Goal: Register for event/course

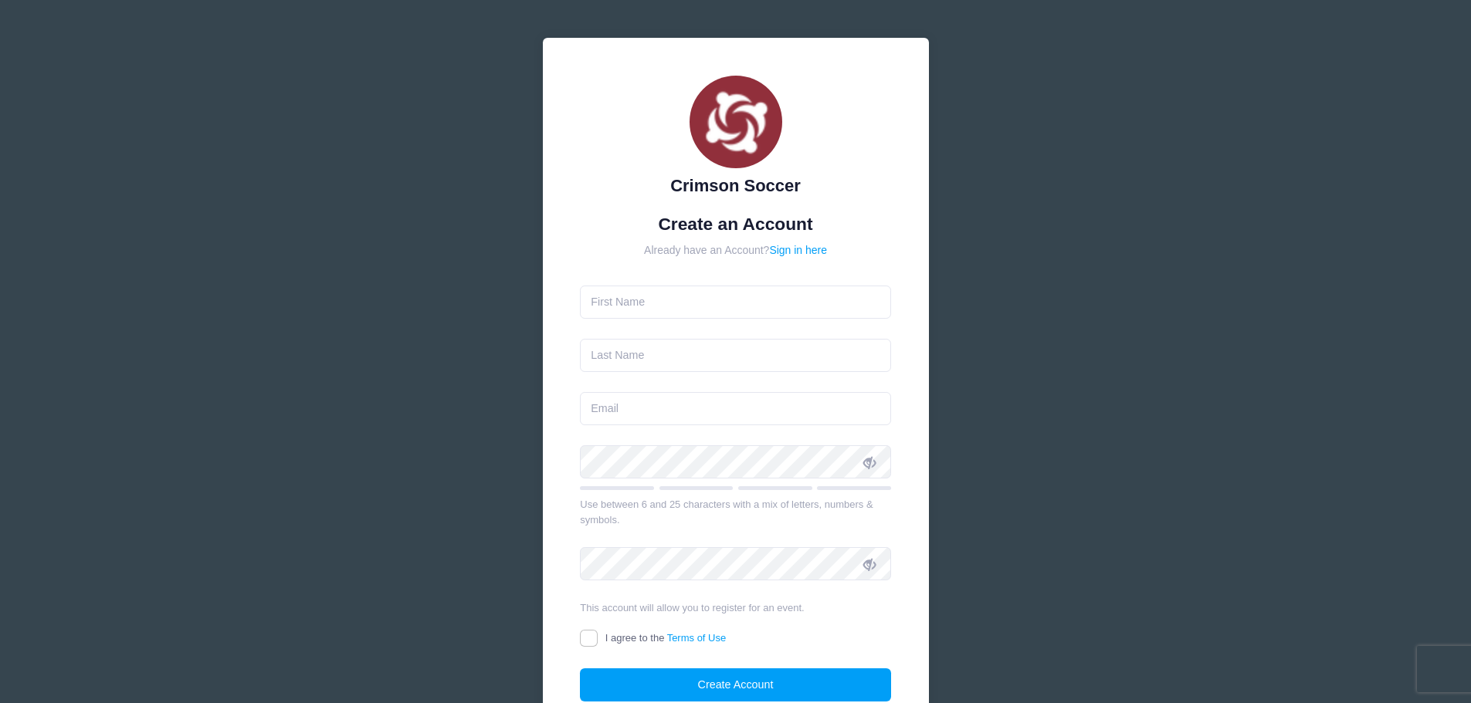
click at [706, 303] on input "text" at bounding box center [735, 302] width 311 height 33
type input "[PERSON_NAME]"
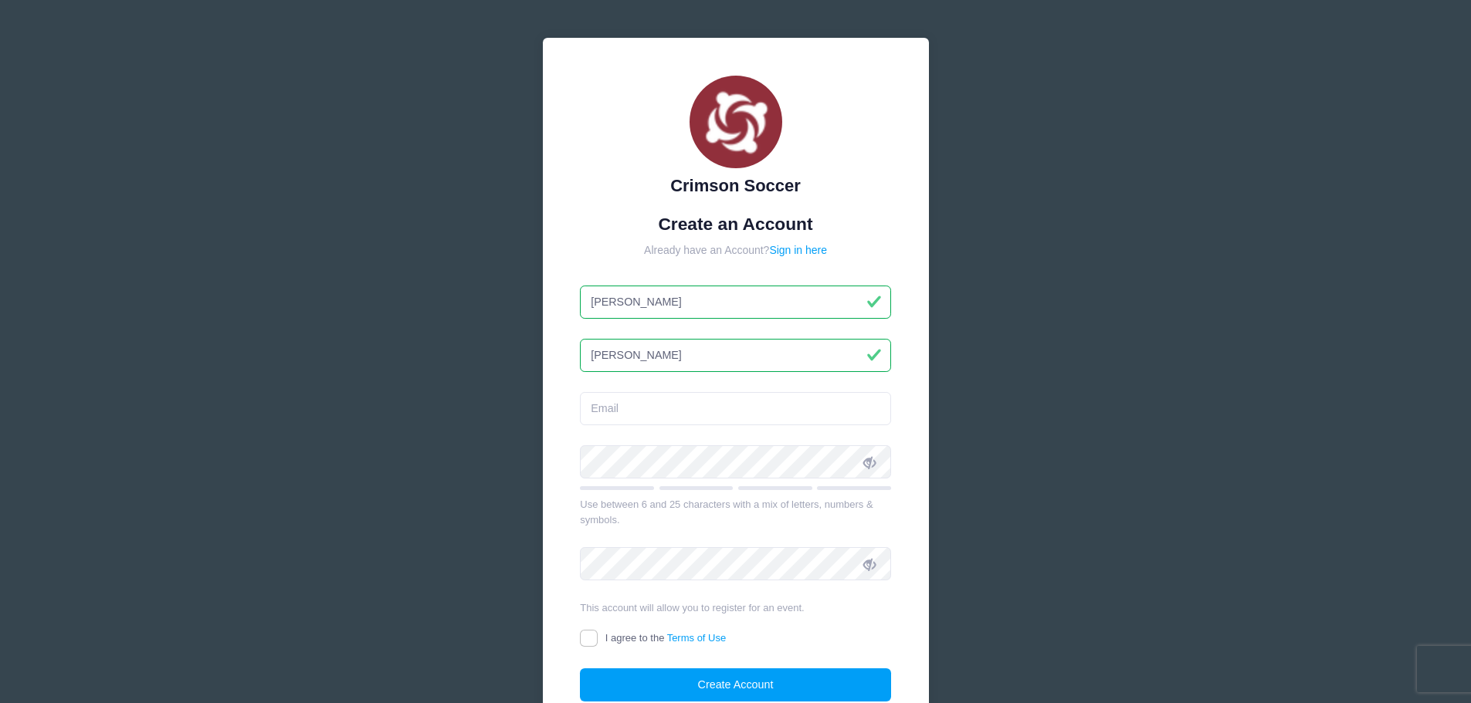
type input "[PERSON_NAME]"
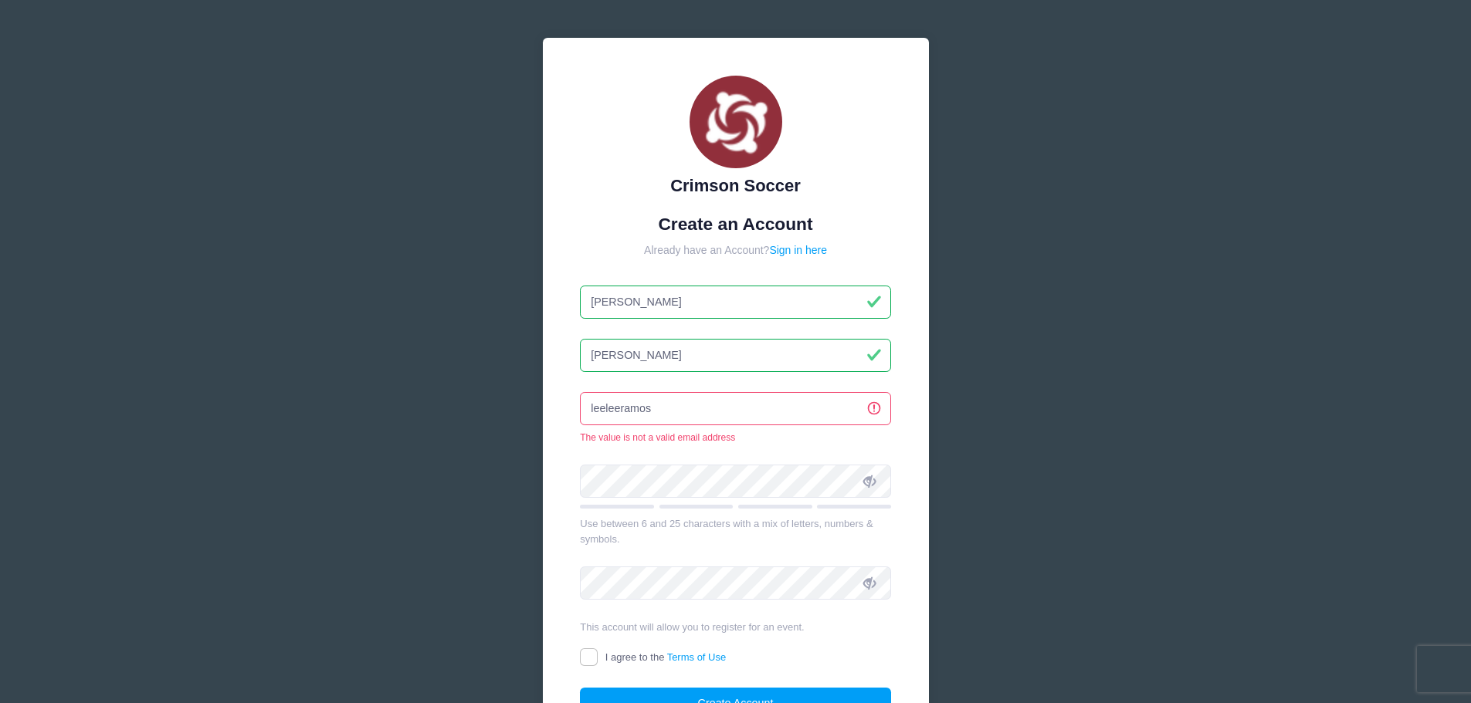
drag, startPoint x: 658, startPoint y: 407, endPoint x: 439, endPoint y: 388, distance: 220.1
click at [439, 388] on div "Crimson Soccer Create an Account Already have an Account? Sign in here Lee Ramos" at bounding box center [735, 429] width 1471 height 859
paste input "0504@gmail.com"
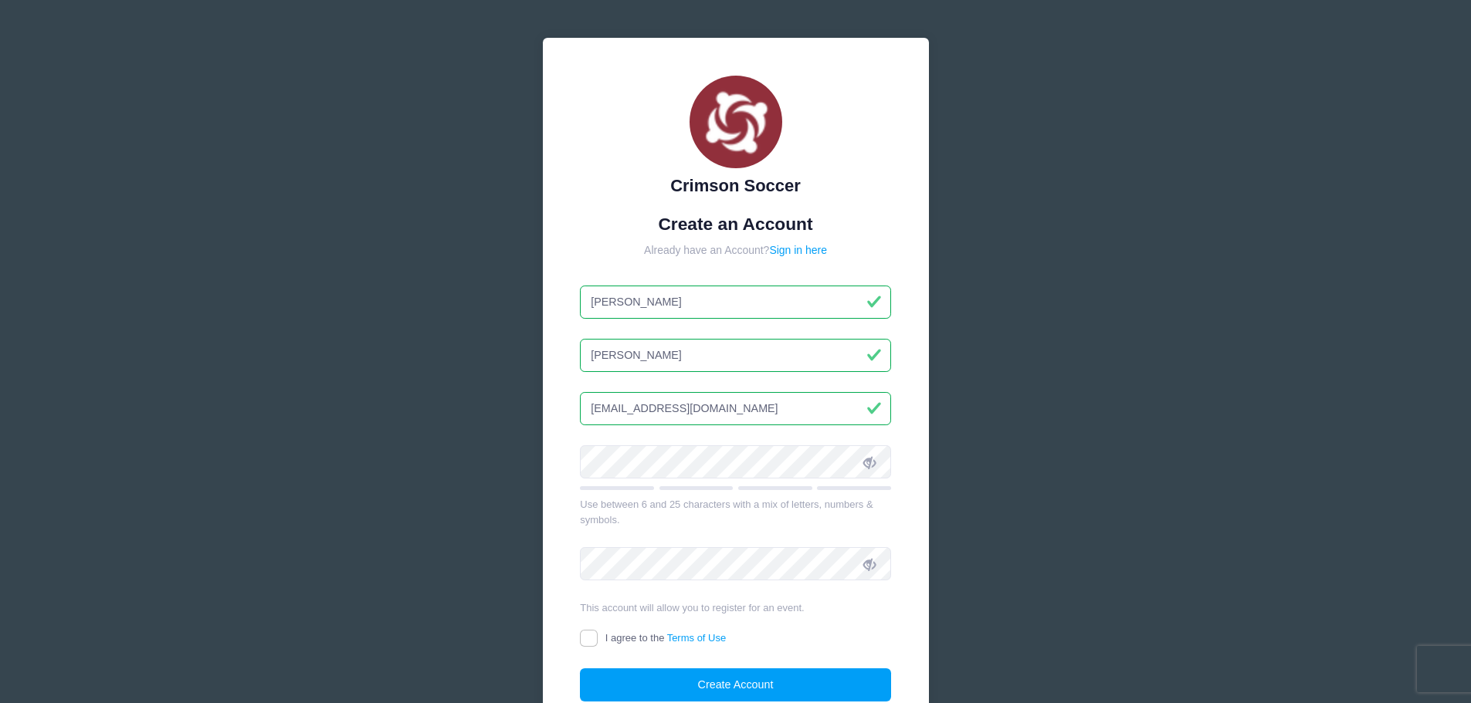
type input "[EMAIL_ADDRESS][DOMAIN_NAME]"
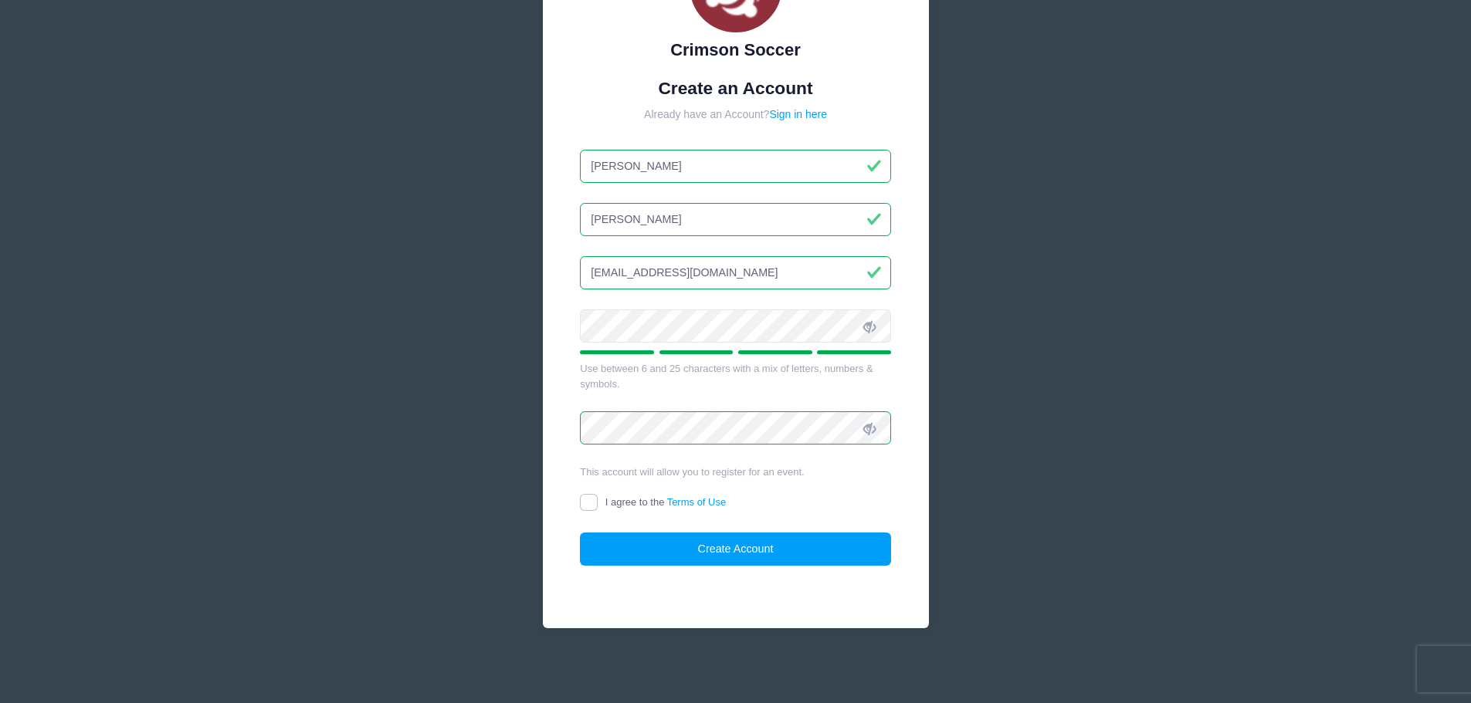
scroll to position [137, 0]
click at [590, 507] on input "I agree to the Terms of Use" at bounding box center [589, 502] width 18 height 18
checkbox input "true"
click at [696, 552] on button "Create Account" at bounding box center [735, 548] width 311 height 33
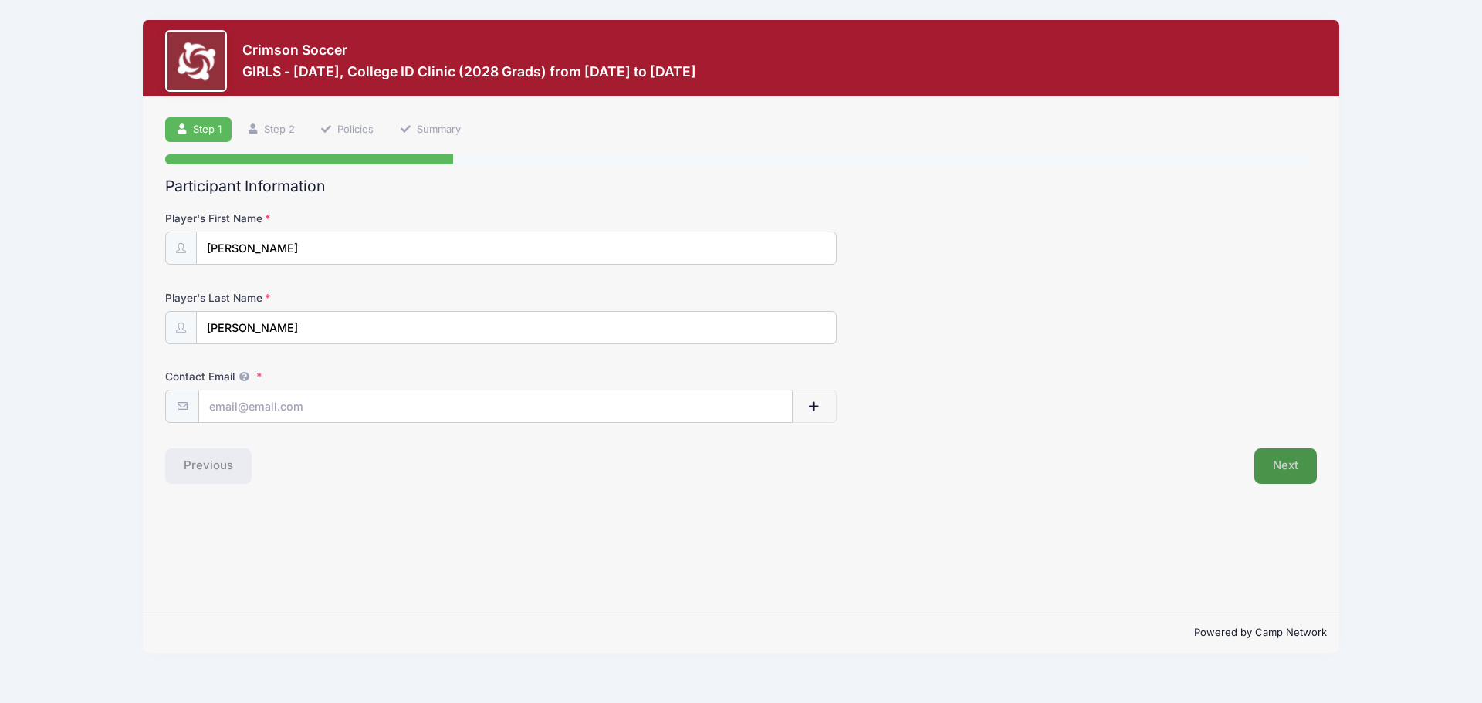
click at [1287, 464] on button "Next" at bounding box center [1286, 467] width 63 height 36
click at [315, 401] on input "Contact Email" at bounding box center [495, 407] width 593 height 33
type input "l"
paste input "[EMAIL_ADDRESS][DOMAIN_NAME]"
type input "[EMAIL_ADDRESS][DOMAIN_NAME]"
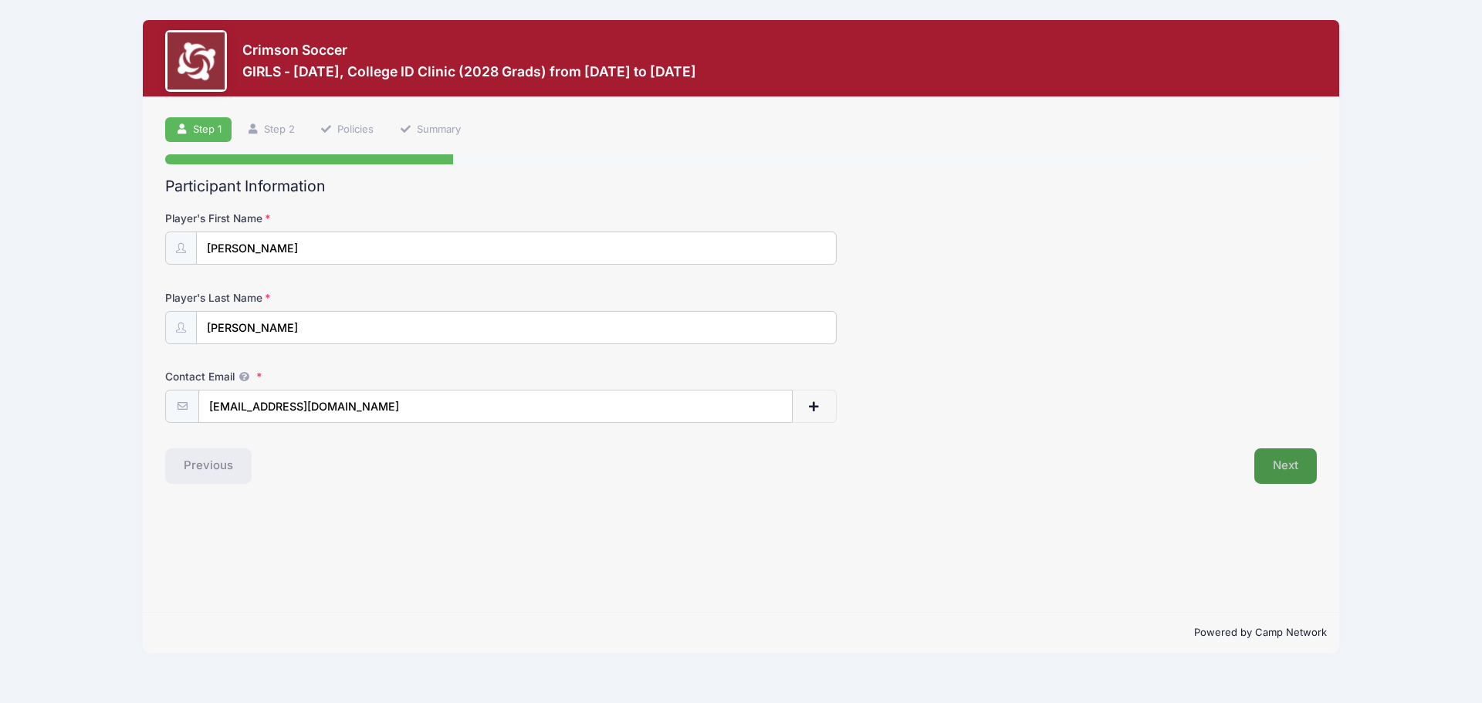
click at [1296, 467] on button "Next" at bounding box center [1286, 467] width 63 height 36
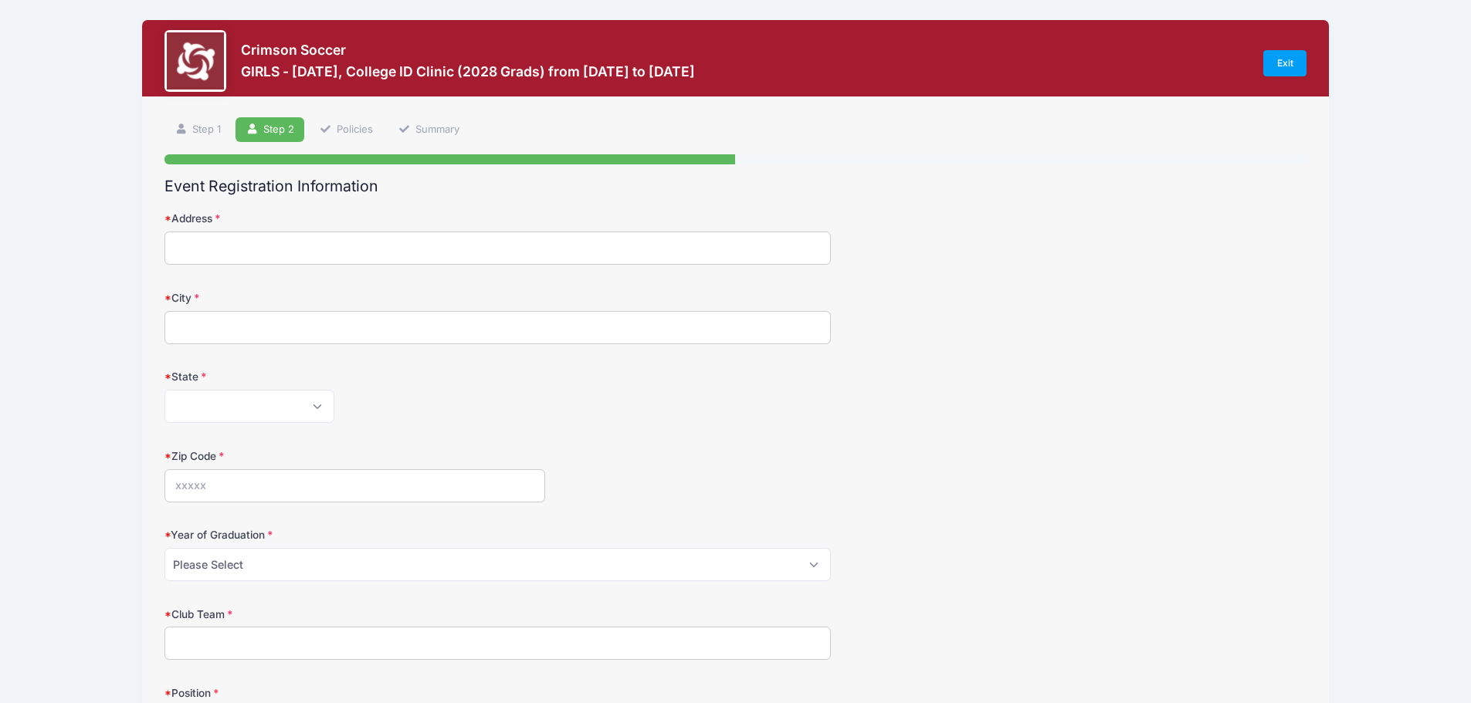
click at [269, 241] on input "Address" at bounding box center [497, 248] width 666 height 33
type input "[STREET_ADDRESS][PERSON_NAME]"
type input "[PERSON_NAME][GEOGRAPHIC_DATA]"
select select "NJ"
type input "07640"
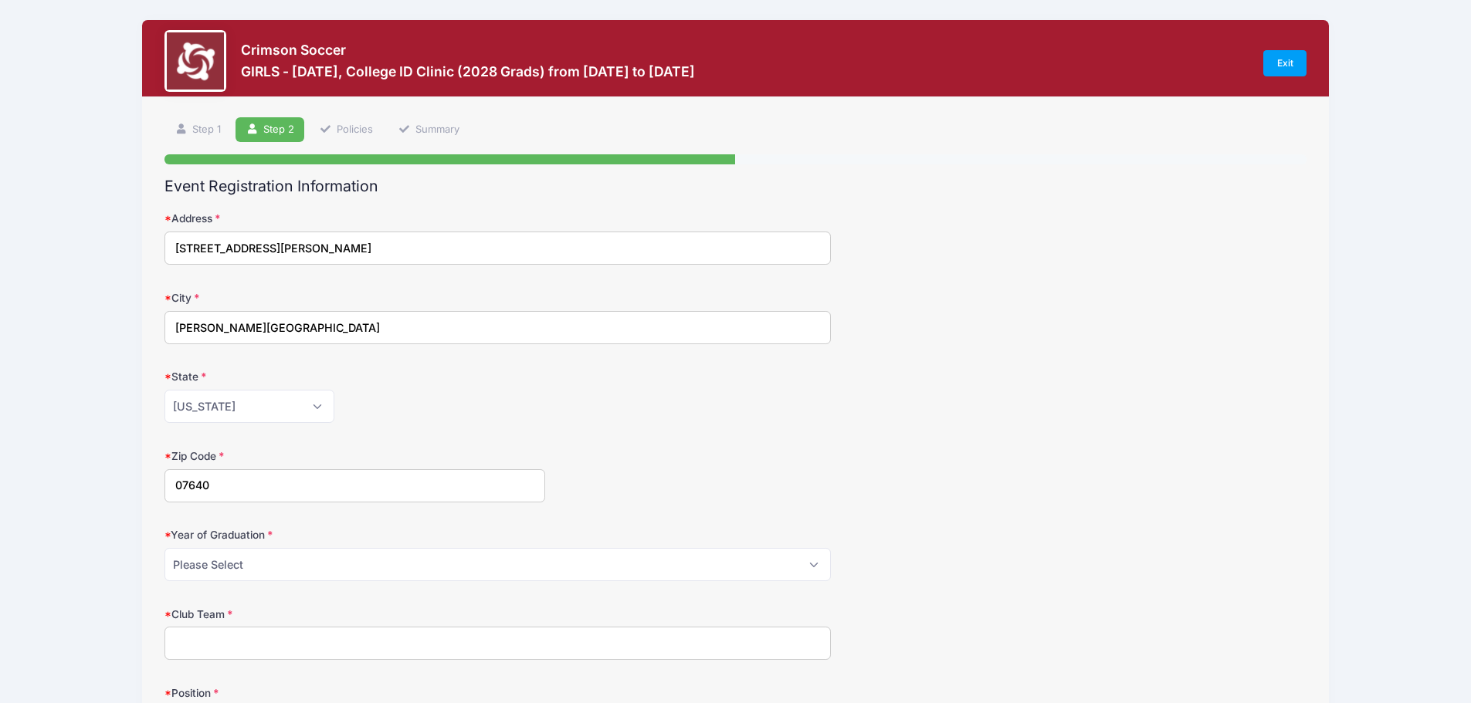
type input "[PHONE_NUMBER]"
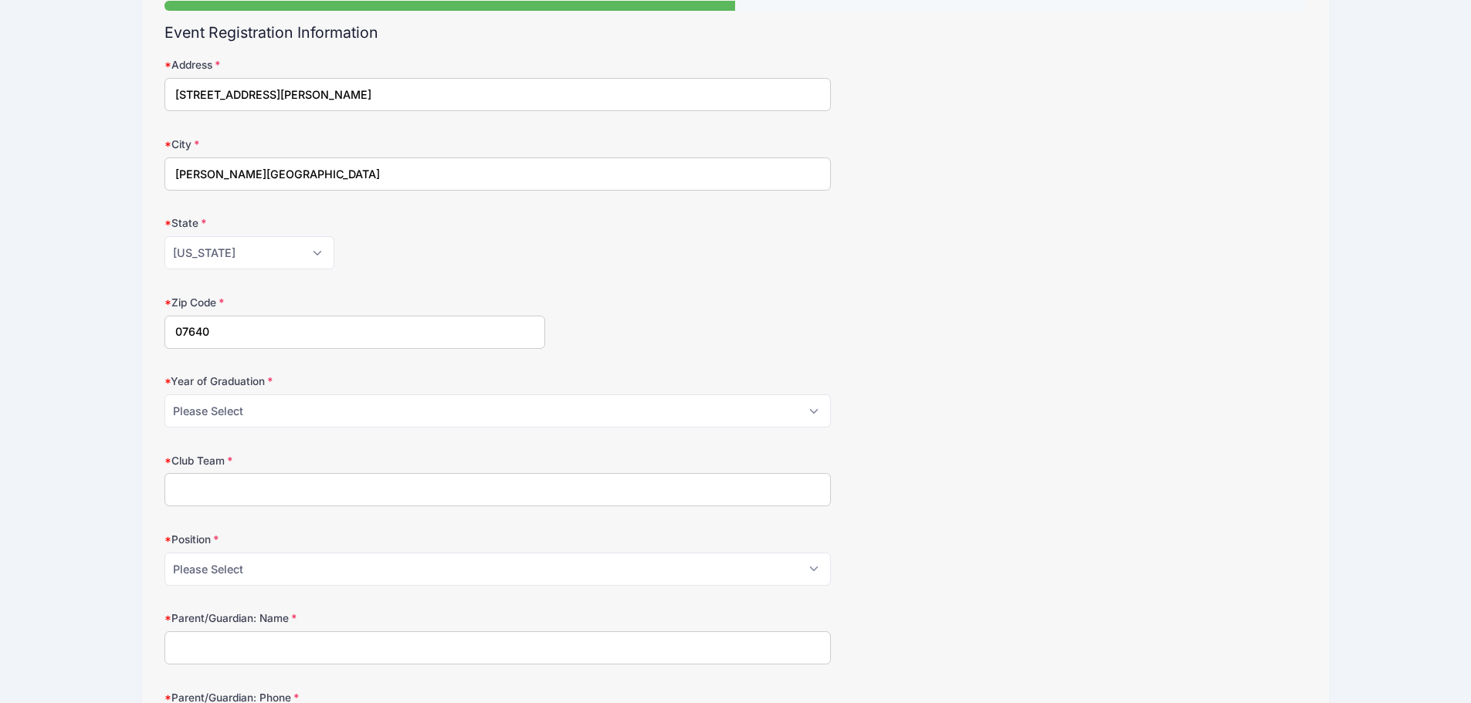
scroll to position [154, 0]
click at [339, 397] on select "Please Select 2025 2026 2027 2028 2029 2030 2031" at bounding box center [497, 410] width 666 height 33
select select "2028"
click at [164, 394] on select "Please Select 2025 2026 2027 2028 2029 2030 2031" at bounding box center [497, 410] width 666 height 33
click at [224, 485] on input "Club Team" at bounding box center [497, 489] width 666 height 33
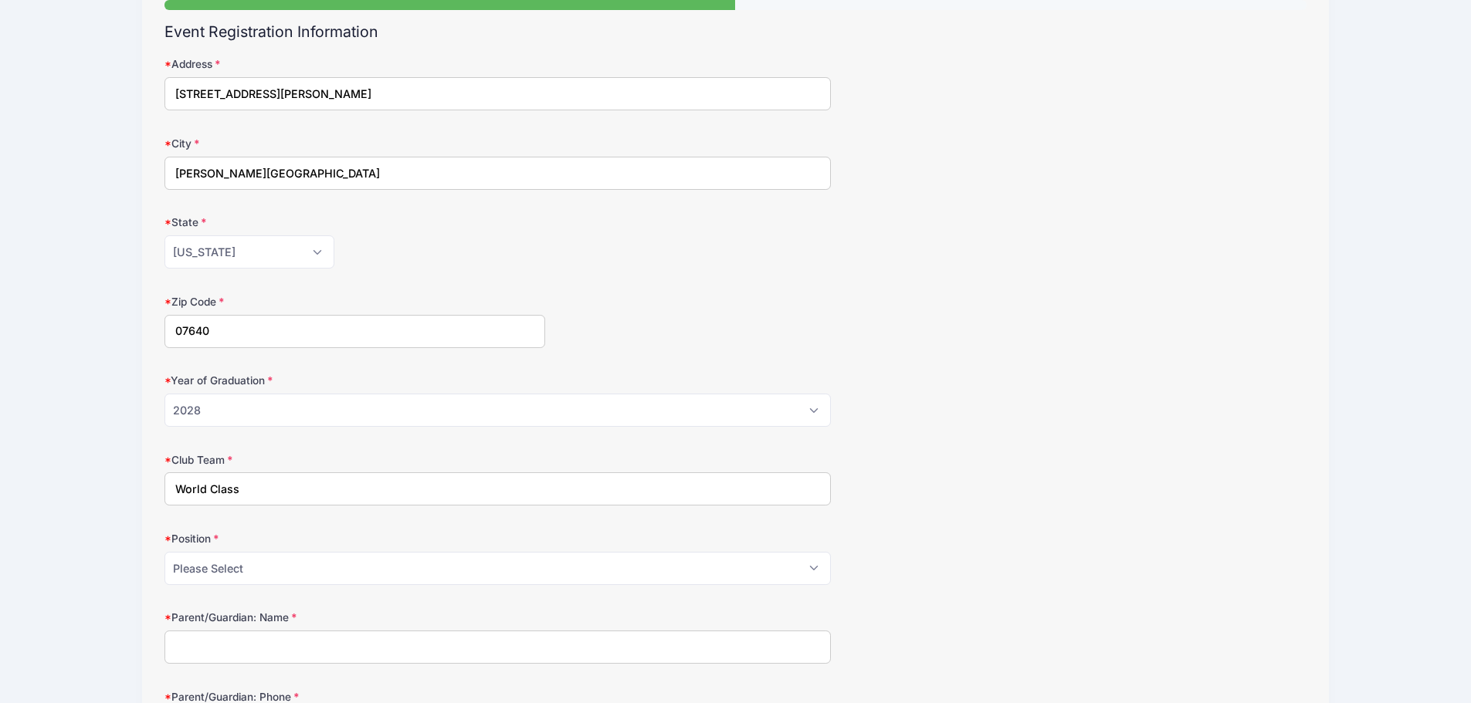
type input "World Class"
click at [248, 568] on select "Please Select GK Def Mid Fwd" at bounding box center [497, 568] width 666 height 33
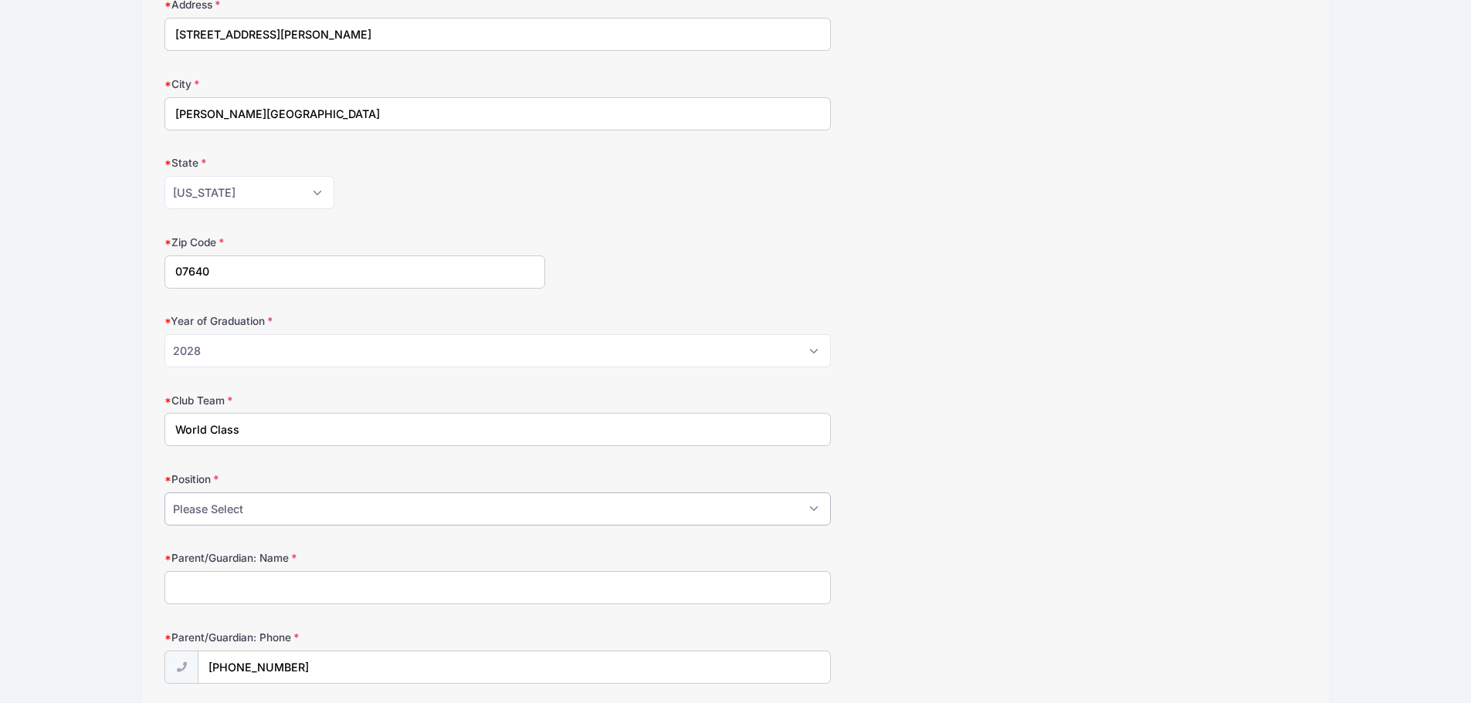
scroll to position [232, 0]
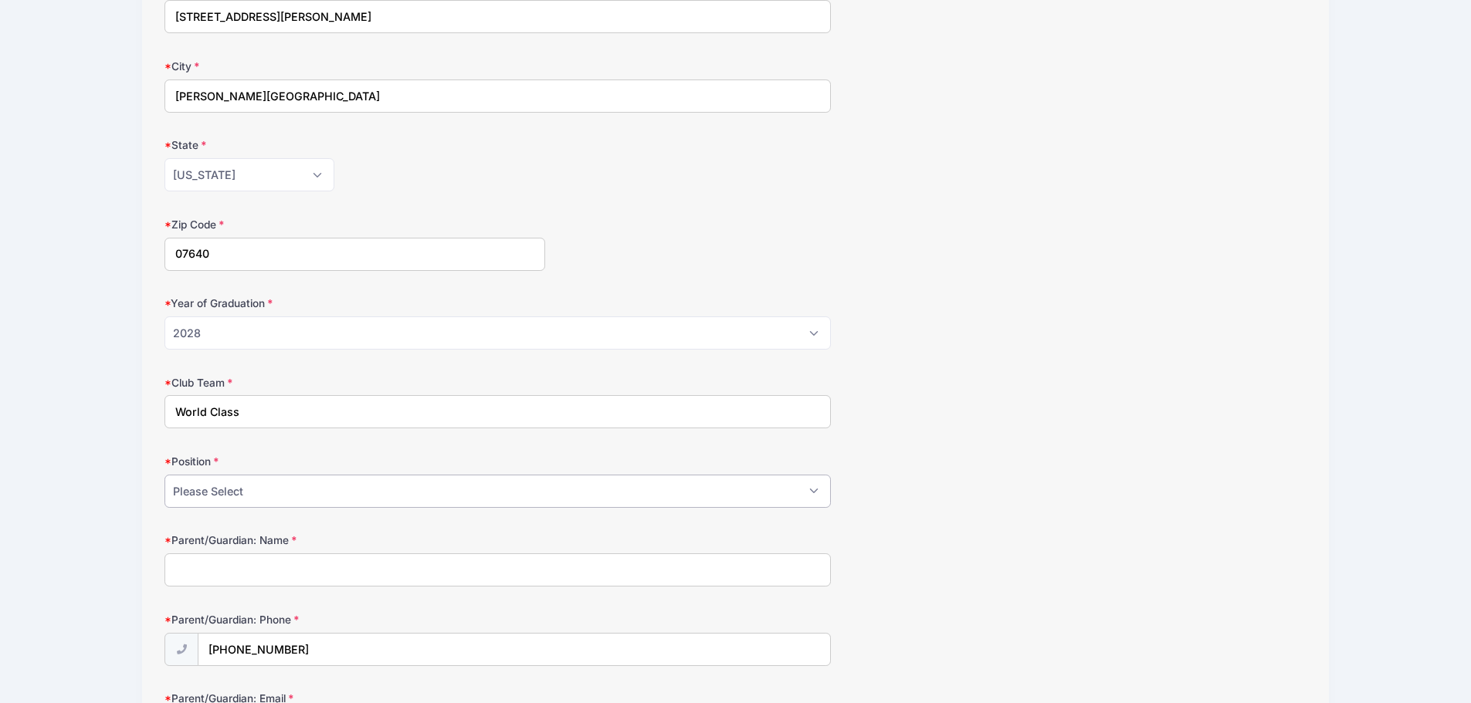
click at [237, 489] on select "Please Select GK Def Mid Fwd" at bounding box center [497, 491] width 666 height 33
select select "Mid"
click at [164, 475] on select "Please Select GK Def Mid Fwd" at bounding box center [497, 491] width 666 height 33
click at [305, 574] on input "Parent/Guardian: Name" at bounding box center [497, 570] width 666 height 33
click at [219, 493] on select "Please Select GK Def Mid Fwd" at bounding box center [497, 491] width 666 height 33
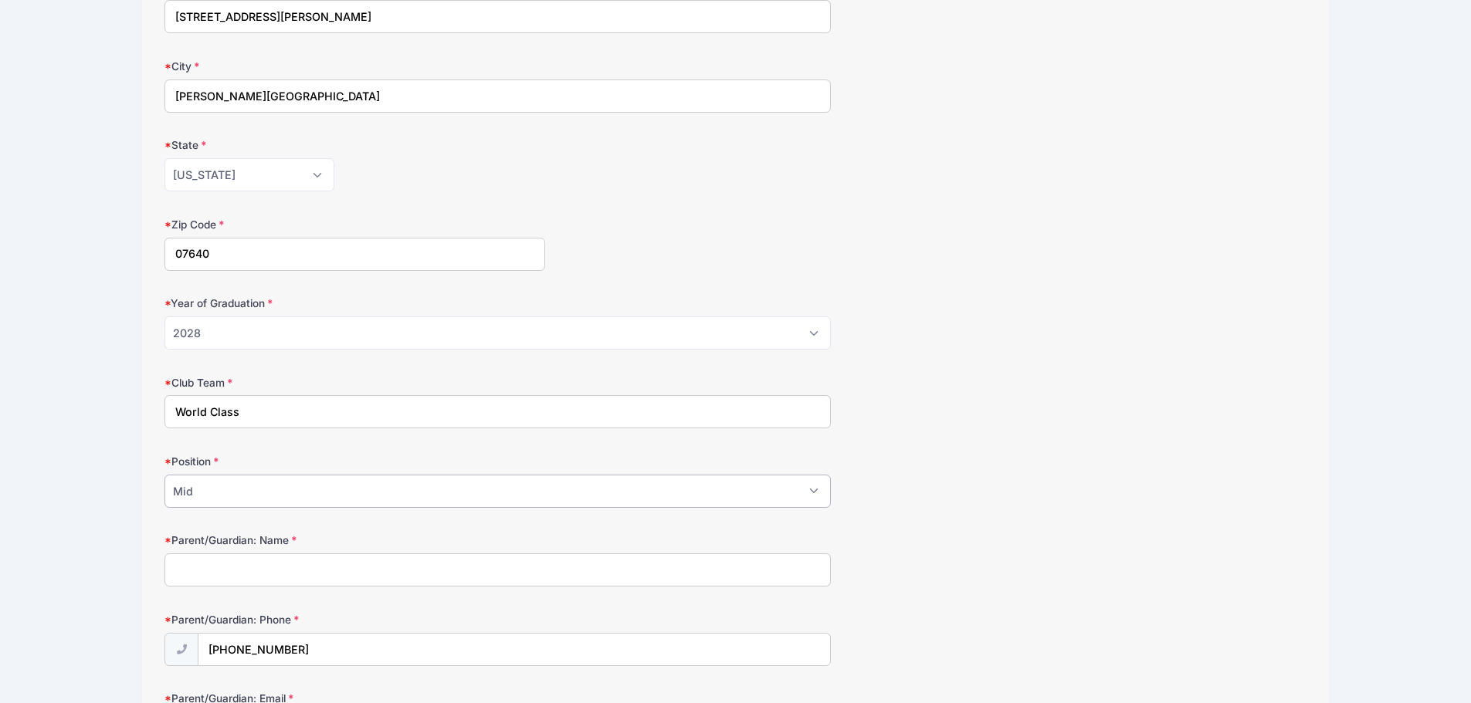
click at [164, 475] on select "Please Select GK Def Mid Fwd" at bounding box center [497, 491] width 666 height 33
click at [217, 577] on input "Parent/Guardian: Name" at bounding box center [497, 570] width 666 height 33
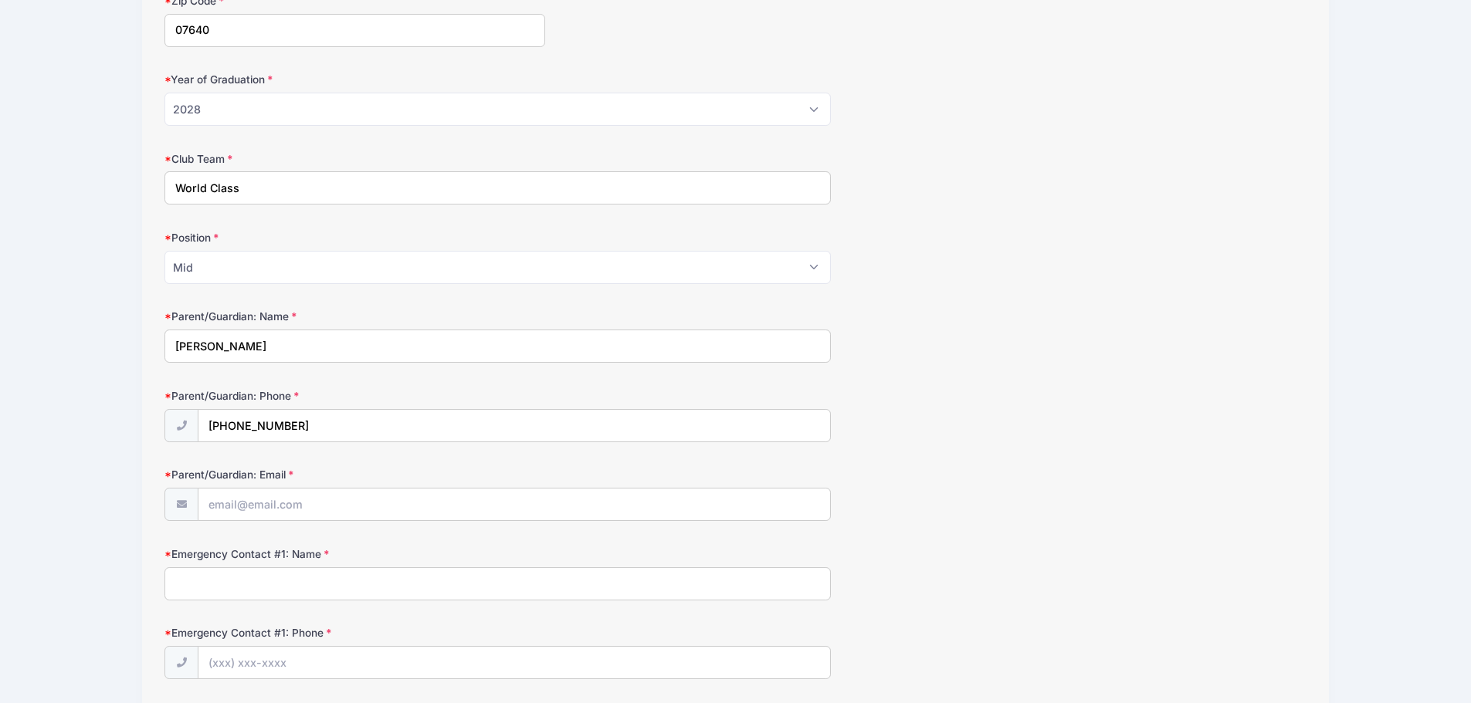
scroll to position [463, 0]
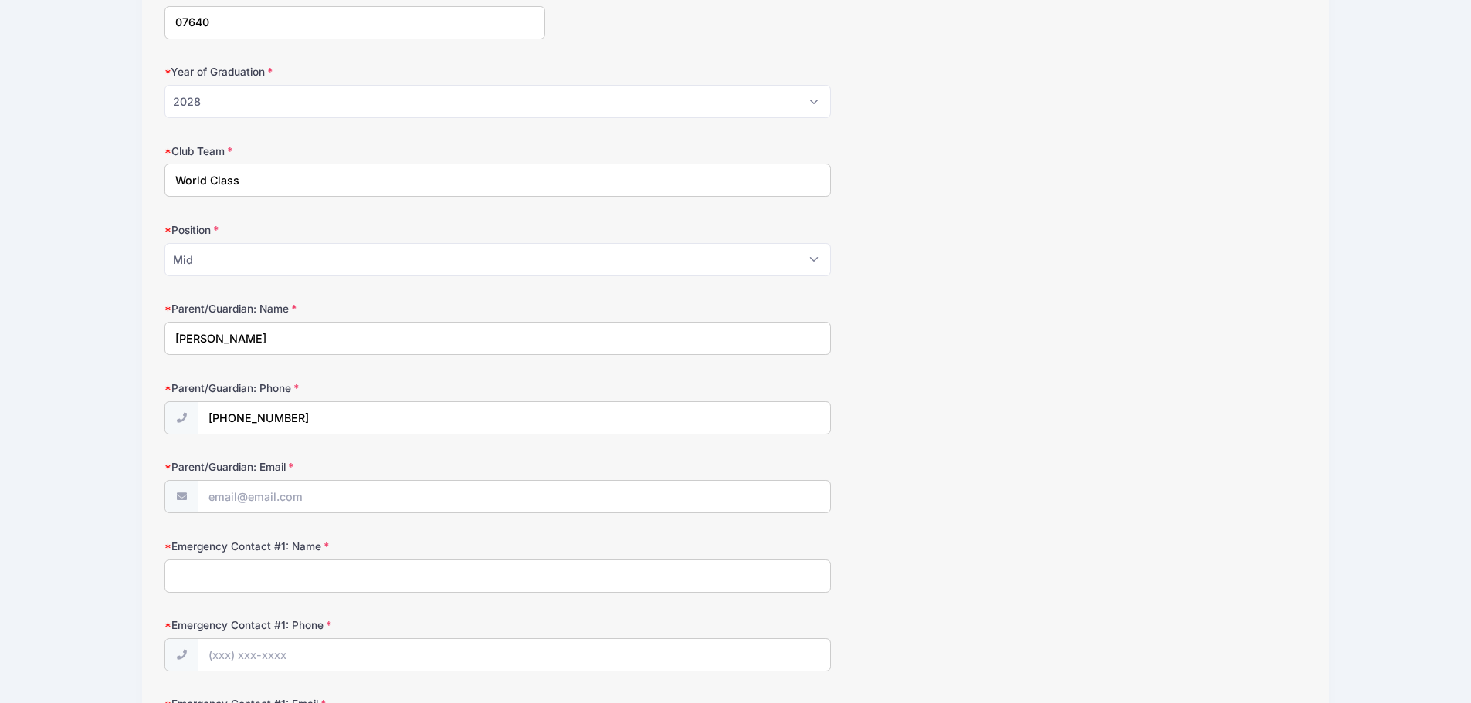
type input "[PERSON_NAME]"
click at [293, 500] on input "Parent/Guardian: Email" at bounding box center [514, 497] width 632 height 33
type input "[EMAIL_ADDRESS][DOMAIN_NAME]"
type input "B"
type input "[PERSON_NAME]"
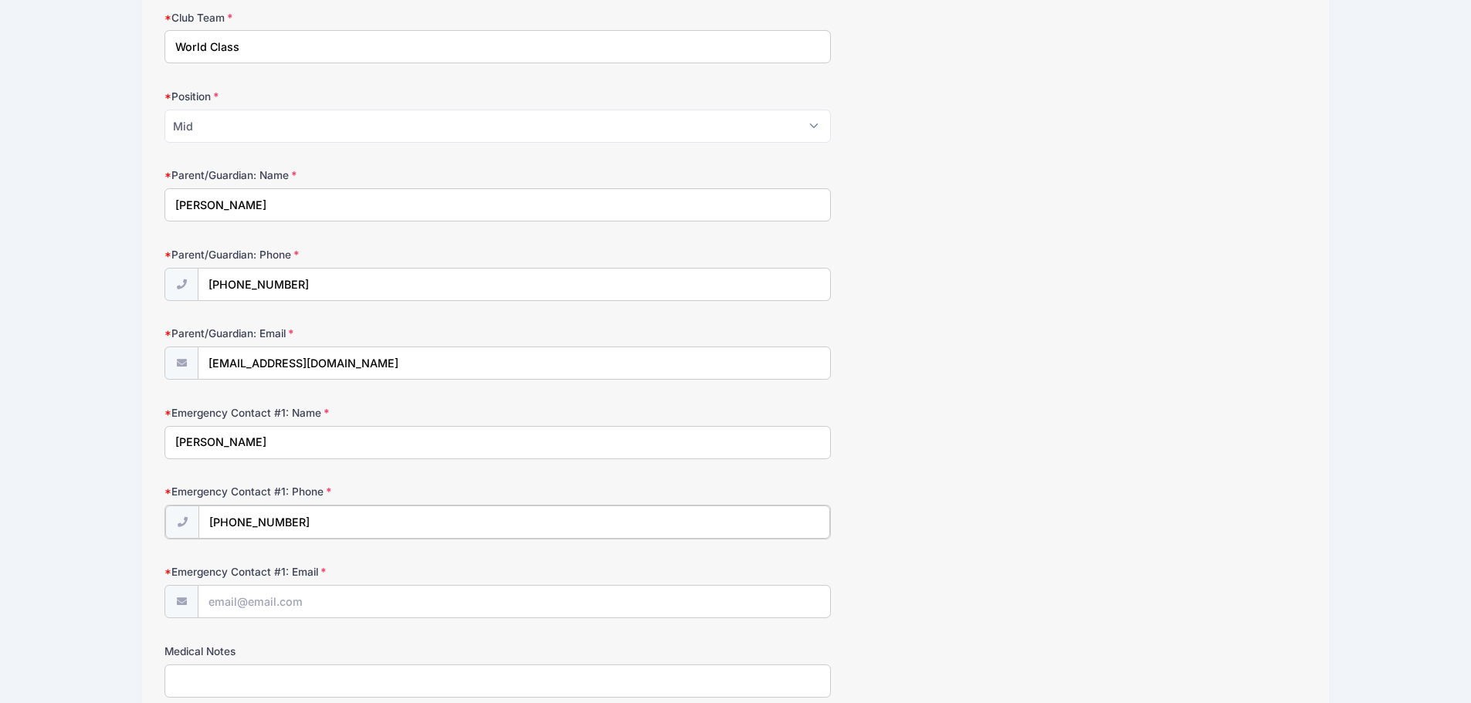
scroll to position [772, 0]
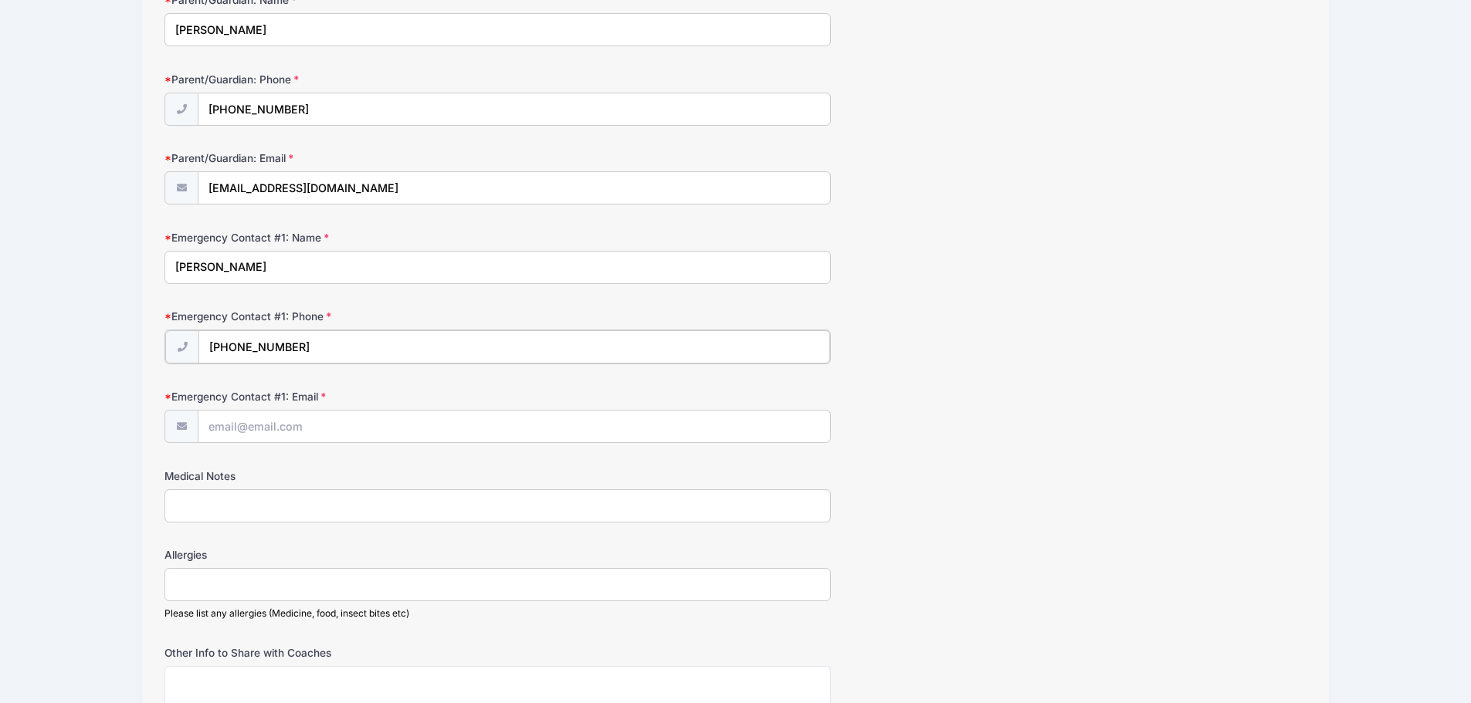
type input "[PHONE_NUMBER]"
click at [252, 432] on input "Emergency Contact #1: Email" at bounding box center [514, 425] width 632 height 33
type input "l"
drag, startPoint x: 361, startPoint y: 191, endPoint x: 107, endPoint y: 178, distance: 255.1
click at [107, 178] on div "Crimson Soccer GIRLS - [DATE], College ID Clinic (2028 Grads) from [DATE] to [D…" at bounding box center [735, 147] width 1425 height 1838
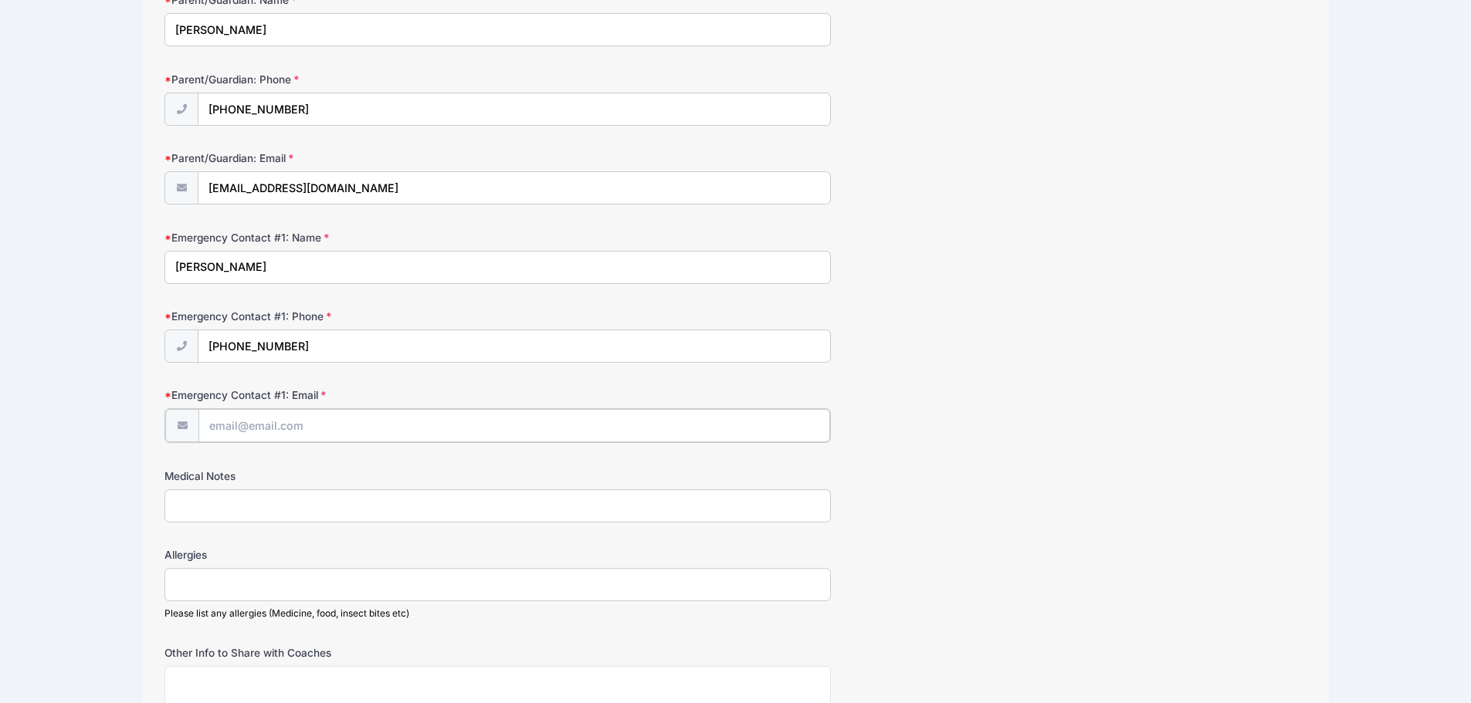
click at [246, 431] on input "Emergency Contact #1: Email" at bounding box center [514, 425] width 632 height 33
paste input "[EMAIL_ADDRESS][DOMAIN_NAME]"
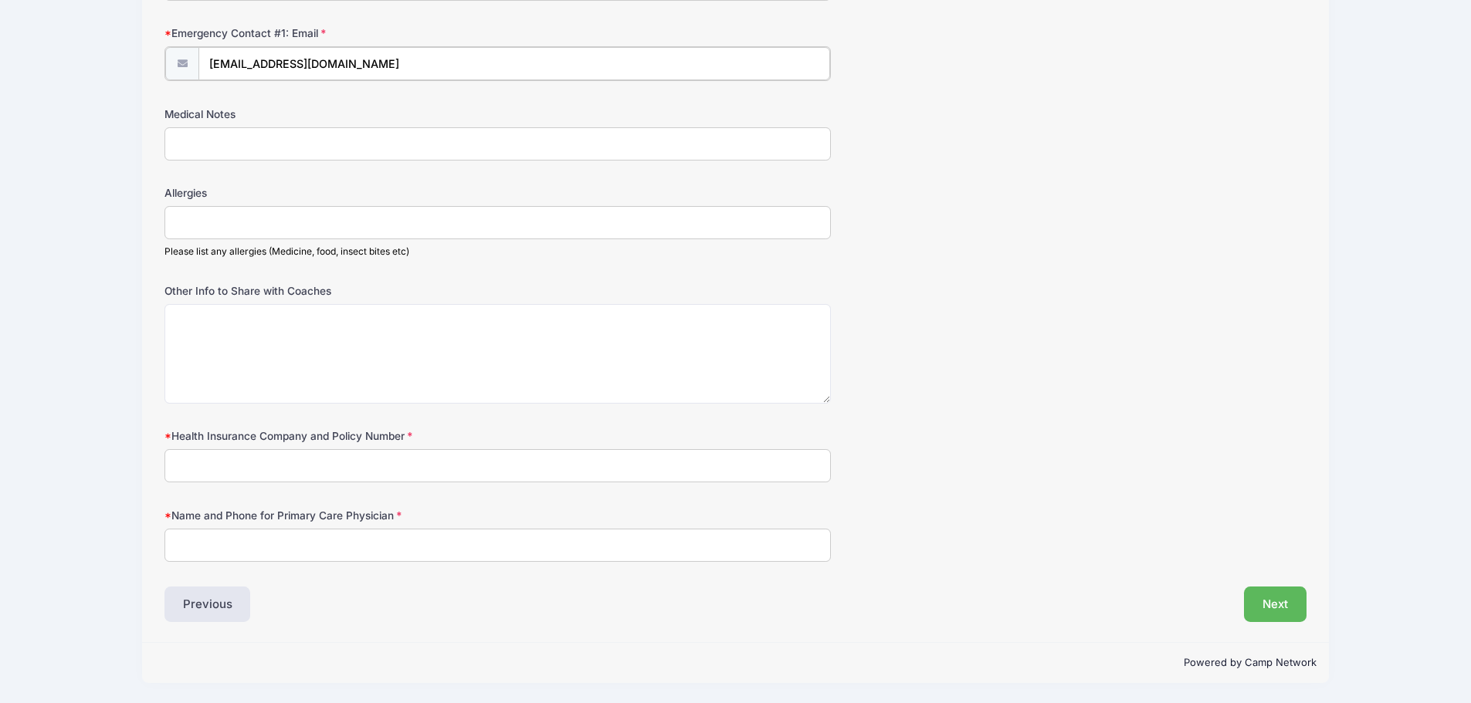
type input "[EMAIL_ADDRESS][DOMAIN_NAME]"
click at [229, 336] on textarea "Other Info to Share with Coaches" at bounding box center [497, 354] width 666 height 100
drag, startPoint x: 403, startPoint y: 316, endPoint x: 360, endPoint y: 323, distance: 43.8
click at [360, 323] on textarea "I'm excited to attend your ID Clinic. I am a" at bounding box center [497, 354] width 666 height 100
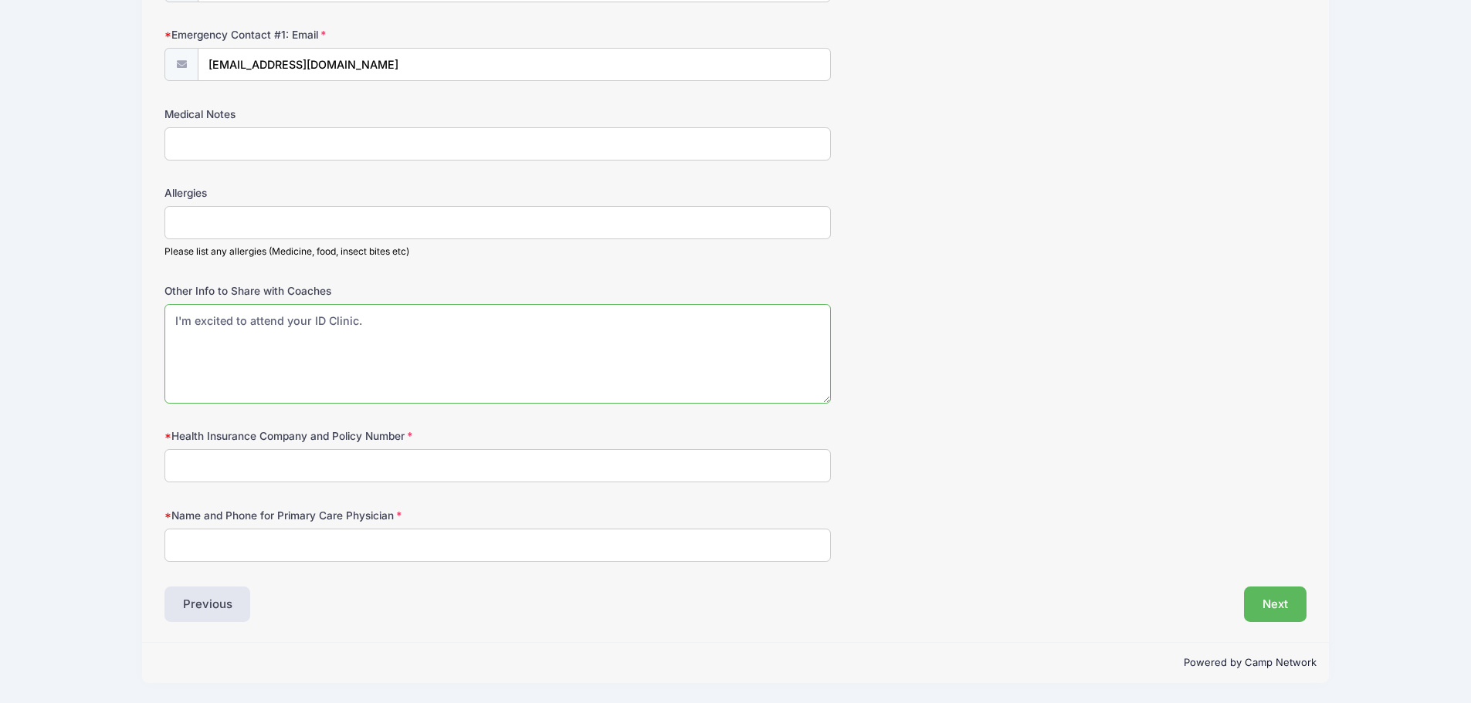
click at [385, 322] on textarea "I'm excited to attend your ID Clinic." at bounding box center [497, 354] width 666 height 100
click at [357, 317] on textarea "I'm excited to attend your ID Clinic." at bounding box center [497, 354] width 666 height 100
click at [175, 325] on textarea "I'm excited to attend your ID Clinic." at bounding box center [497, 354] width 666 height 100
click at [564, 324] on textarea "Dear Coach [PERSON_NAME] & Coaching Team: I'm excited to attend your ID Clinic." at bounding box center [497, 354] width 666 height 100
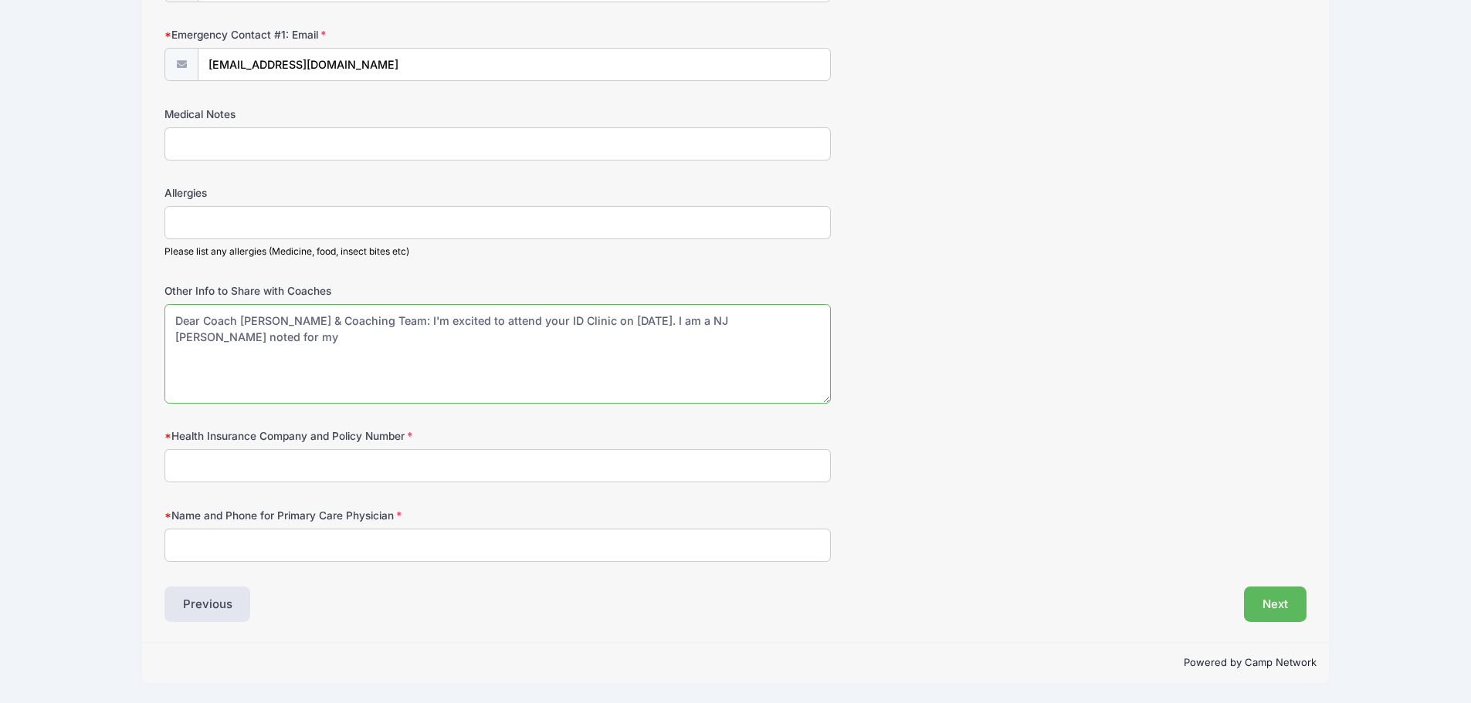
click at [735, 324] on textarea "Dear Coach [PERSON_NAME] & Coaching Team: I'm excited to attend your ID Clinic …" at bounding box center [497, 354] width 666 height 100
click at [676, 319] on textarea "Dear Coach [PERSON_NAME] & Coaching Team: I'm excited to attend your ID Clinic …" at bounding box center [497, 354] width 666 height 100
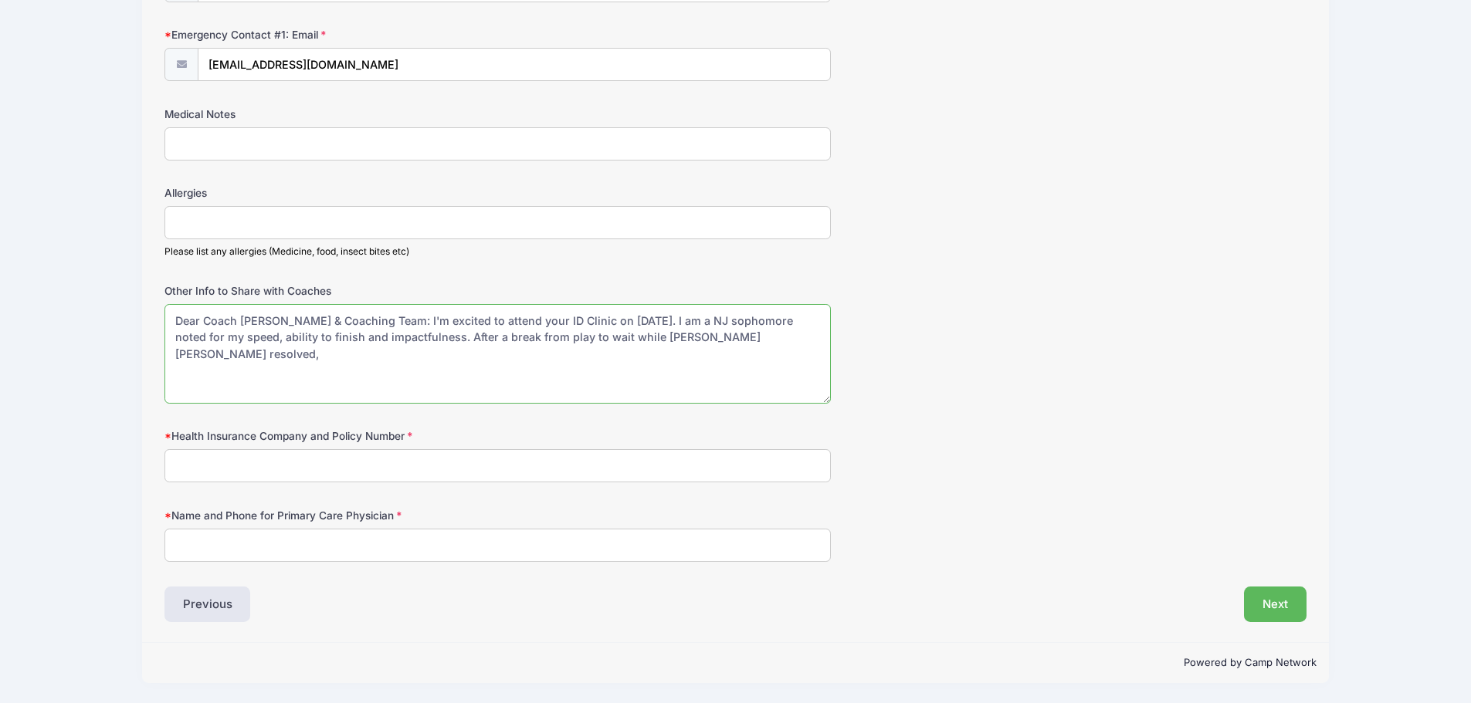
paste textarea "I joined World Class FC in February and was thrilled to make an immediate impac…"
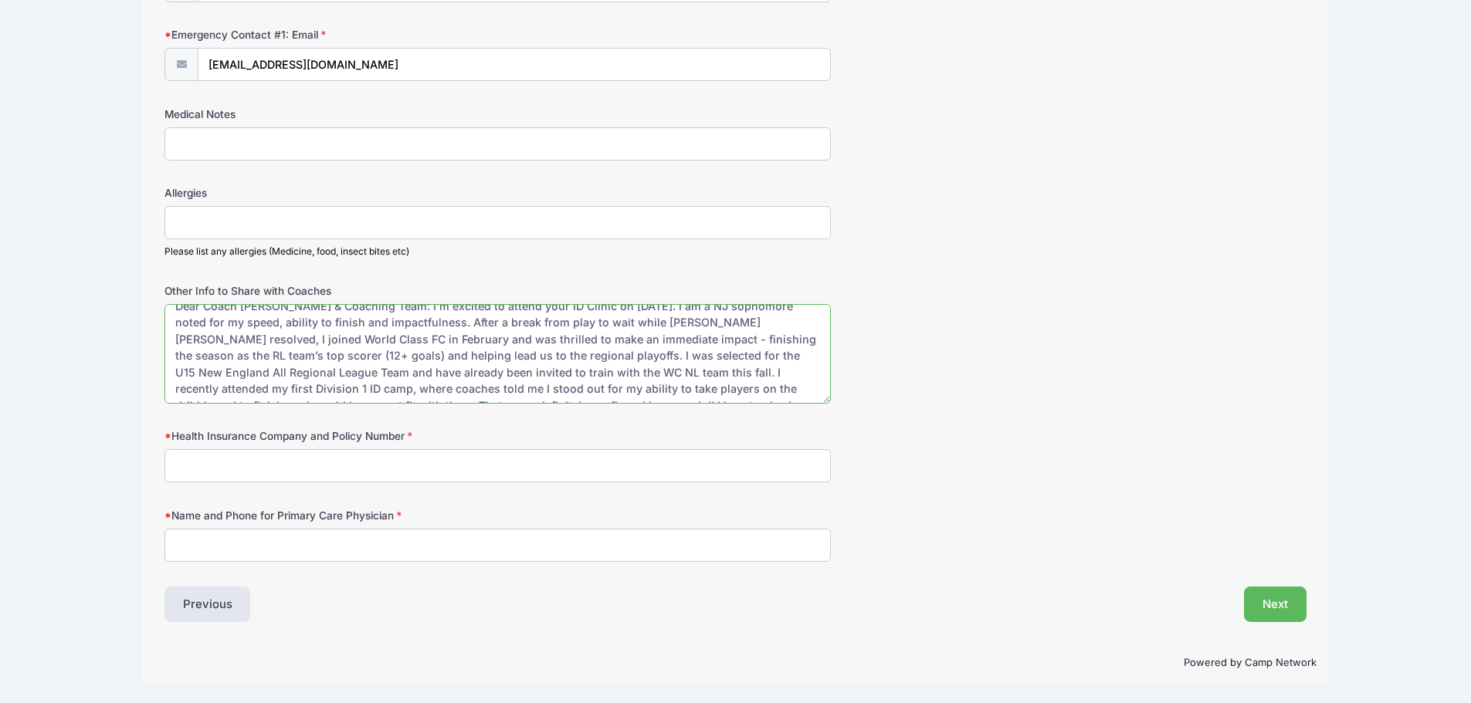
scroll to position [0, 0]
click at [384, 338] on textarea "Dear Coach [PERSON_NAME] & Coaching Team: I'm excited to attend your ID Clinic …" at bounding box center [497, 354] width 666 height 100
drag, startPoint x: 384, startPoint y: 340, endPoint x: 349, endPoint y: 356, distance: 38.3
click at [349, 356] on textarea "Dear Coach [PERSON_NAME] & Coaching Team: I'm excited to attend your ID Clinic …" at bounding box center [497, 354] width 666 height 100
click at [436, 336] on textarea "Dear Coach [PERSON_NAME] & Coaching Team: I'm excited to attend your ID Clinic …" at bounding box center [497, 354] width 666 height 100
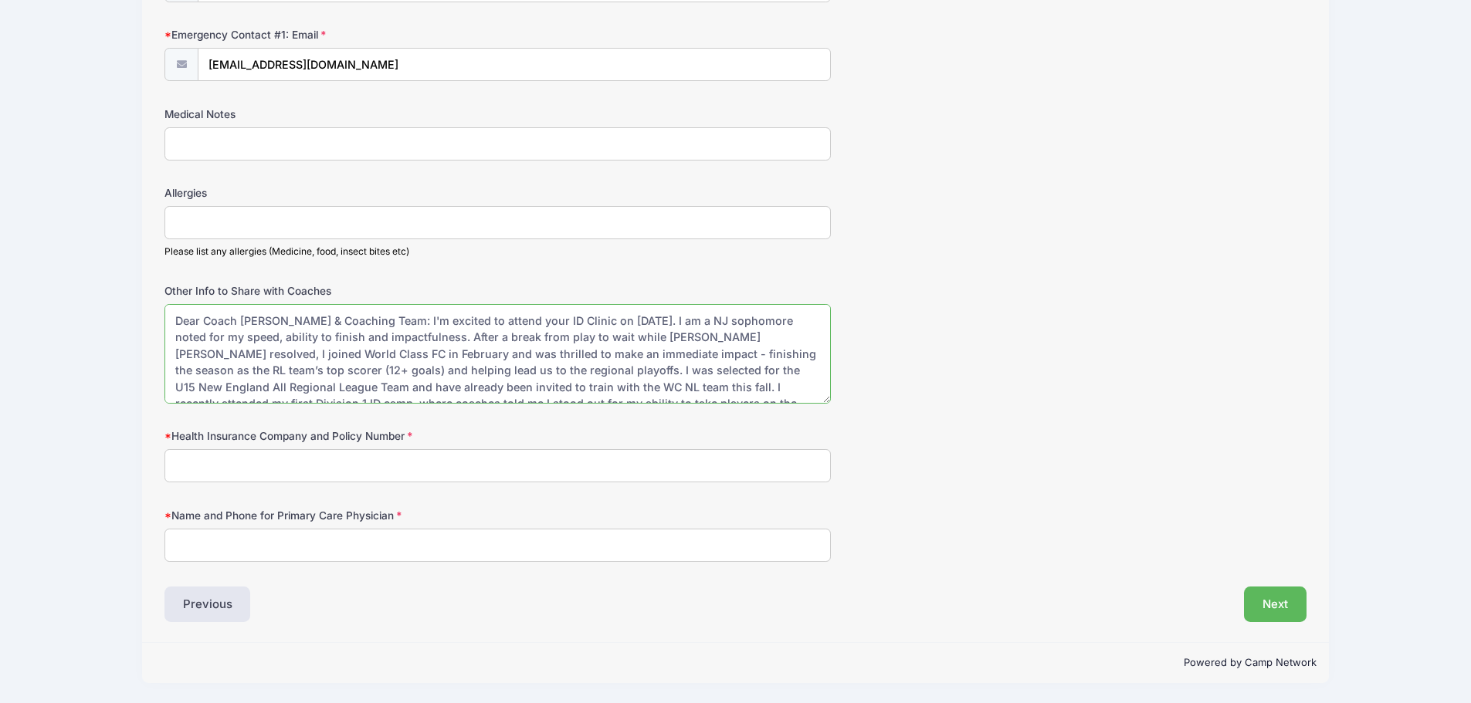
drag, startPoint x: 306, startPoint y: 353, endPoint x: 294, endPoint y: 350, distance: 12.0
click at [294, 350] on textarea "Dear Coach [PERSON_NAME] & Coaching Team: I'm excited to attend your ID Clinic …" at bounding box center [497, 354] width 666 height 100
click at [656, 335] on textarea "Dear Coach [PERSON_NAME] & Coaching Team: I'm excited to attend your ID Clinic …" at bounding box center [497, 354] width 666 height 100
click at [526, 393] on textarea "Dear Coach [PERSON_NAME] & Coaching Team: I'm excited to attend your ID Clinic …" at bounding box center [497, 354] width 666 height 100
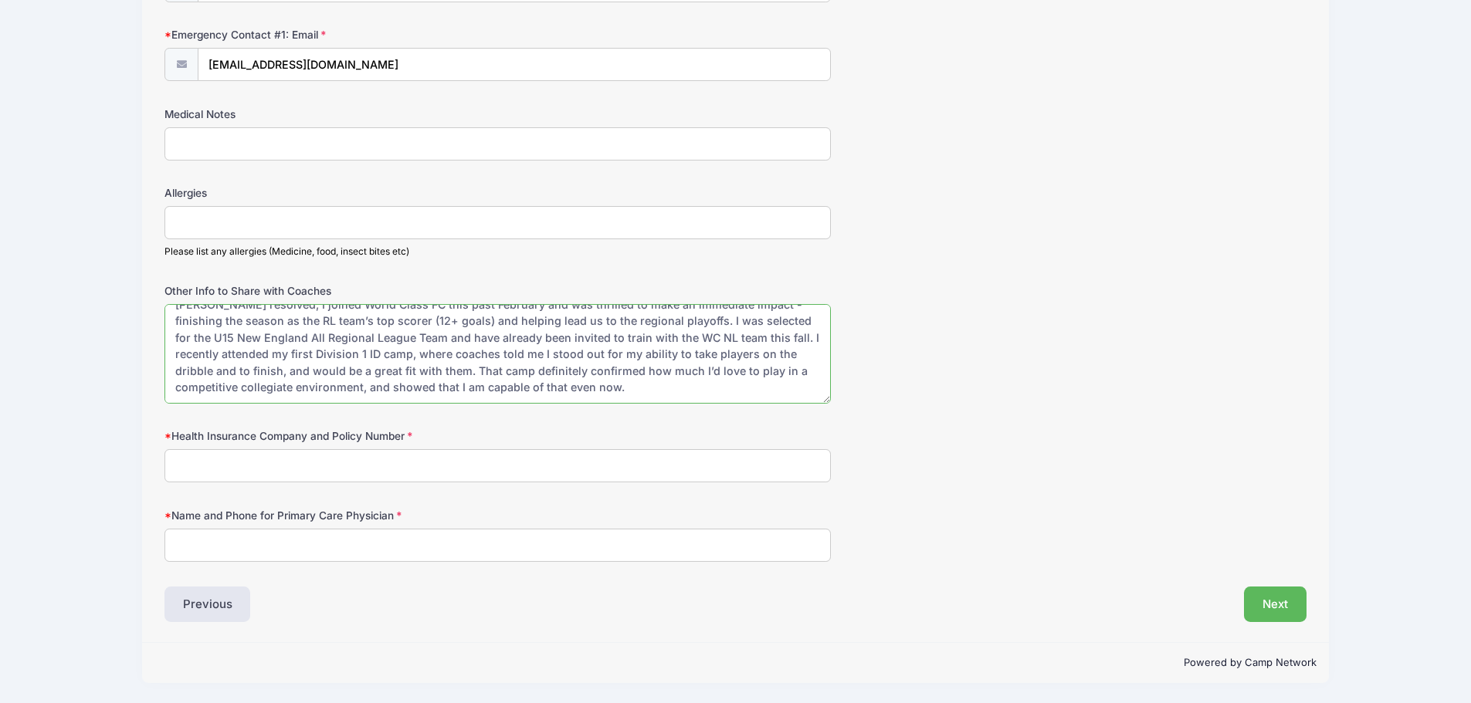
click at [520, 387] on textarea "Dear Coach [PERSON_NAME] & Coaching Team: I'm excited to attend your ID Clinic …" at bounding box center [497, 354] width 666 height 100
click at [520, 385] on textarea "Dear Coach [PERSON_NAME] & Coaching Team: I'm excited to attend your ID Clinic …" at bounding box center [497, 354] width 666 height 100
click at [645, 378] on textarea "Dear Coach [PERSON_NAME] & Coaching Team: I'm excited to attend your ID Clinic …" at bounding box center [497, 354] width 666 height 100
click at [592, 380] on textarea "Dear Coach [PERSON_NAME] & Coaching Team: I'm excited to attend your ID Clinic …" at bounding box center [497, 354] width 666 height 100
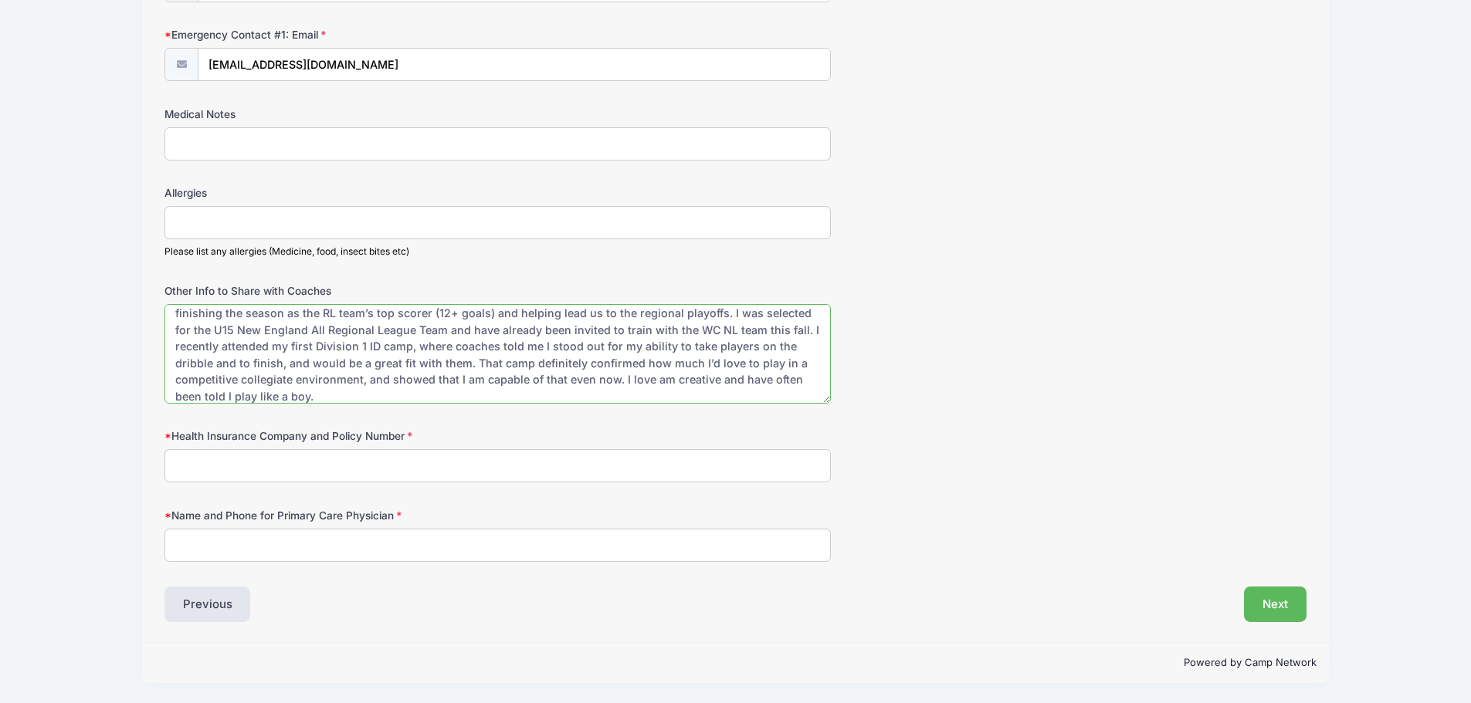
click at [556, 378] on textarea "Dear Coach [PERSON_NAME] & Coaching Team: I'm excited to attend your ID Clinic …" at bounding box center [497, 354] width 666 height 100
click at [551, 378] on textarea "Dear Coach [PERSON_NAME] & Coaching Team: I'm excited to attend your ID Clinic …" at bounding box center [497, 354] width 666 height 100
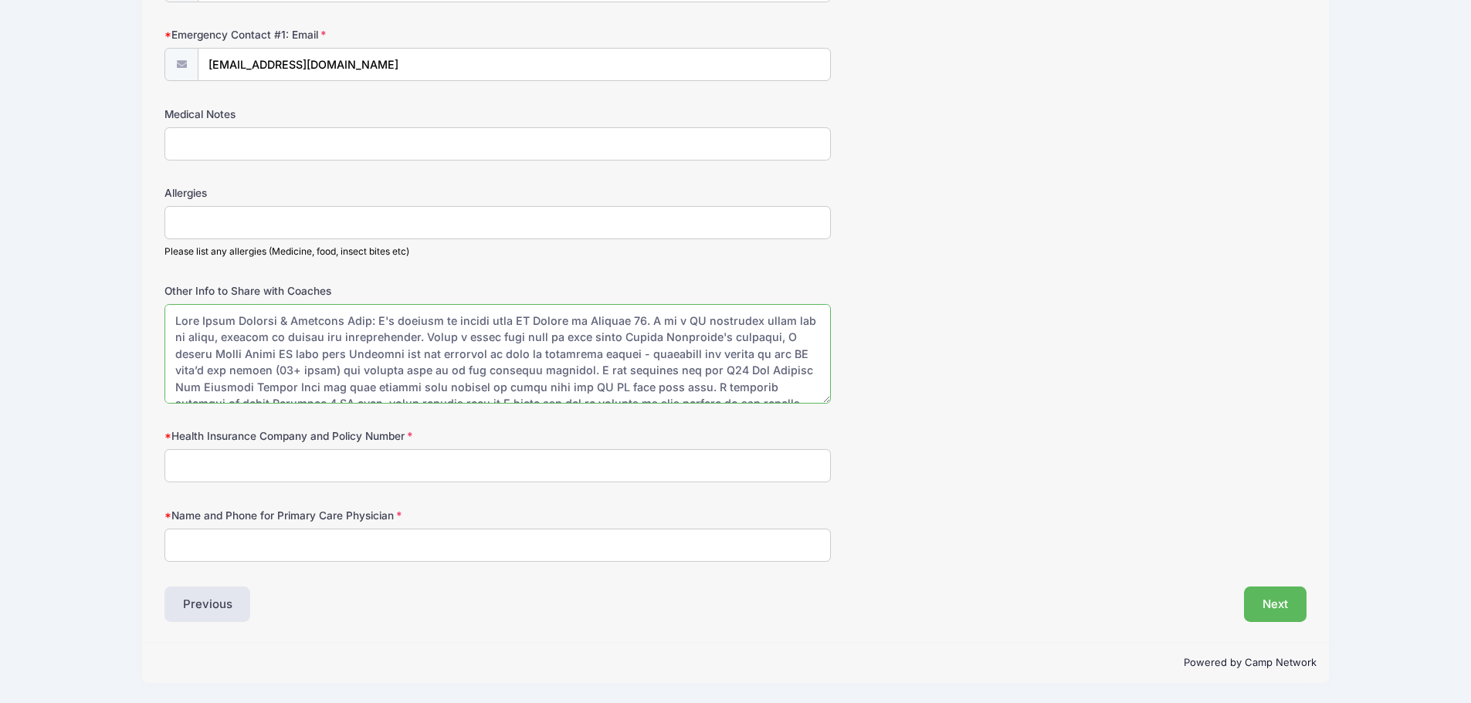
click at [400, 333] on textarea "Other Info to Share with Coaches" at bounding box center [497, 354] width 666 height 100
click at [351, 337] on textarea "Other Info to Share with Coaches" at bounding box center [497, 354] width 666 height 100
click at [328, 339] on textarea "Other Info to Share with Coaches" at bounding box center [497, 354] width 666 height 100
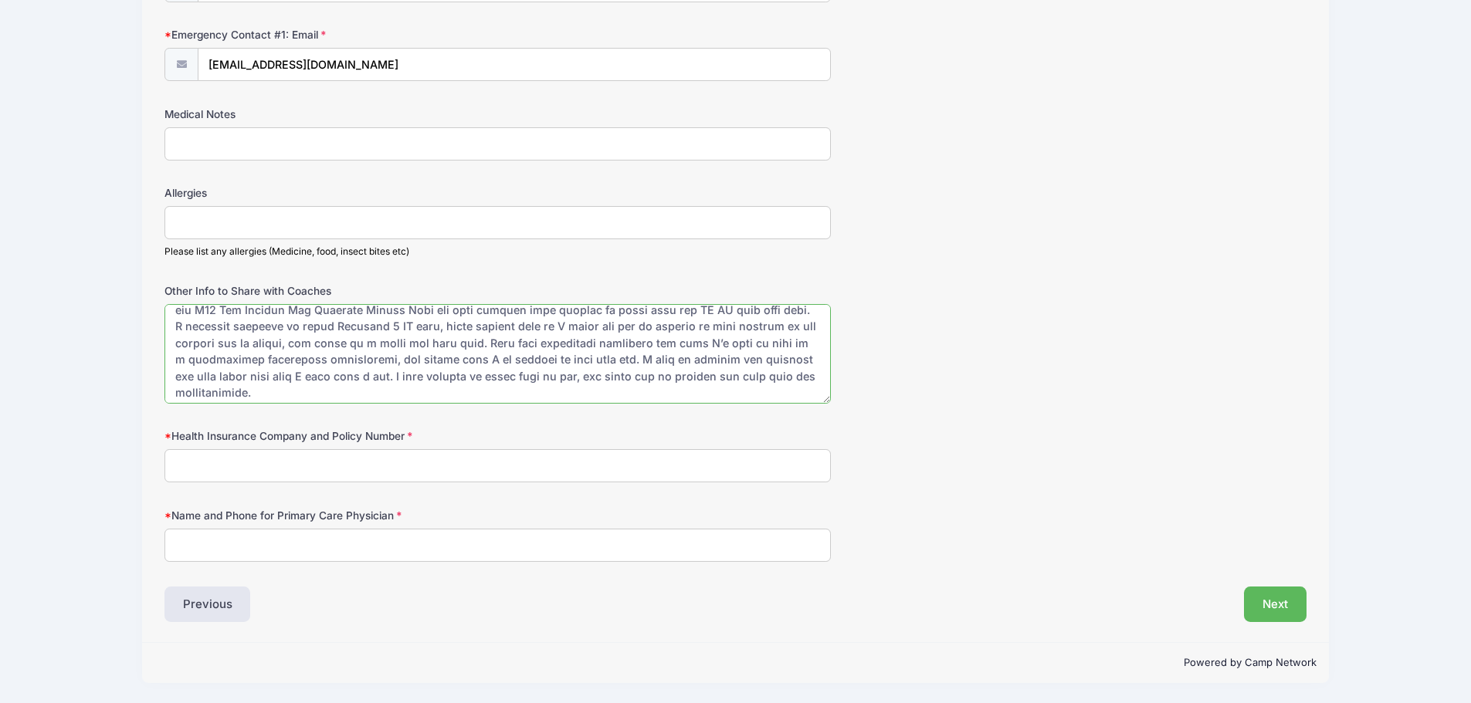
click at [620, 355] on textarea "Other Info to Share with Coaches" at bounding box center [497, 354] width 666 height 100
click at [620, 357] on textarea "Other Info to Share with Coaches" at bounding box center [497, 354] width 666 height 100
click at [652, 359] on textarea "Other Info to Share with Coaches" at bounding box center [497, 354] width 666 height 100
click at [435, 377] on textarea "Other Info to Share with Coaches" at bounding box center [497, 354] width 666 height 100
drag, startPoint x: 435, startPoint y: 376, endPoint x: 237, endPoint y: 365, distance: 198.0
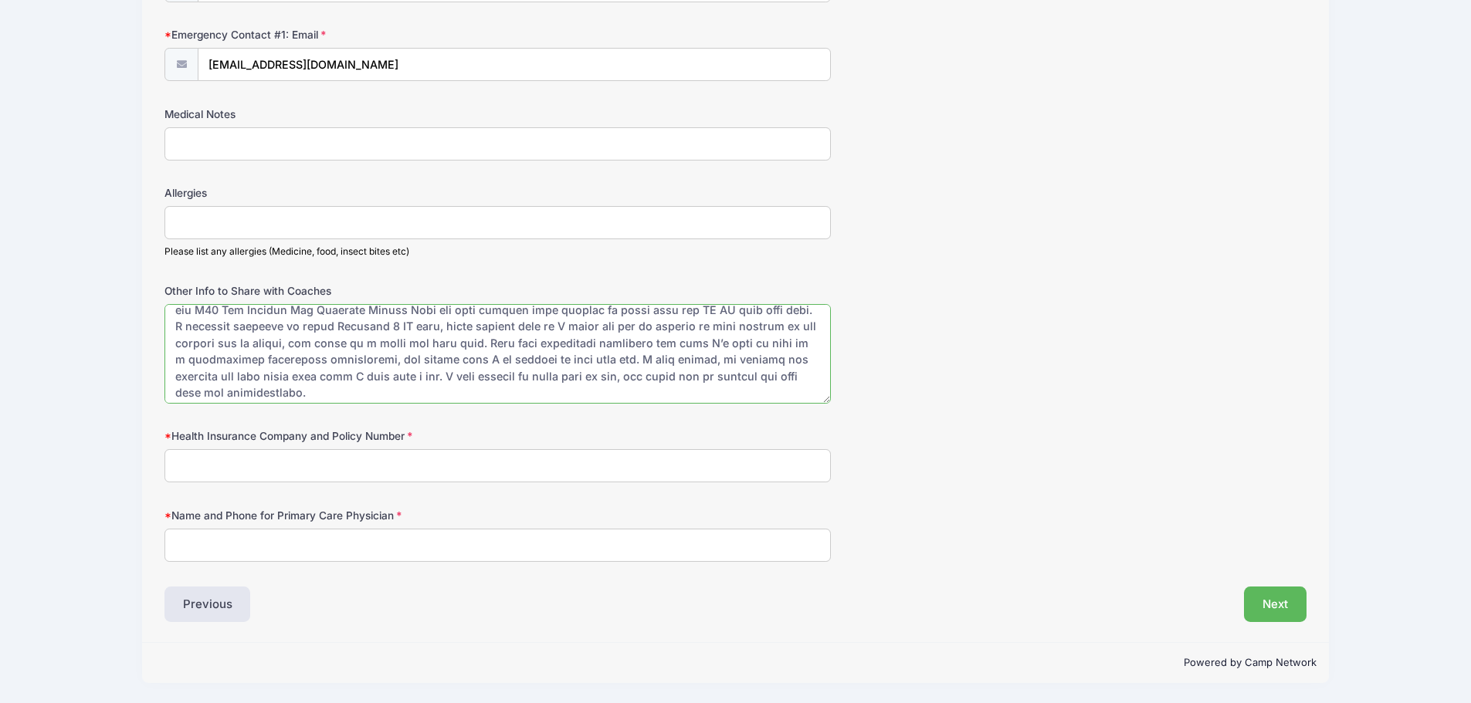
click at [237, 365] on textarea "Other Info to Share with Coaches" at bounding box center [497, 354] width 666 height 100
click at [307, 393] on textarea "Other Info to Share with Coaches" at bounding box center [497, 354] width 666 height 100
click at [376, 385] on textarea "Other Info to Share with Coaches" at bounding box center [497, 354] width 666 height 100
click at [510, 368] on textarea "Other Info to Share with Coaches" at bounding box center [497, 354] width 666 height 100
click at [661, 362] on textarea "Other Info to Share with Coaches" at bounding box center [497, 354] width 666 height 100
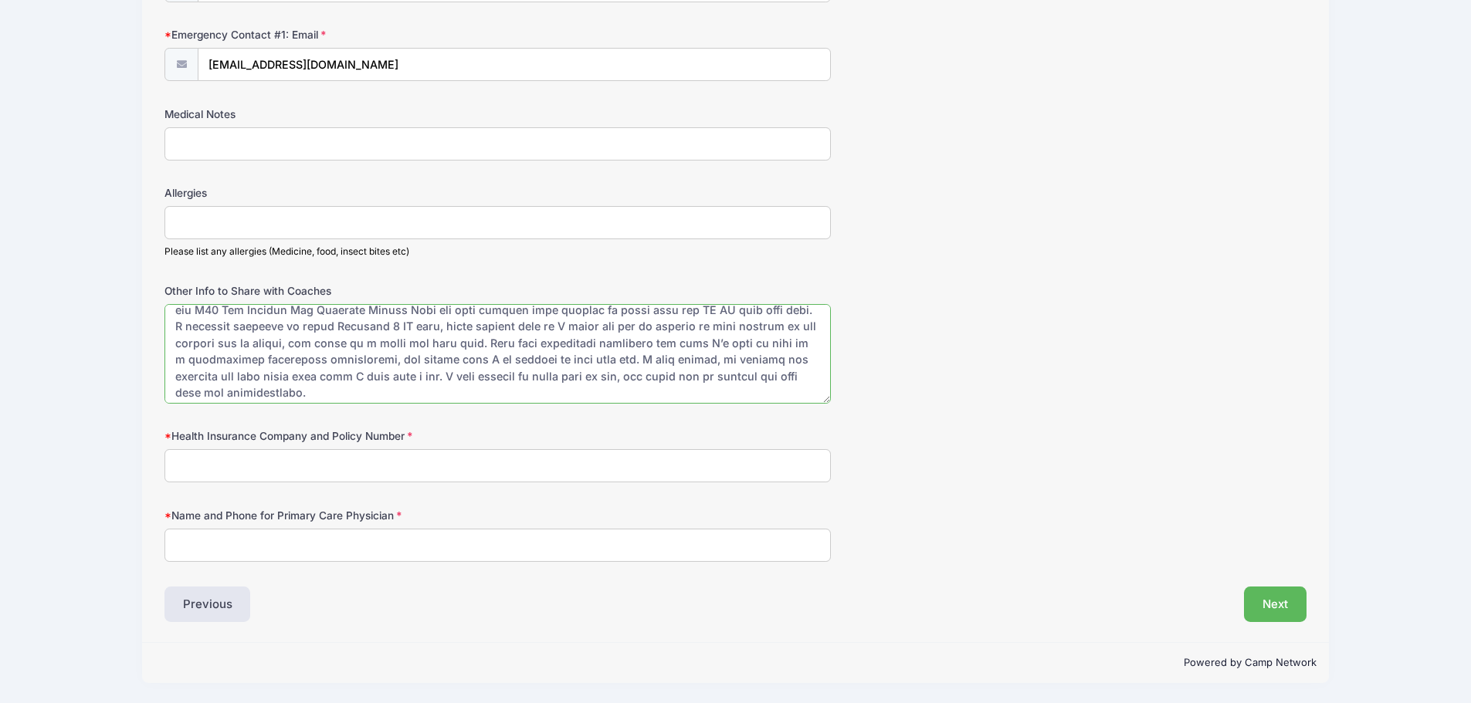
click at [715, 355] on textarea "Other Info to Share with Coaches" at bounding box center [497, 354] width 666 height 100
click at [213, 378] on textarea "Other Info to Share with Coaches" at bounding box center [497, 354] width 666 height 100
click at [694, 360] on textarea "Other Info to Share with Coaches" at bounding box center [497, 354] width 666 height 100
click at [695, 359] on textarea "Other Info to Share with Coaches" at bounding box center [497, 354] width 666 height 100
click at [271, 374] on textarea "Other Info to Share with Coaches" at bounding box center [497, 354] width 666 height 100
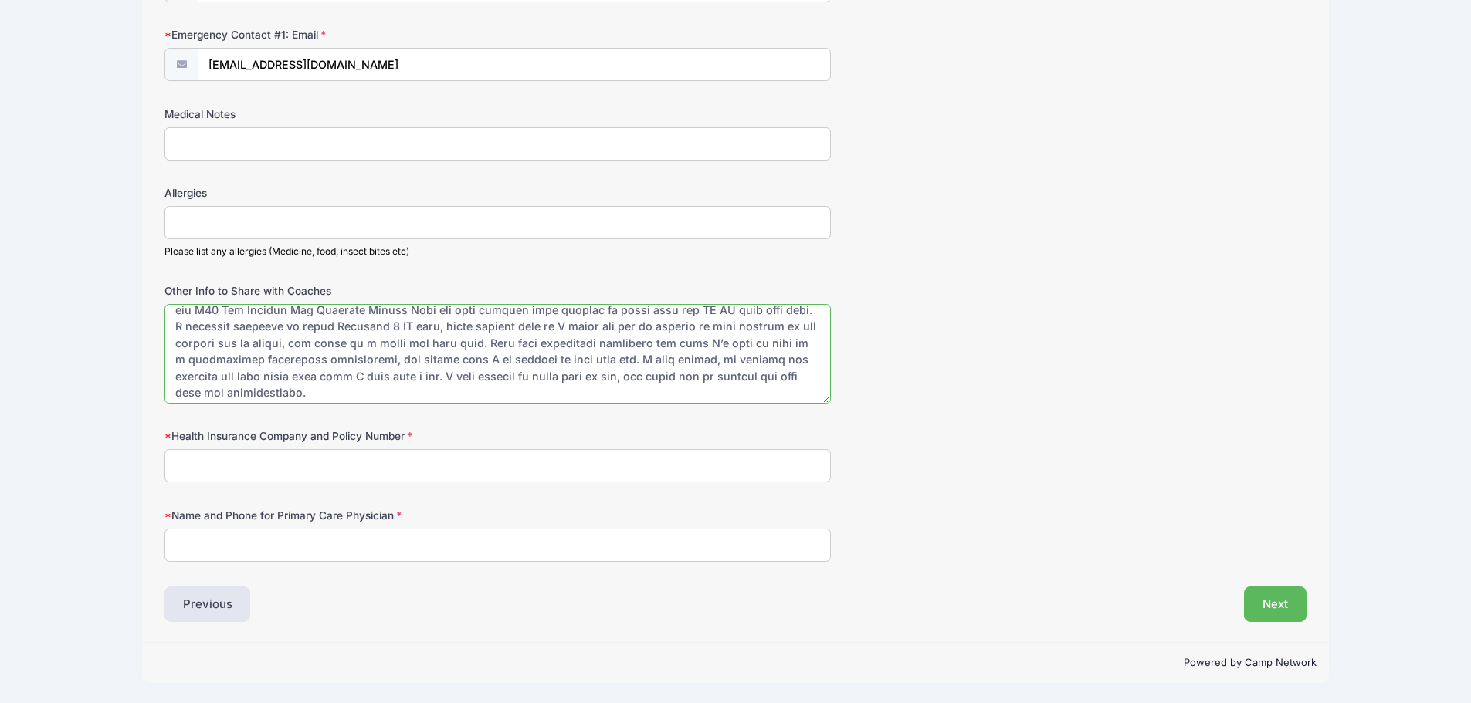
click at [323, 362] on textarea "Other Info to Share with Coaches" at bounding box center [497, 354] width 666 height 100
click at [323, 385] on textarea "Other Info to Share with Coaches" at bounding box center [497, 354] width 666 height 100
click at [385, 364] on textarea "Other Info to Share with Coaches" at bounding box center [497, 354] width 666 height 100
click at [340, 345] on textarea "Other Info to Share with Coaches" at bounding box center [497, 354] width 666 height 100
click at [318, 392] on textarea "Other Info to Share with Coaches" at bounding box center [497, 354] width 666 height 100
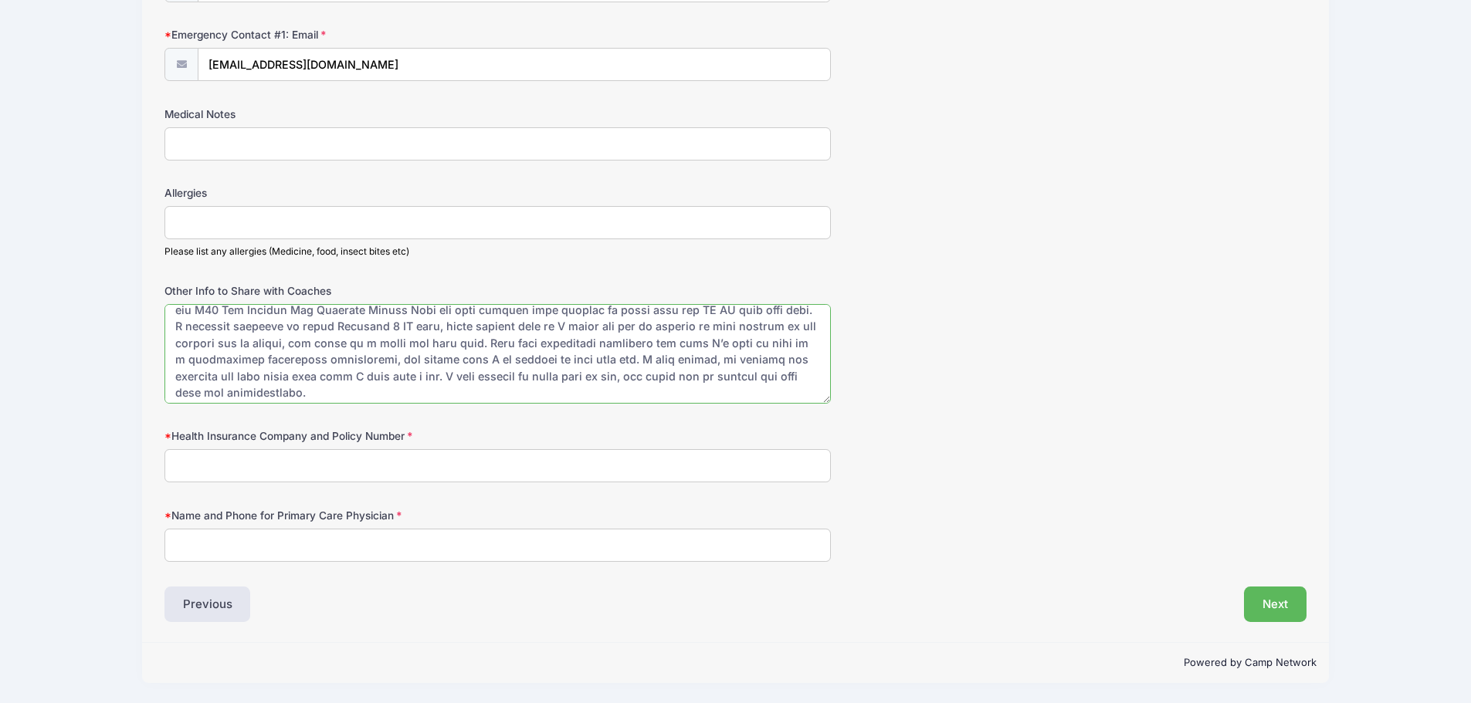
click at [337, 345] on textarea "Other Info to Share with Coaches" at bounding box center [497, 354] width 666 height 100
click at [300, 376] on textarea "Other Info to Share with Coaches" at bounding box center [497, 354] width 666 height 100
click at [449, 362] on textarea "Other Info to Share with Coaches" at bounding box center [497, 354] width 666 height 100
click at [453, 373] on textarea "Other Info to Share with Coaches" at bounding box center [497, 354] width 666 height 100
click at [422, 380] on textarea "Other Info to Share with Coaches" at bounding box center [497, 354] width 666 height 100
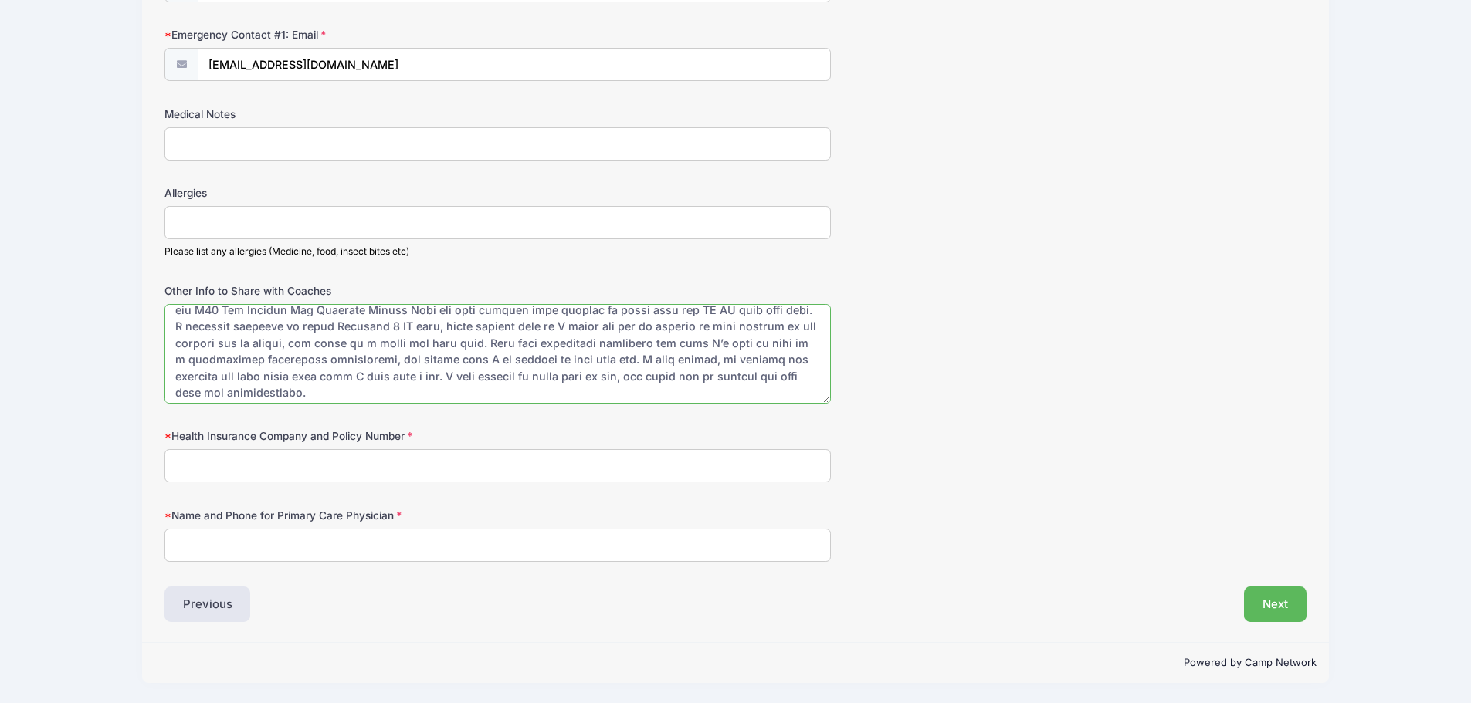
click at [402, 386] on textarea "Other Info to Share with Coaches" at bounding box center [497, 354] width 666 height 100
click at [422, 370] on textarea "Other Info to Share with Coaches" at bounding box center [497, 354] width 666 height 100
click at [441, 374] on textarea "Other Info to Share with Coaches" at bounding box center [497, 354] width 666 height 100
click at [431, 378] on textarea "Other Info to Share with Coaches" at bounding box center [497, 354] width 666 height 100
drag, startPoint x: 432, startPoint y: 374, endPoint x: 218, endPoint y: 368, distance: 213.9
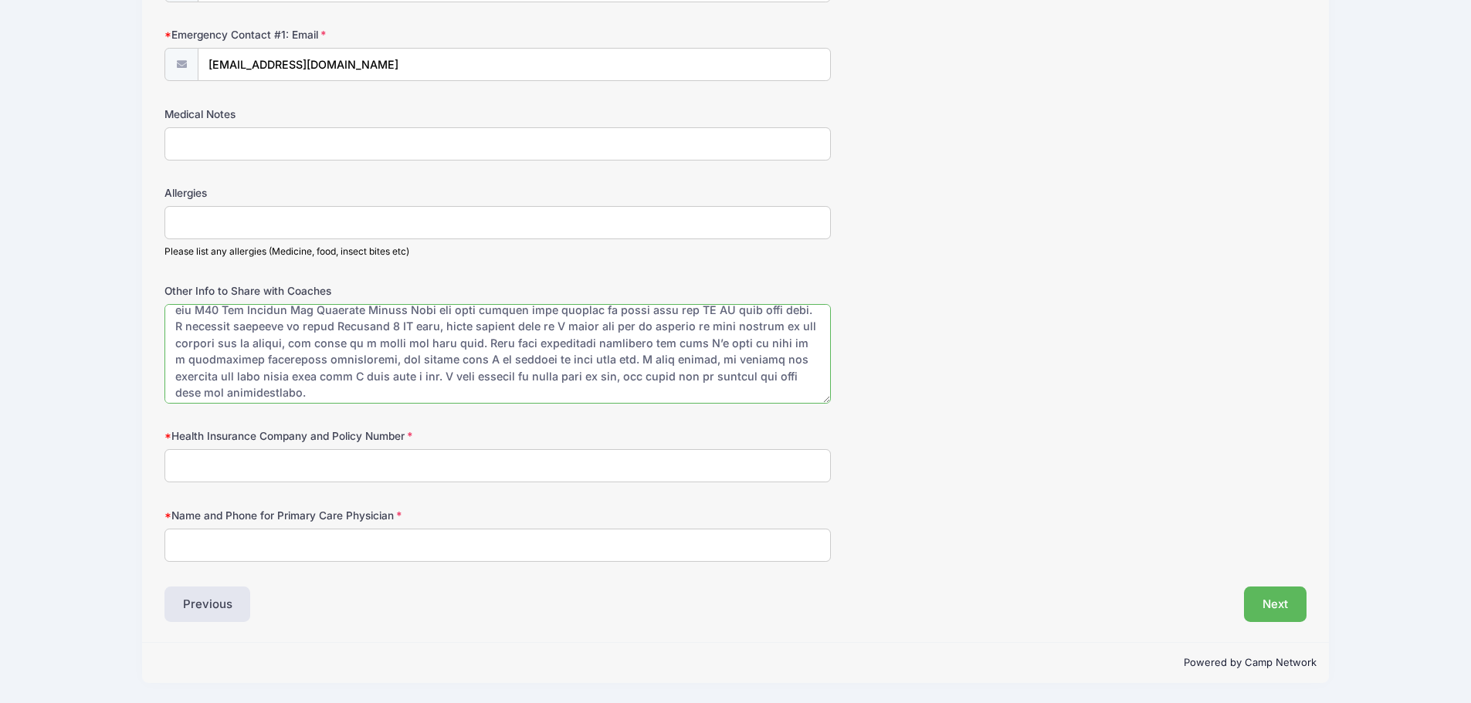
click at [218, 368] on textarea "Other Info to Share with Coaches" at bounding box center [497, 354] width 666 height 100
click at [408, 389] on textarea "Other Info to Share with Coaches" at bounding box center [497, 354] width 666 height 100
click at [772, 379] on textarea "Other Info to Share with Coaches" at bounding box center [497, 354] width 666 height 100
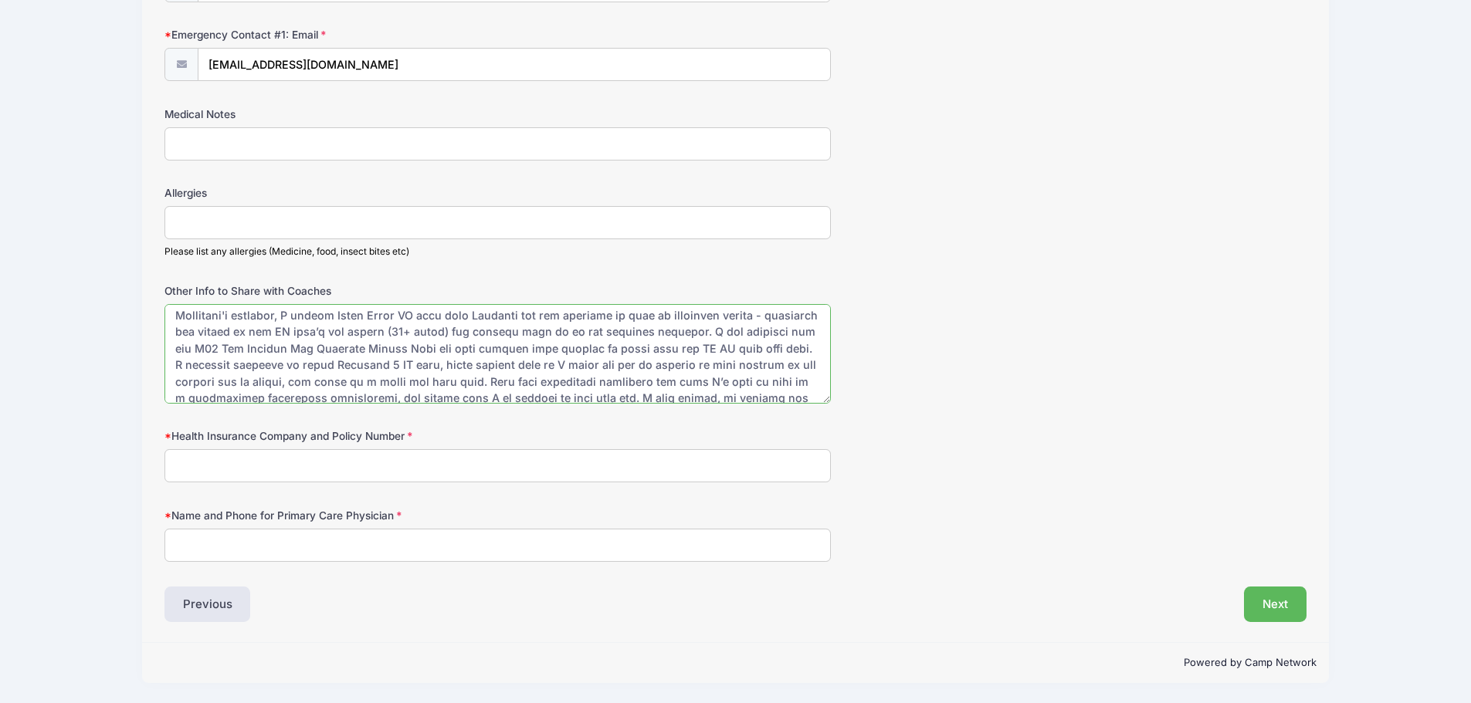
scroll to position [0, 0]
click at [382, 317] on textarea "Other Info to Share with Coaches" at bounding box center [497, 354] width 666 height 100
click at [385, 317] on textarea "Other Info to Share with Coaches" at bounding box center [497, 354] width 666 height 100
drag, startPoint x: 601, startPoint y: 327, endPoint x: 562, endPoint y: 325, distance: 39.4
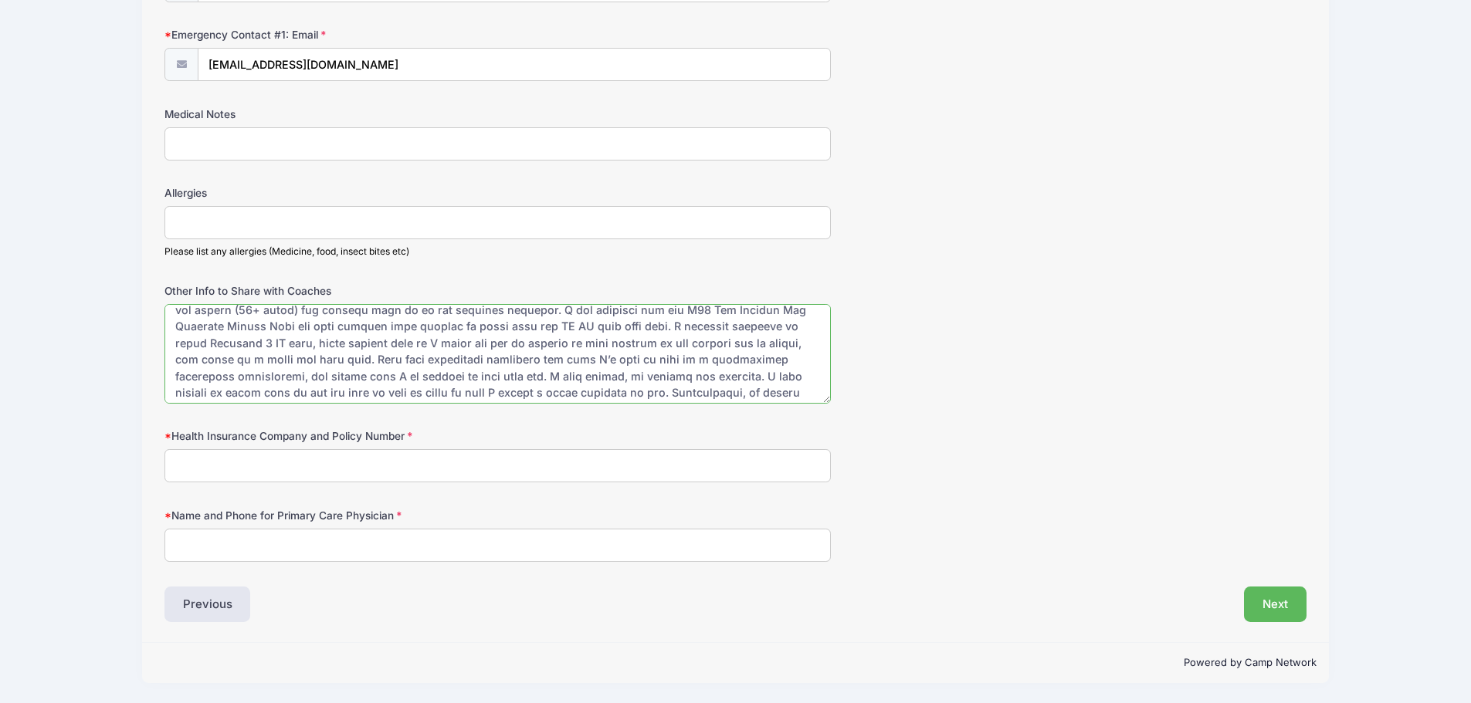
click at [562, 325] on textarea "Other Info to Share with Coaches" at bounding box center [497, 354] width 666 height 100
click at [559, 342] on textarea "Other Info to Share with Coaches" at bounding box center [497, 354] width 666 height 100
click at [616, 317] on textarea "Other Info to Share with Coaches" at bounding box center [497, 354] width 666 height 100
click at [621, 324] on textarea "Other Info to Share with Coaches" at bounding box center [497, 354] width 666 height 100
click at [270, 360] on textarea "Other Info to Share with Coaches" at bounding box center [497, 354] width 666 height 100
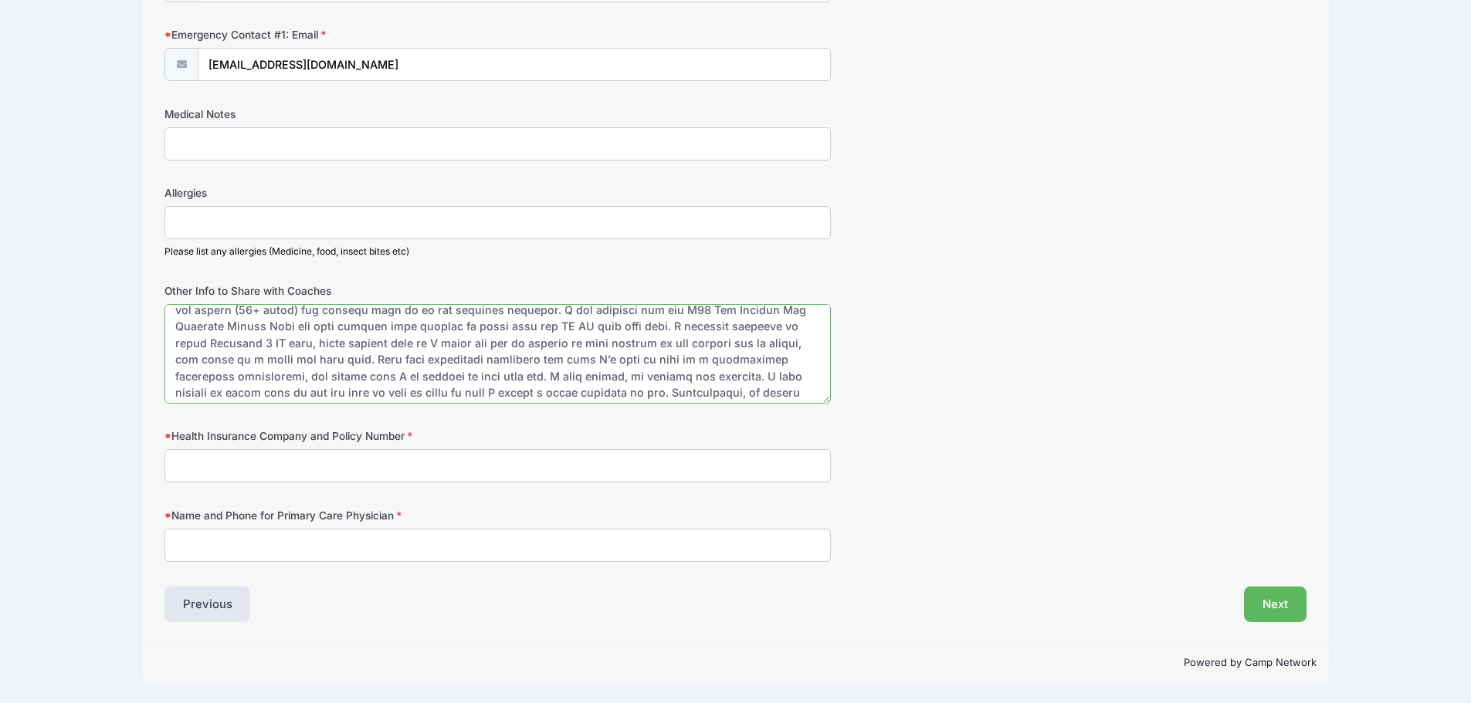
click at [289, 359] on textarea "Other Info to Share with Coaches" at bounding box center [497, 354] width 666 height 100
click at [343, 341] on textarea "Other Info to Share with Coaches" at bounding box center [497, 354] width 666 height 100
click at [406, 355] on textarea "Other Info to Share with Coaches" at bounding box center [497, 354] width 666 height 100
drag, startPoint x: 422, startPoint y: 355, endPoint x: 372, endPoint y: 357, distance: 50.2
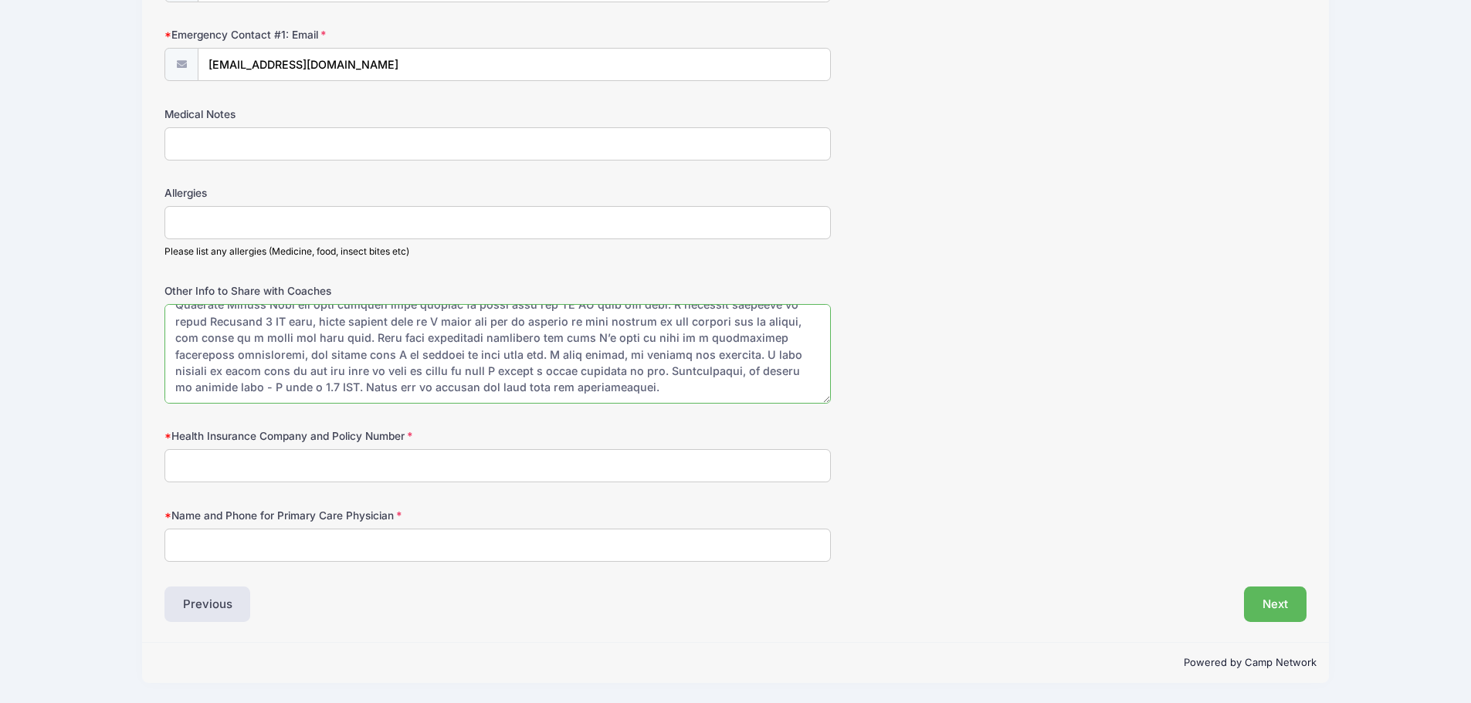
click at [372, 357] on textarea "Other Info to Share with Coaches" at bounding box center [497, 354] width 666 height 100
click at [390, 356] on textarea "Other Info to Share with Coaches" at bounding box center [497, 354] width 666 height 100
drag, startPoint x: 403, startPoint y: 354, endPoint x: 381, endPoint y: 350, distance: 22.0
click at [381, 350] on textarea "Other Info to Share with Coaches" at bounding box center [497, 354] width 666 height 100
click at [557, 335] on textarea "Other Info to Share with Coaches" at bounding box center [497, 354] width 666 height 100
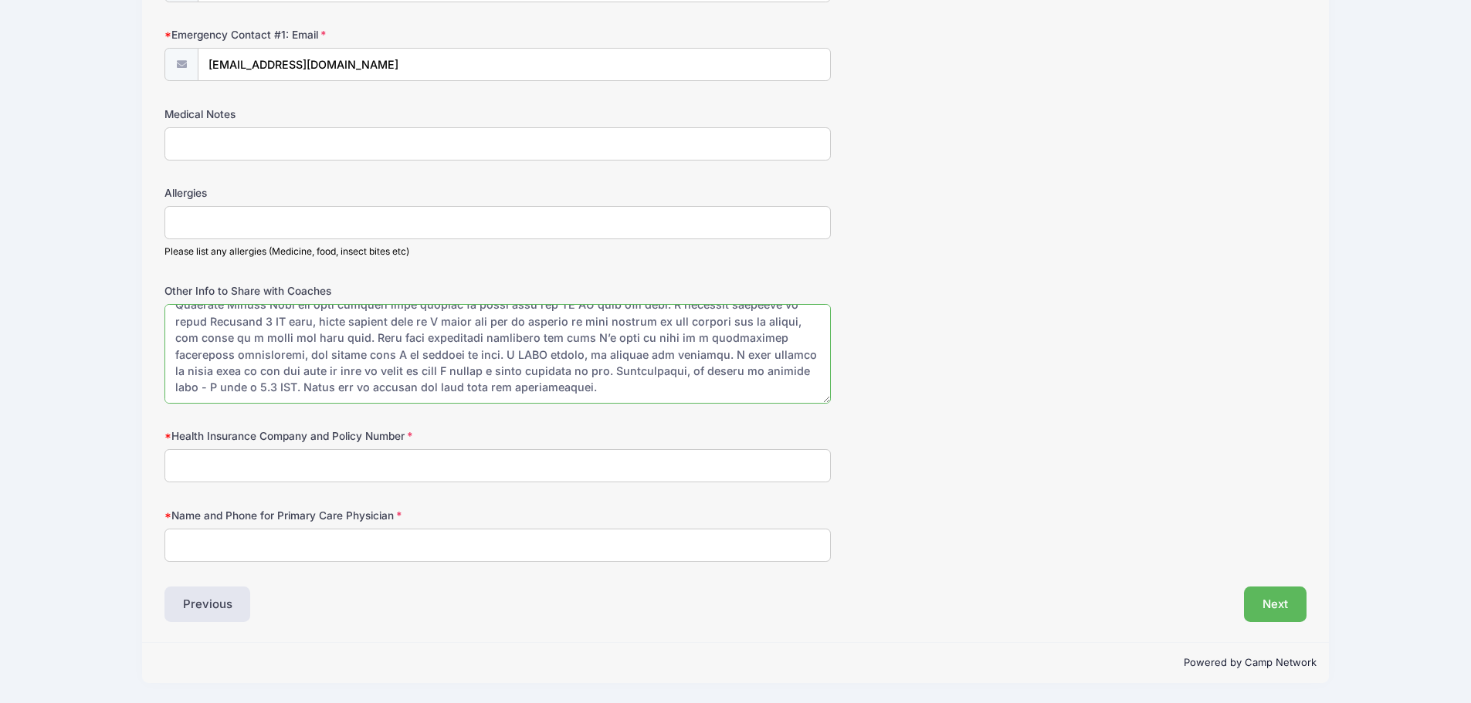
click at [568, 348] on textarea "Other Info to Share with Coaches" at bounding box center [497, 354] width 666 height 100
click at [578, 353] on textarea "Other Info to Share with Coaches" at bounding box center [497, 354] width 666 height 100
drag, startPoint x: 590, startPoint y: 355, endPoint x: 374, endPoint y: 351, distance: 215.5
click at [374, 351] on textarea "Other Info to Share with Coaches" at bounding box center [497, 354] width 666 height 100
click at [298, 370] on textarea "Other Info to Share with Coaches" at bounding box center [497, 354] width 666 height 100
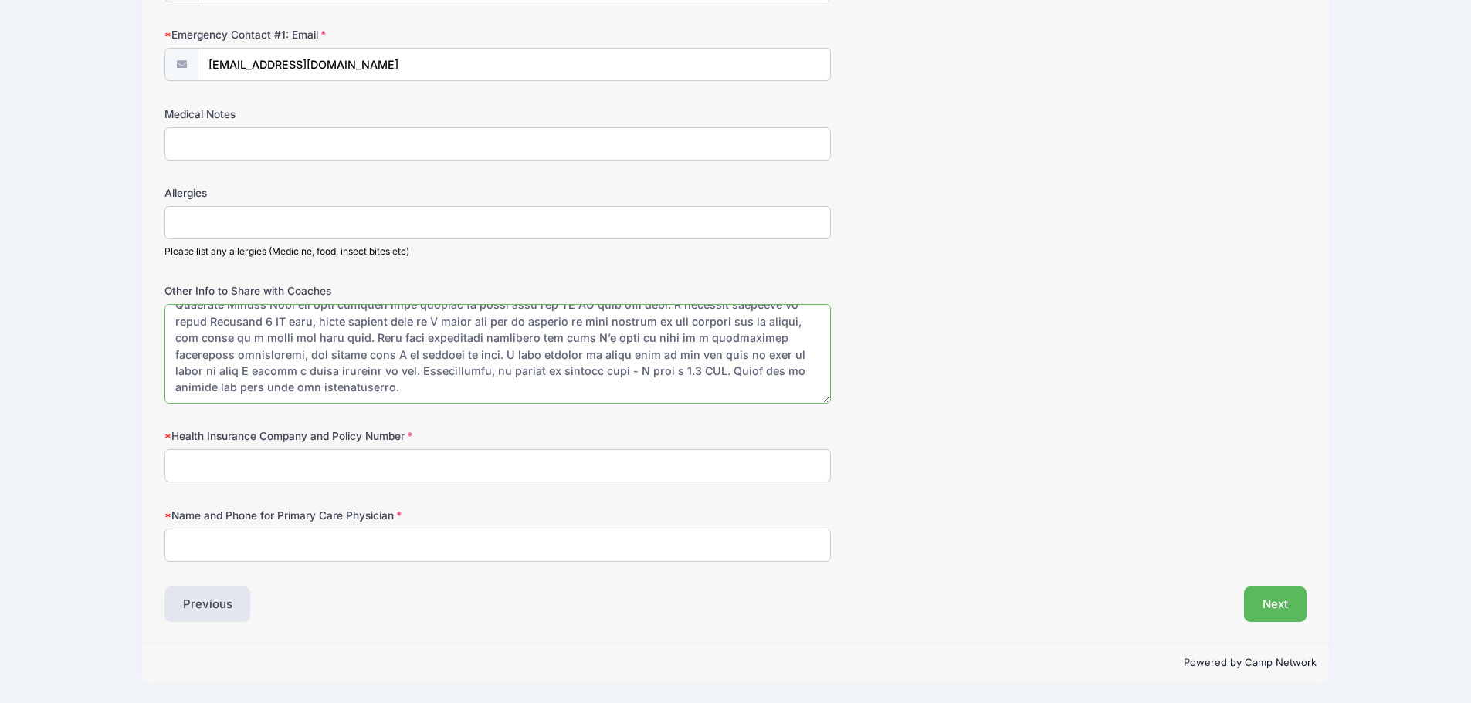
click at [289, 385] on textarea "Other Info to Share with Coaches" at bounding box center [497, 354] width 666 height 100
click at [613, 369] on textarea "Other Info to Share with Coaches" at bounding box center [497, 354] width 666 height 100
click at [610, 369] on textarea "Other Info to Share with Coaches" at bounding box center [497, 354] width 666 height 100
click at [471, 386] on textarea "Other Info to Share with Coaches" at bounding box center [497, 354] width 666 height 100
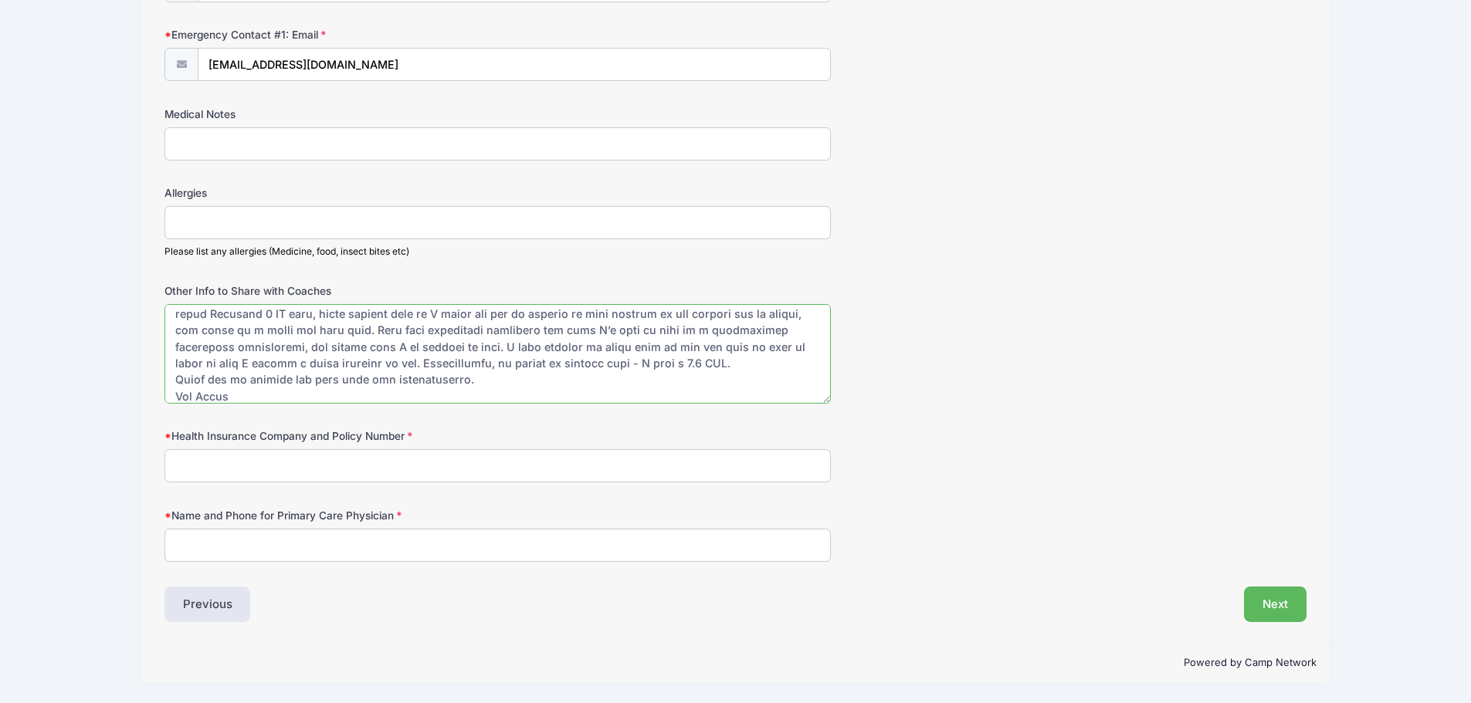
click at [486, 377] on textarea "Other Info to Share with Coaches" at bounding box center [497, 354] width 666 height 100
click at [620, 366] on textarea "Other Info to Share with Coaches" at bounding box center [497, 354] width 666 height 100
paste textarea "[URL][DOMAIN_NAME]"
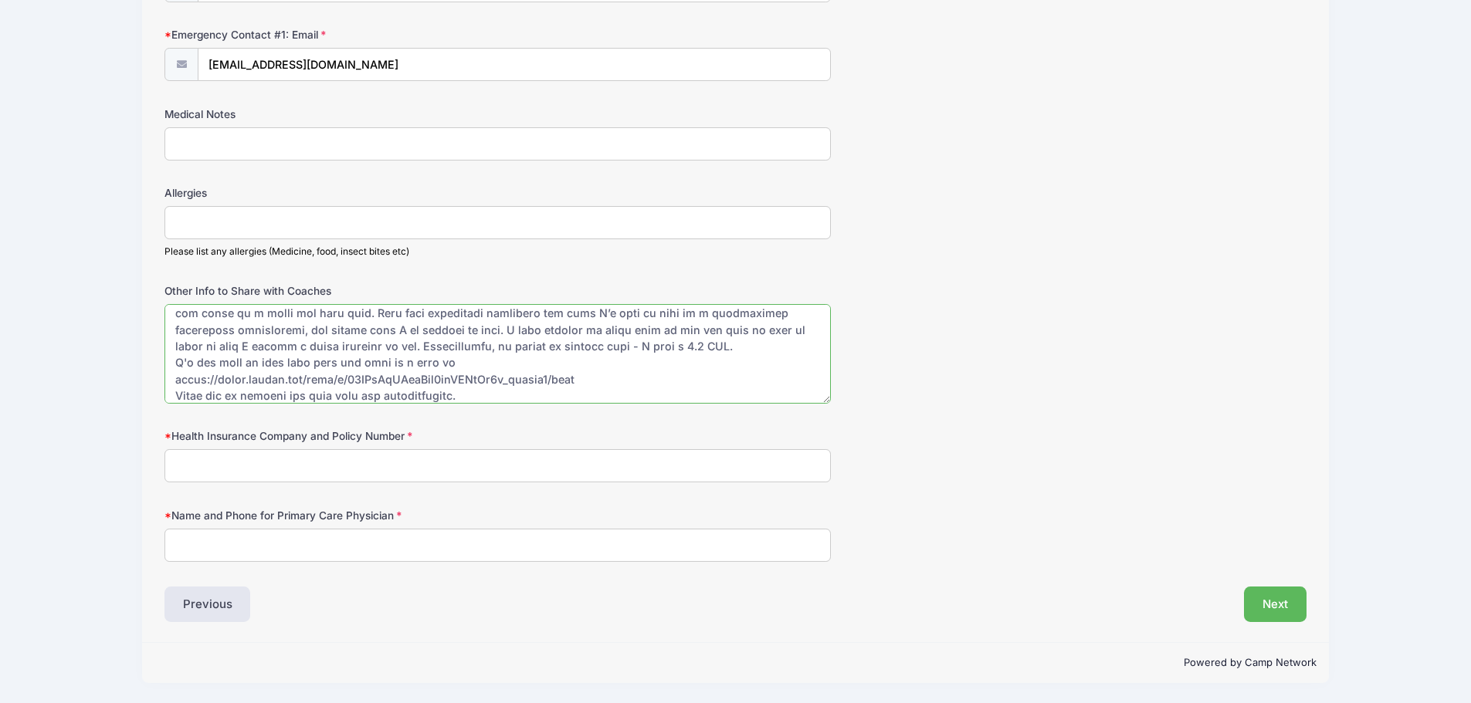
scroll to position [140, 0]
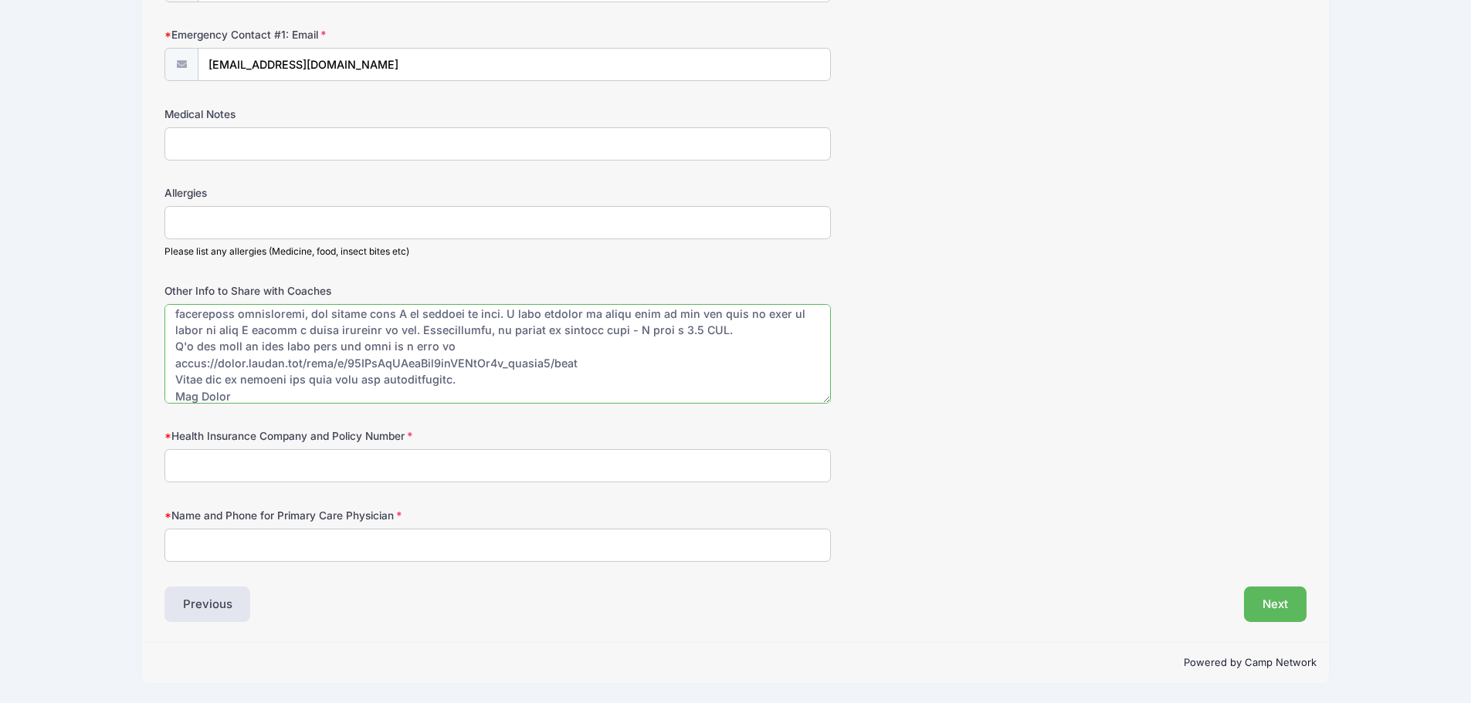
click at [439, 344] on textarea "Other Info to Share with Coaches" at bounding box center [497, 354] width 666 height 100
click at [509, 348] on textarea "Other Info to Share with Coaches" at bounding box center [497, 354] width 666 height 100
drag, startPoint x: 364, startPoint y: 394, endPoint x: 474, endPoint y: 389, distance: 110.5
click at [365, 394] on textarea "Other Info to Share with Coaches" at bounding box center [497, 354] width 666 height 100
click at [473, 375] on textarea "Other Info to Share with Coaches" at bounding box center [497, 354] width 666 height 100
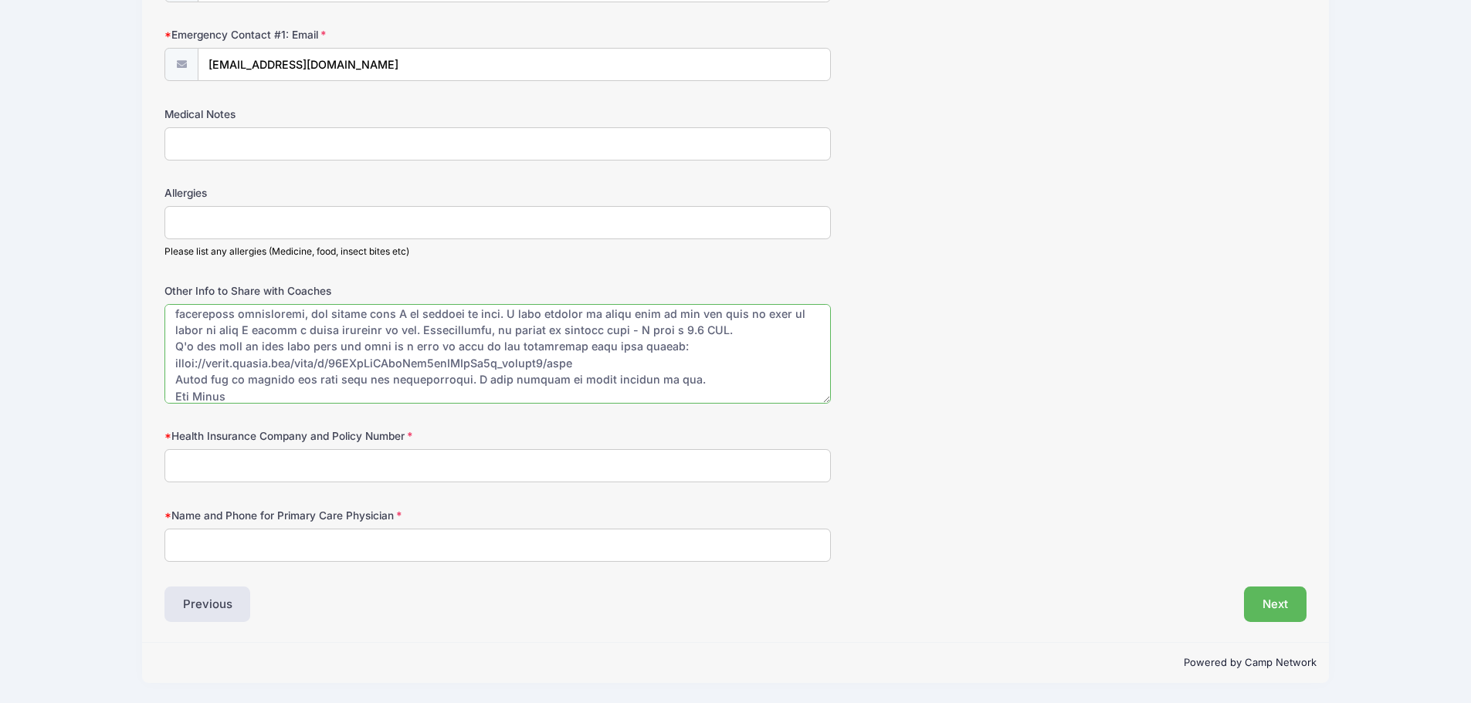
click at [469, 378] on textarea "Other Info to Share with Coaches" at bounding box center [497, 354] width 666 height 100
type textarea "Lore Ipsum Dolorsi & Ametcons Adip: E's doeiusm te incidi utla ET Dolore ma Ali…"
click at [266, 464] on input "Health Insurance Company and Policy Number" at bounding box center [497, 465] width 666 height 33
type input "United Choice Plus 935332003"
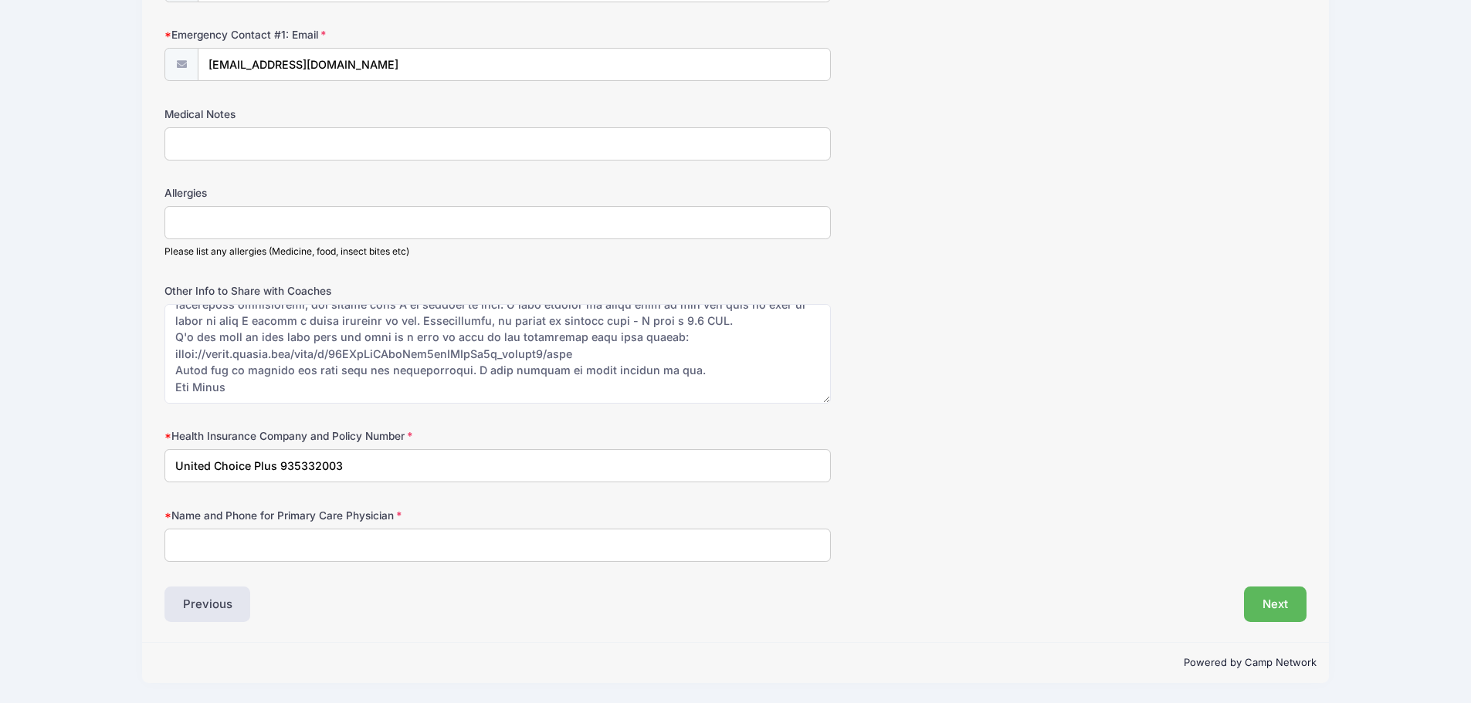
click at [288, 539] on input "Name and Phone for Primary Care Physician" at bounding box center [497, 545] width 666 height 33
click at [280, 537] on input "Name and Phone for Primary Care Physician" at bounding box center [497, 545] width 666 height 33
click at [271, 547] on input "Dr. S. Hawetz" at bounding box center [497, 545] width 666 height 33
click at [206, 546] on input "Dr. S. Hawetz, Tenafly Pediatrics," at bounding box center [497, 545] width 666 height 33
click at [398, 549] on input "[PERSON_NAME], Tenafly Pediatrics," at bounding box center [497, 545] width 666 height 33
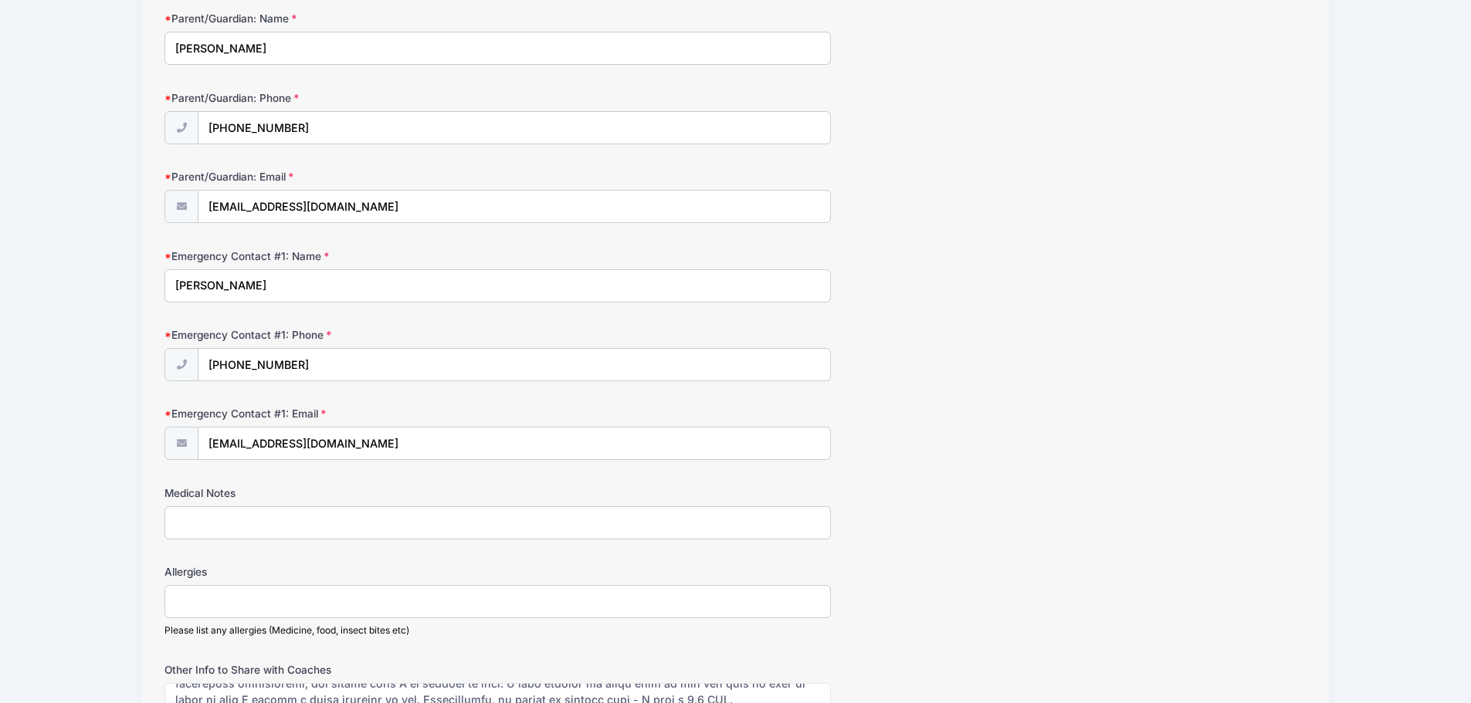
scroll to position [978, 0]
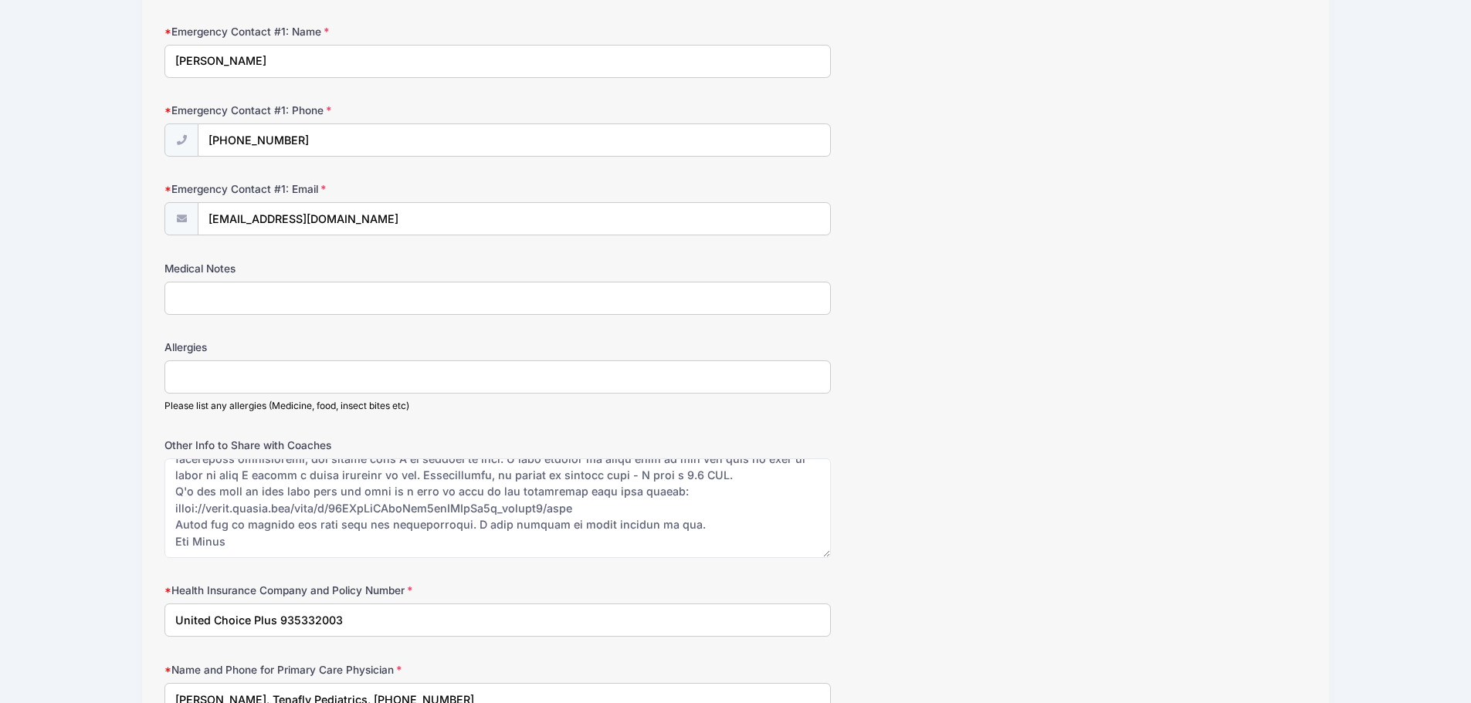
type input "[PERSON_NAME], Tenafly Pediatrics, [PHONE_NUMBER]"
click at [232, 300] on input "Medical Notes" at bounding box center [497, 298] width 666 height 33
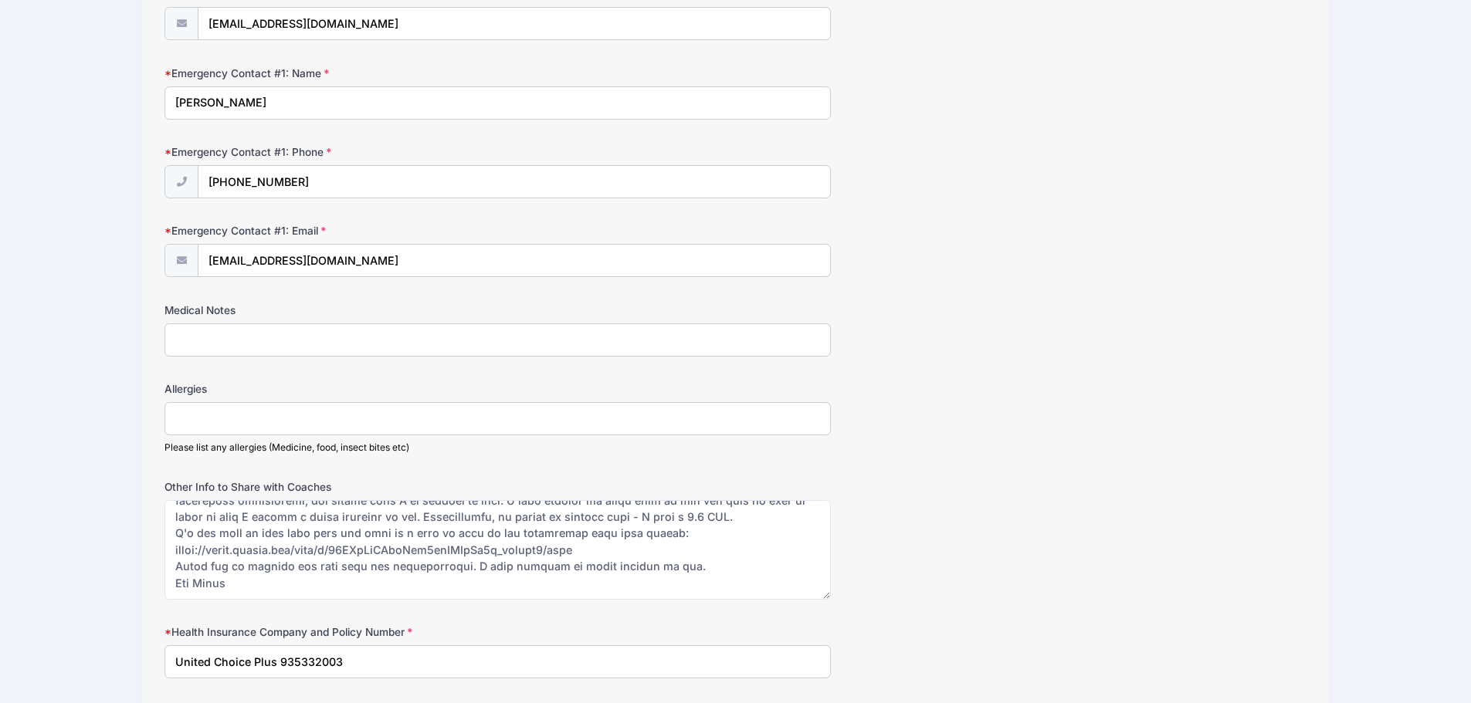
scroll to position [824, 0]
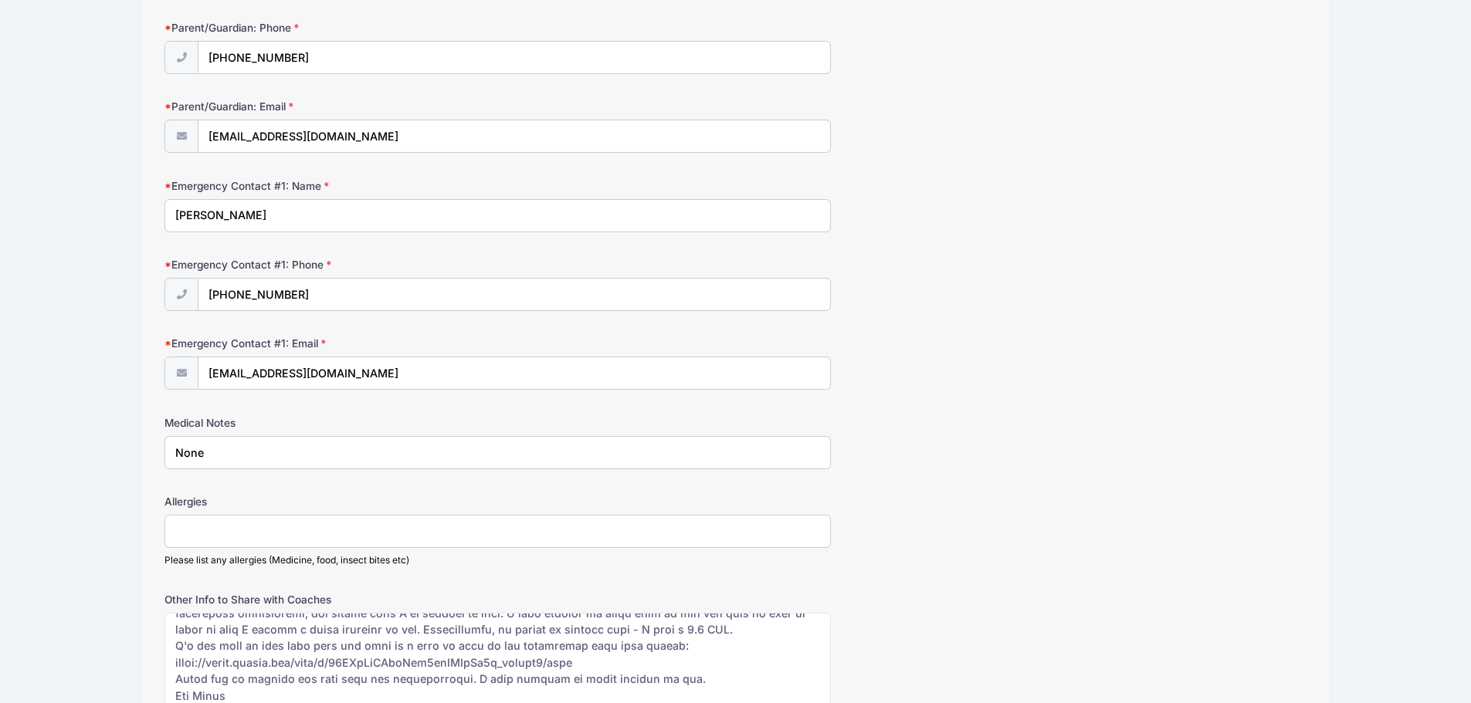
type input "None"
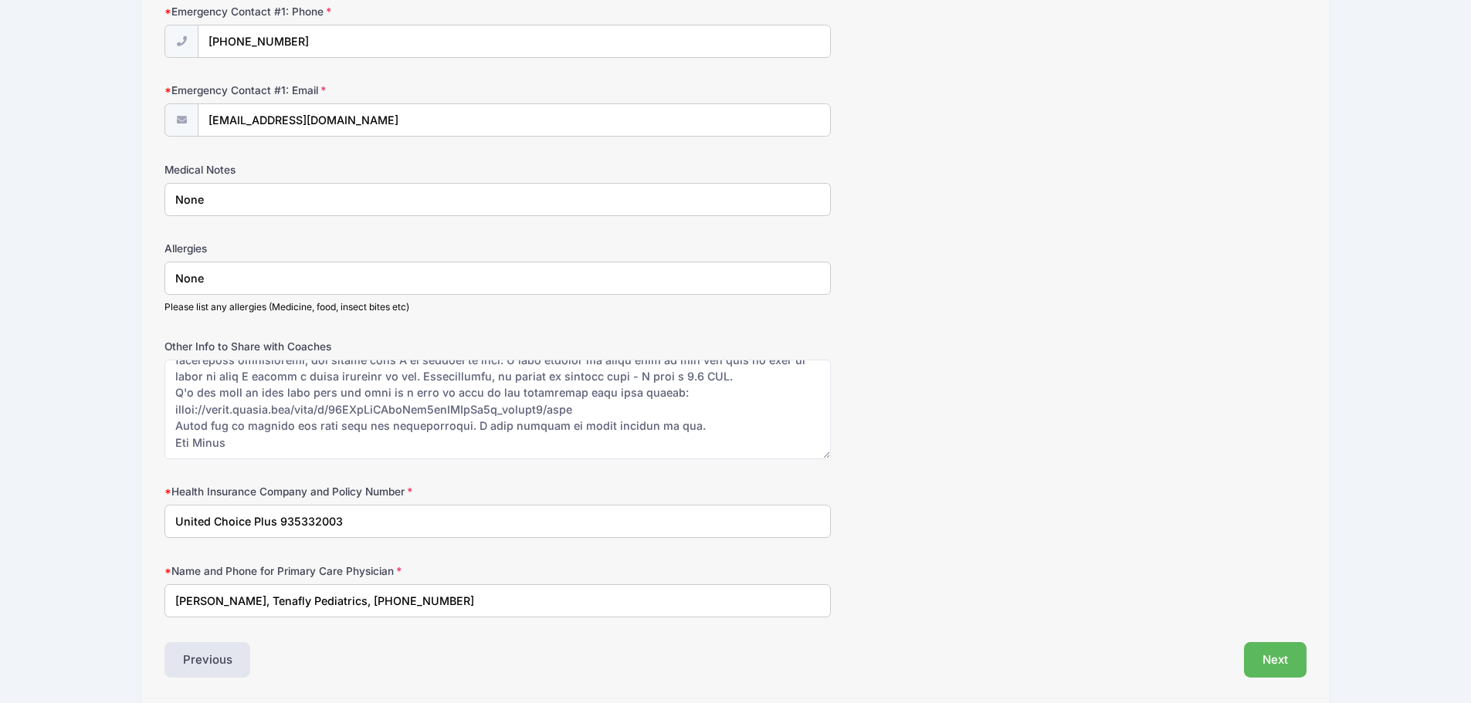
scroll to position [1081, 0]
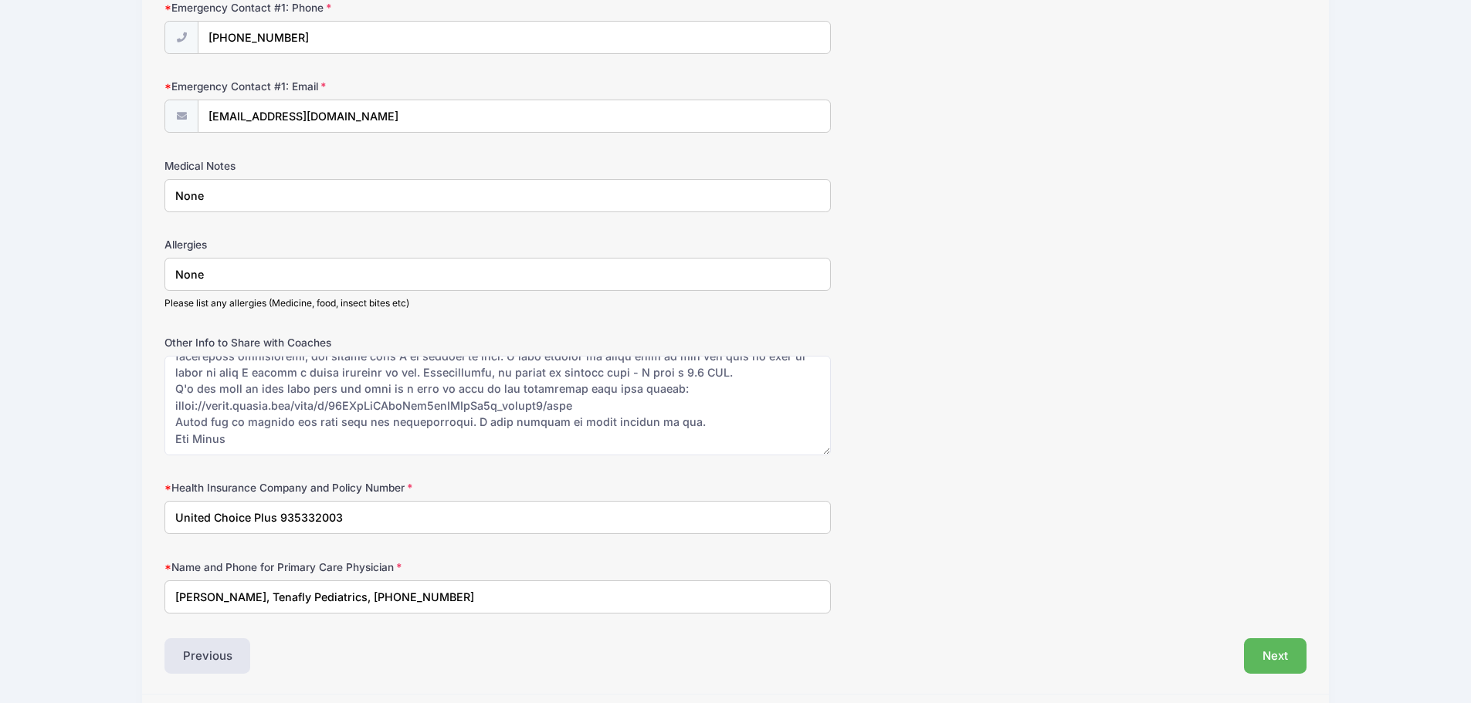
type input "None"
click at [282, 371] on textarea "Other Info to Share with Coaches" at bounding box center [497, 406] width 666 height 100
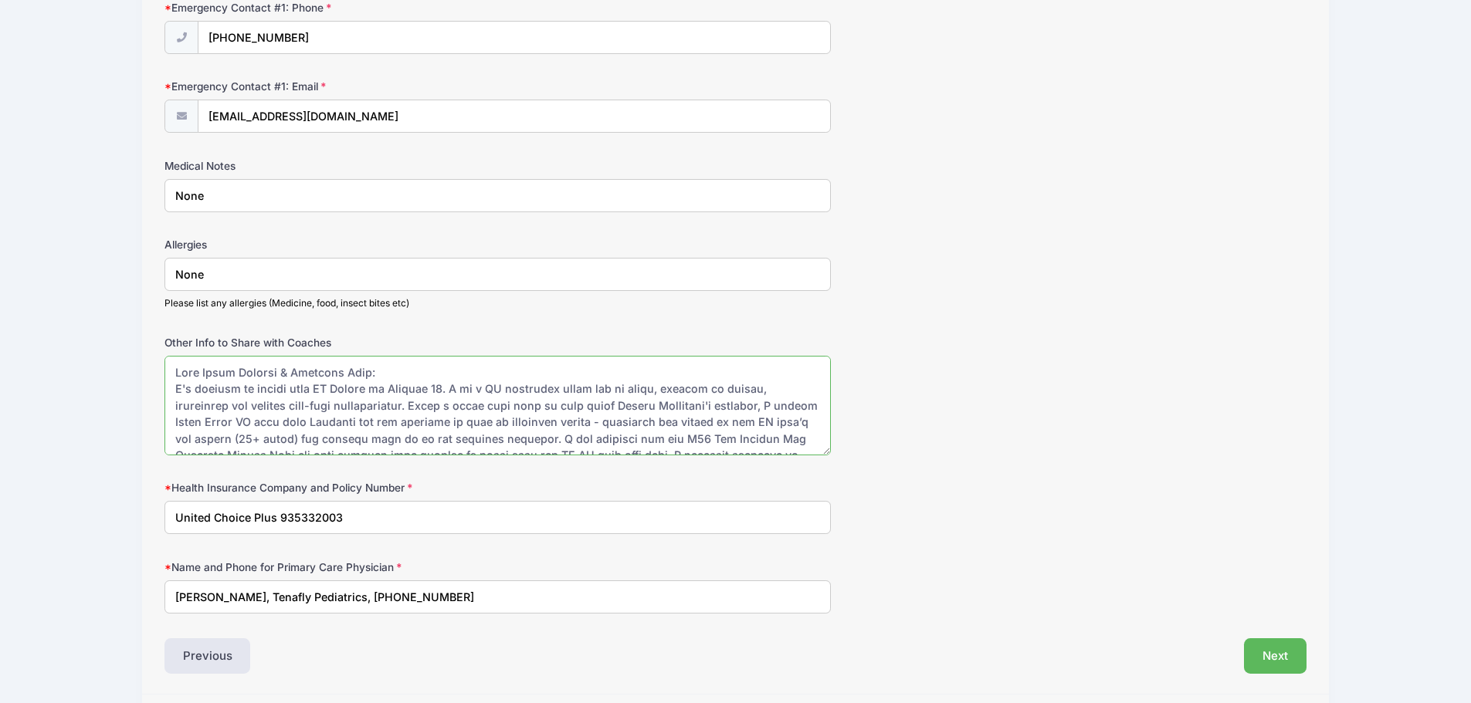
scroll to position [77, 0]
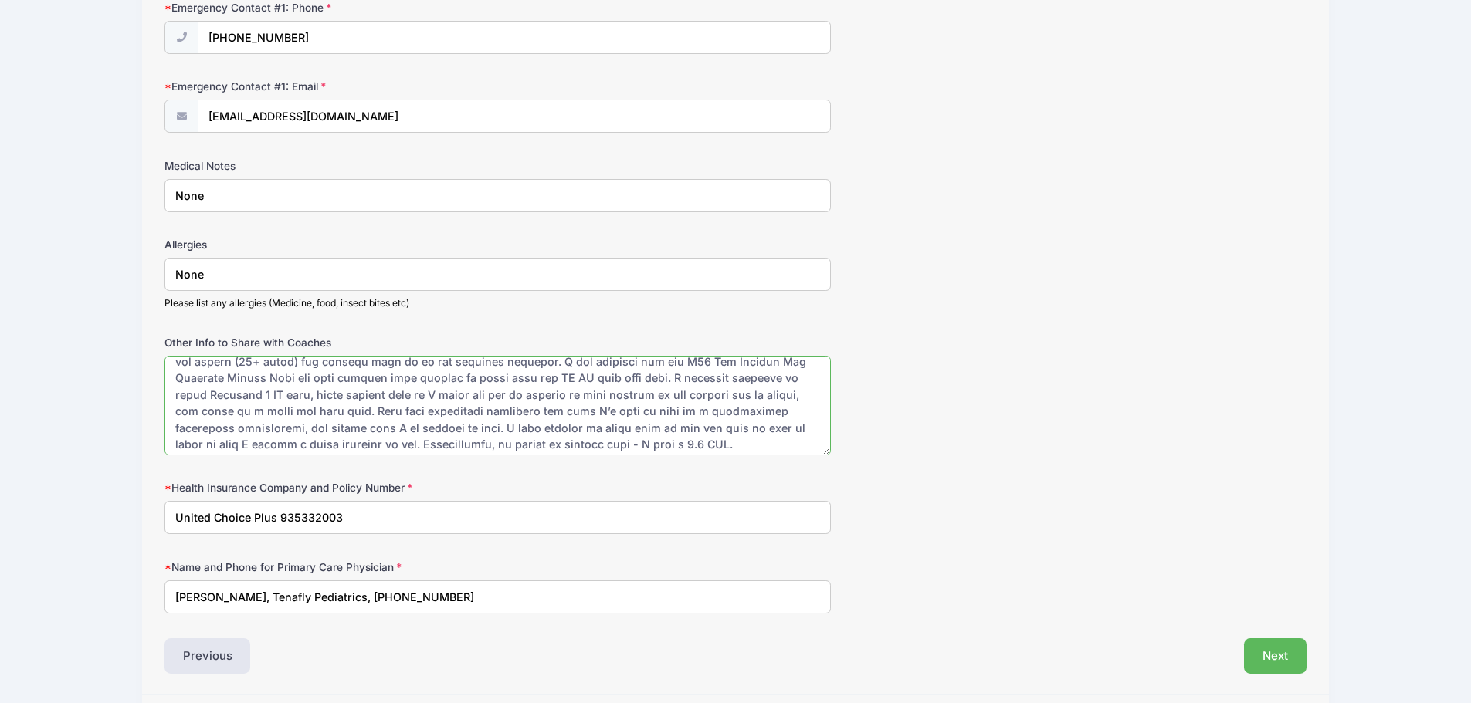
drag, startPoint x: 368, startPoint y: 425, endPoint x: 788, endPoint y: 406, distance: 420.5
click at [788, 406] on textarea "Other Info to Share with Coaches" at bounding box center [497, 406] width 666 height 100
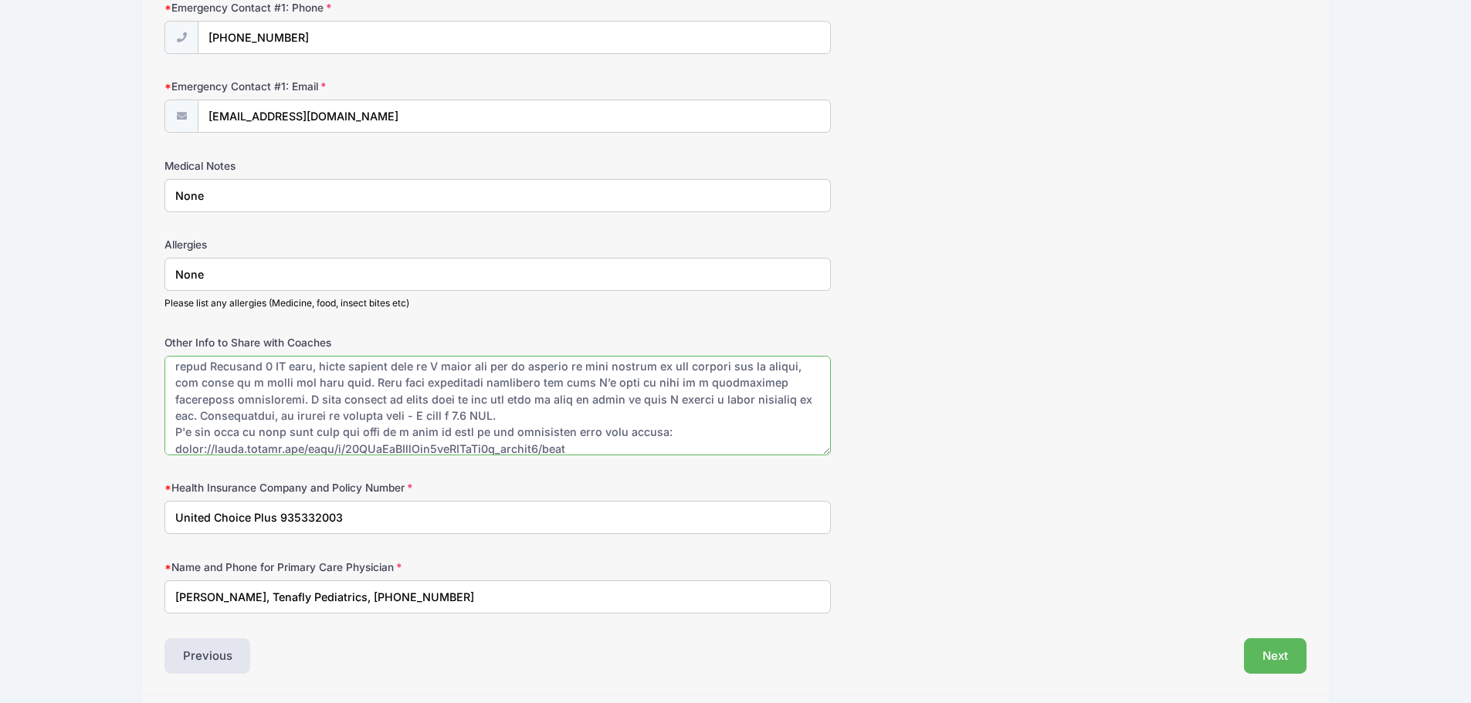
scroll to position [149, 0]
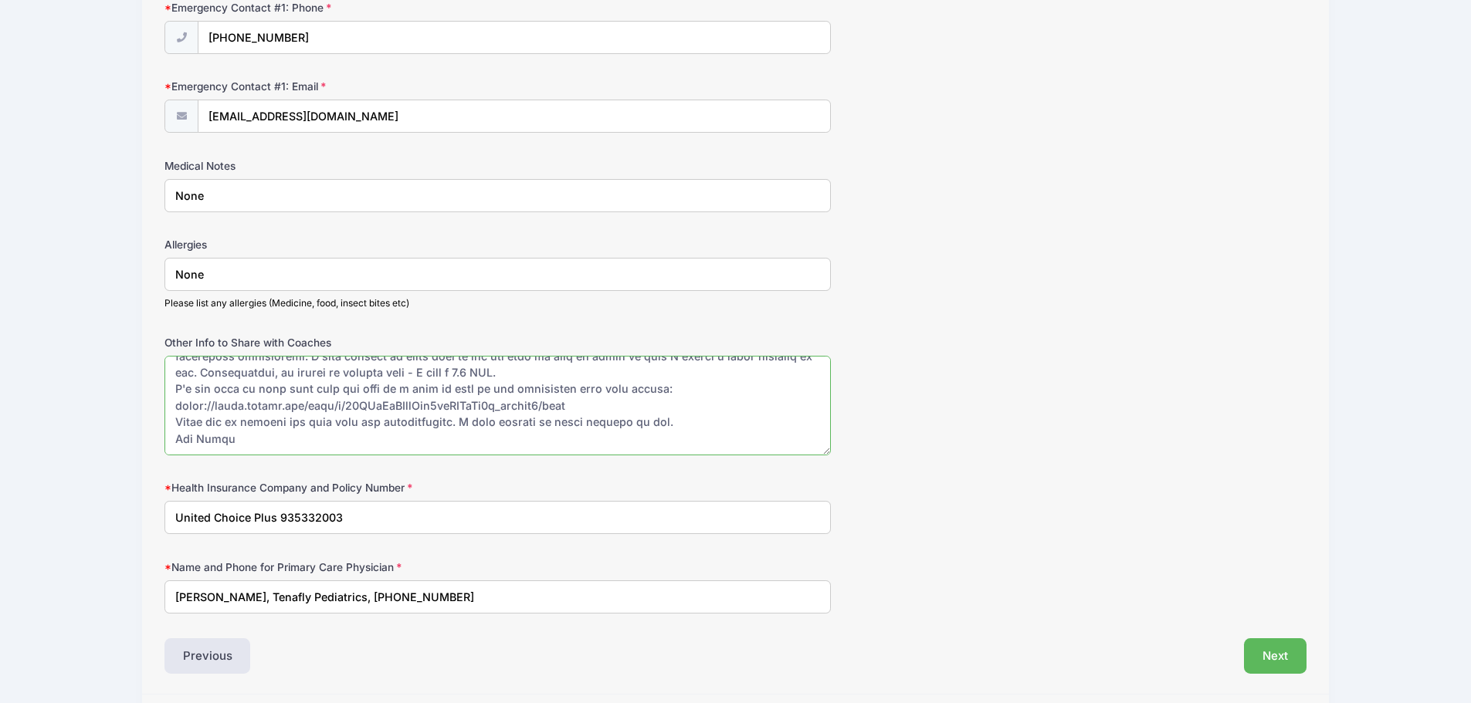
click at [432, 372] on textarea "Other Info to Share with Coaches" at bounding box center [497, 406] width 666 height 100
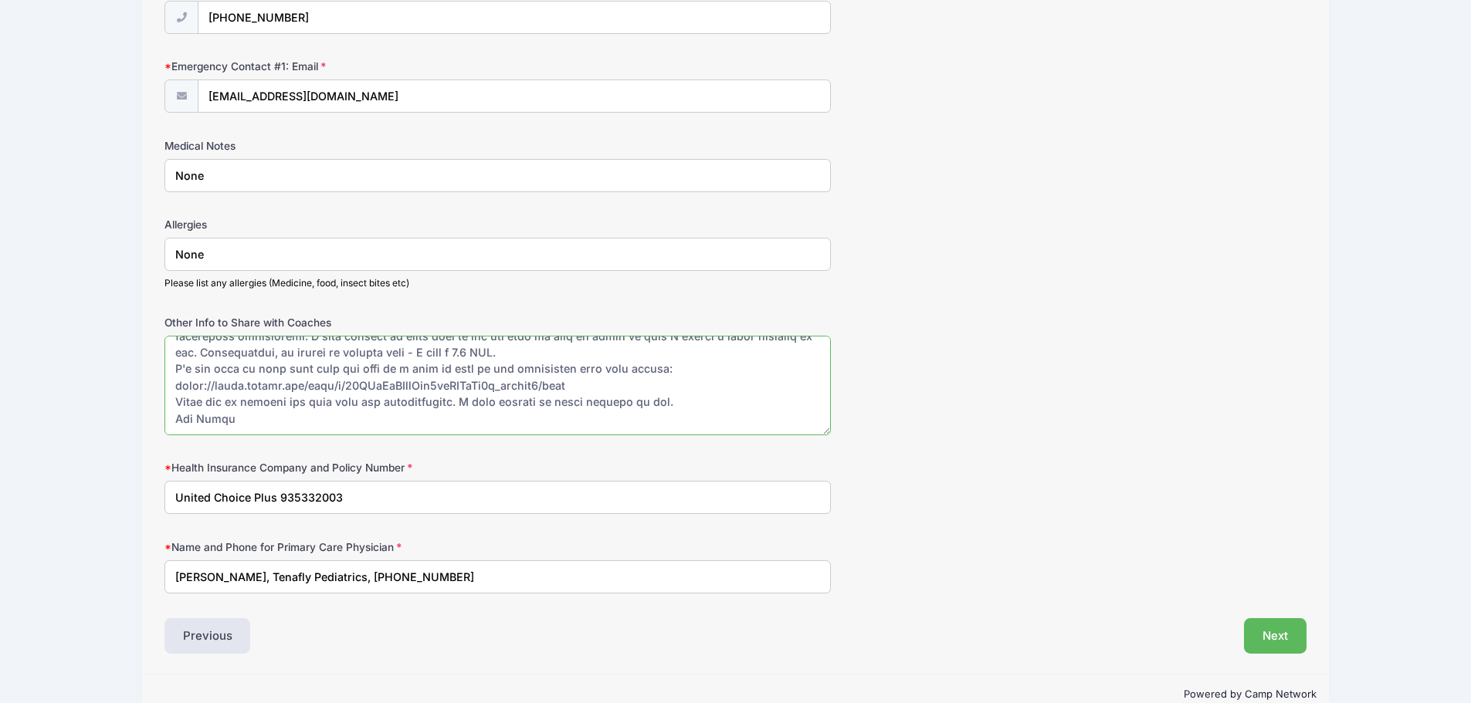
scroll to position [1133, 0]
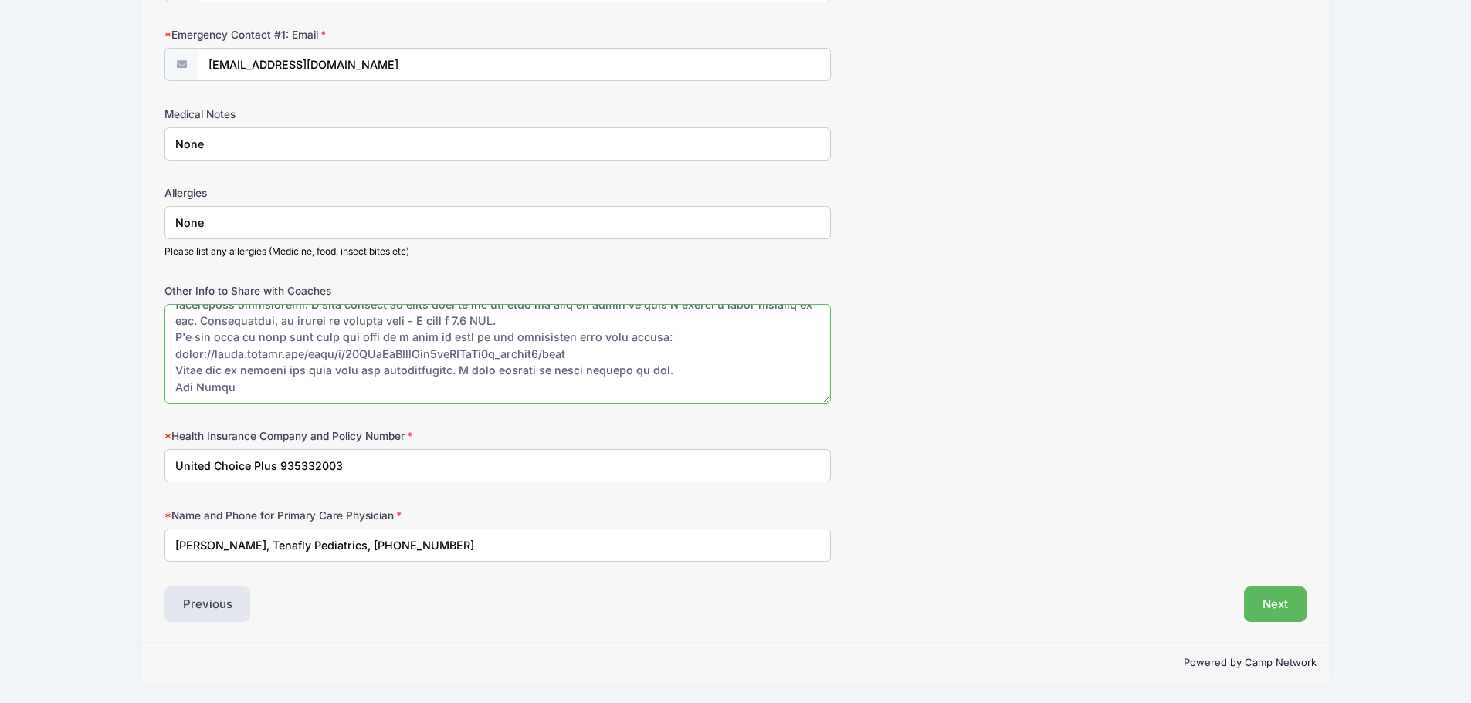
click at [399, 317] on textarea "Other Info to Share with Coaches" at bounding box center [497, 354] width 666 height 100
click at [406, 321] on textarea "Other Info to Share with Coaches" at bounding box center [497, 354] width 666 height 100
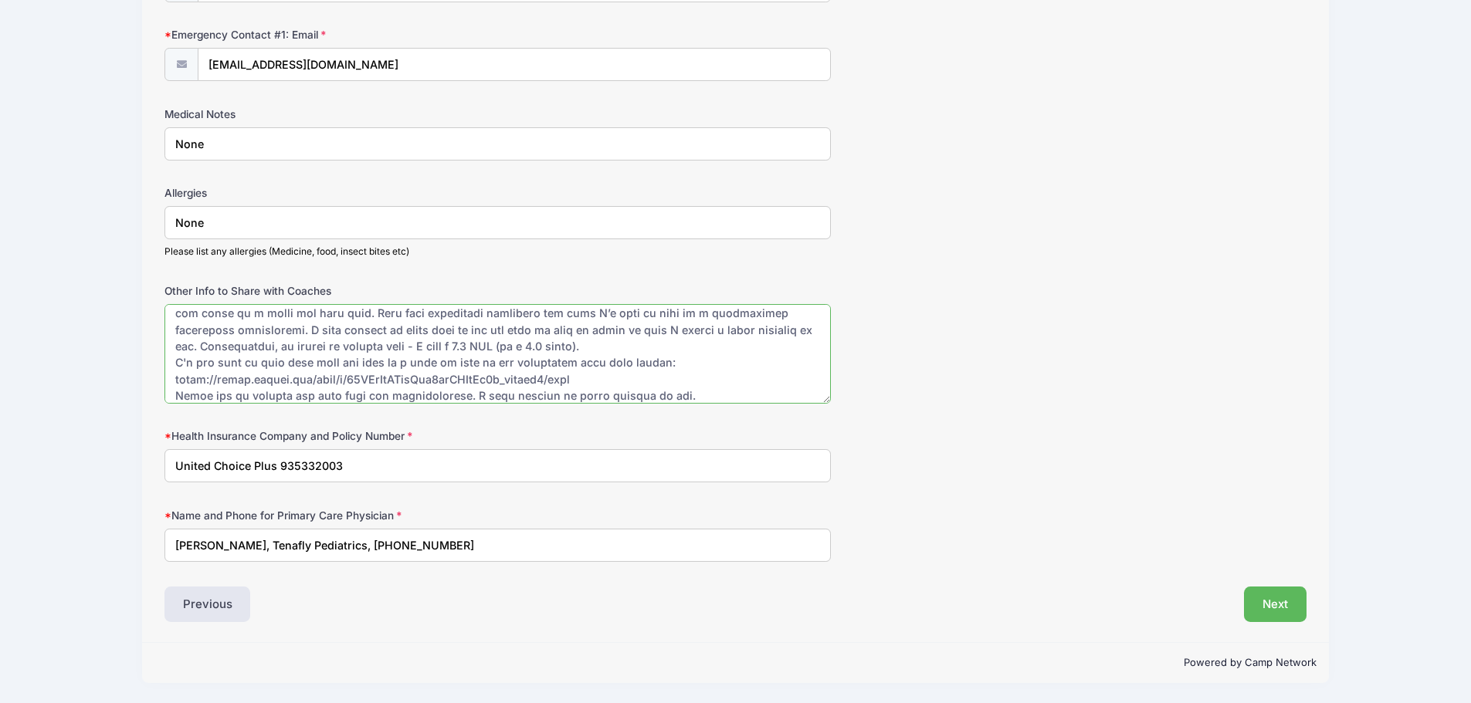
scroll to position [149, 0]
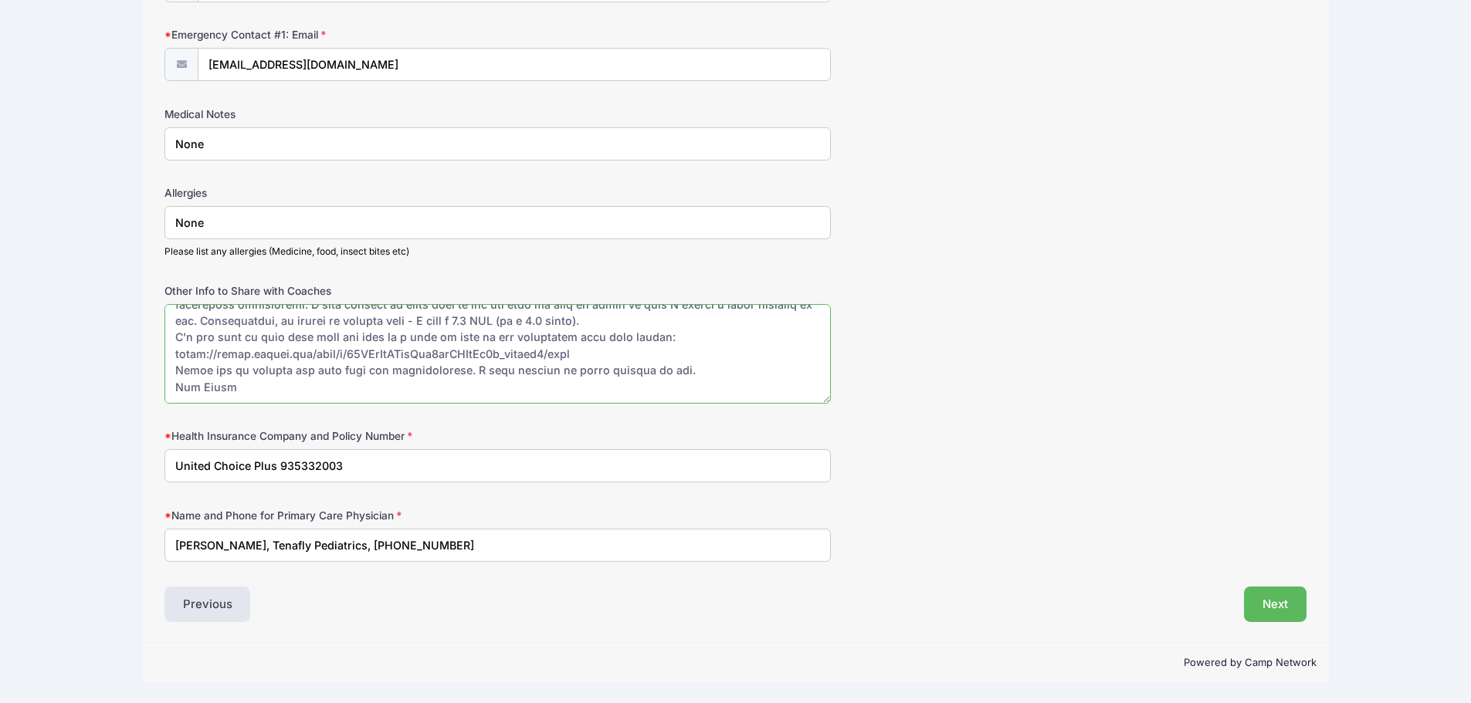
drag, startPoint x: 596, startPoint y: 347, endPoint x: 160, endPoint y: 345, distance: 436.3
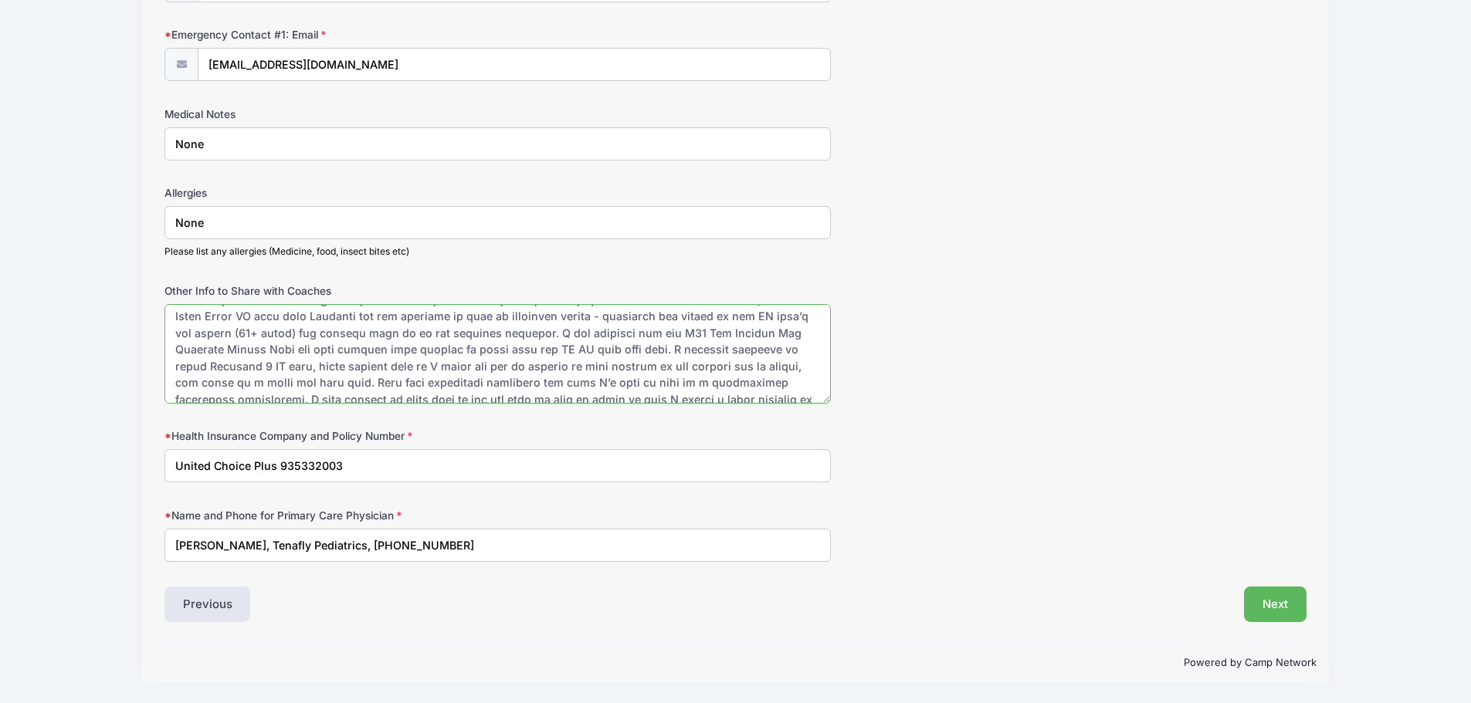
scroll to position [77, 0]
drag, startPoint x: 608, startPoint y: 324, endPoint x: 476, endPoint y: 357, distance: 136.1
click at [476, 357] on textarea "Other Info to Share with Coaches" at bounding box center [497, 354] width 666 height 100
click at [572, 366] on textarea "Other Info to Share with Coaches" at bounding box center [497, 354] width 666 height 100
click at [710, 325] on textarea "Other Info to Share with Coaches" at bounding box center [497, 354] width 666 height 100
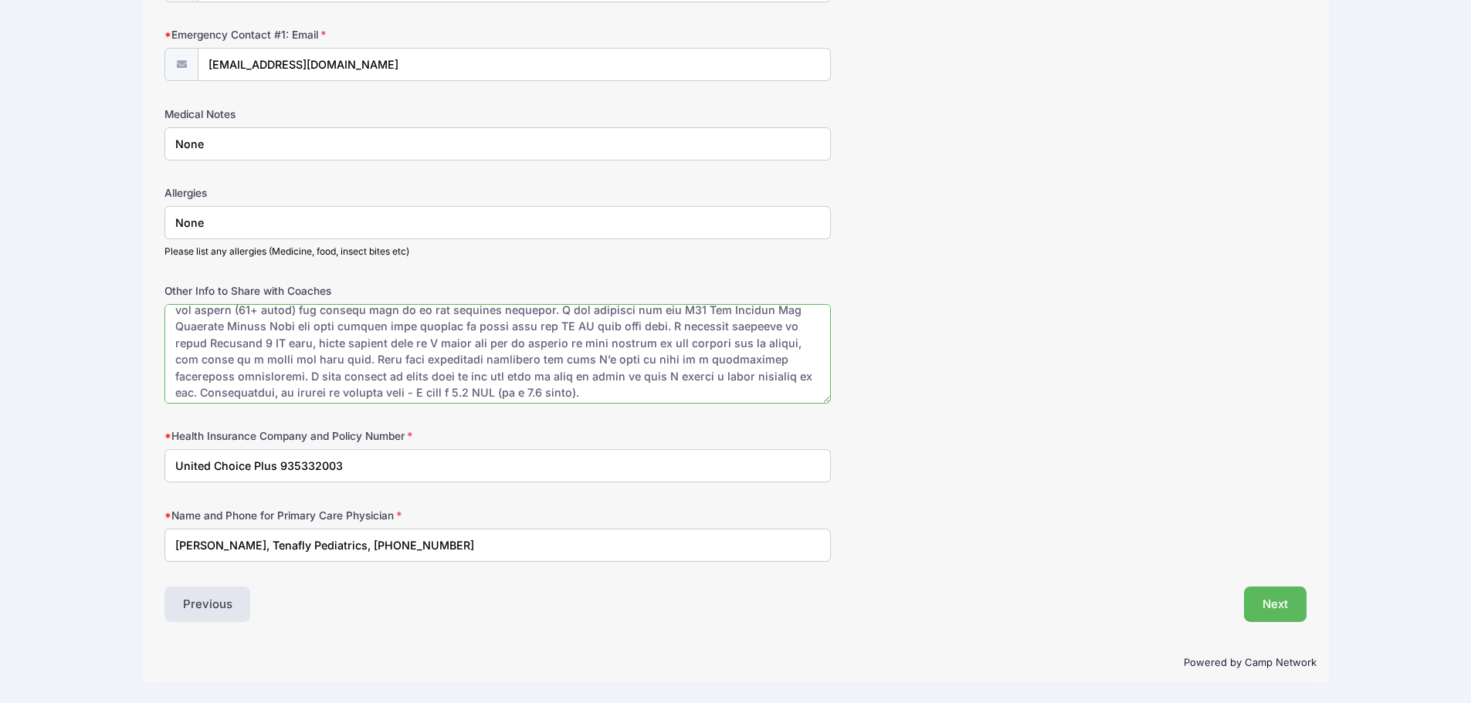
drag, startPoint x: 269, startPoint y: 364, endPoint x: 700, endPoint y: 340, distance: 430.8
click at [700, 340] on textarea "Other Info to Share with Coaches" at bounding box center [497, 354] width 666 height 100
click at [475, 357] on textarea "Other Info to Share with Coaches" at bounding box center [497, 354] width 666 height 100
click at [578, 356] on textarea "Other Info to Share with Coaches" at bounding box center [497, 354] width 666 height 100
click at [629, 355] on textarea "Other Info to Share with Coaches" at bounding box center [497, 354] width 666 height 100
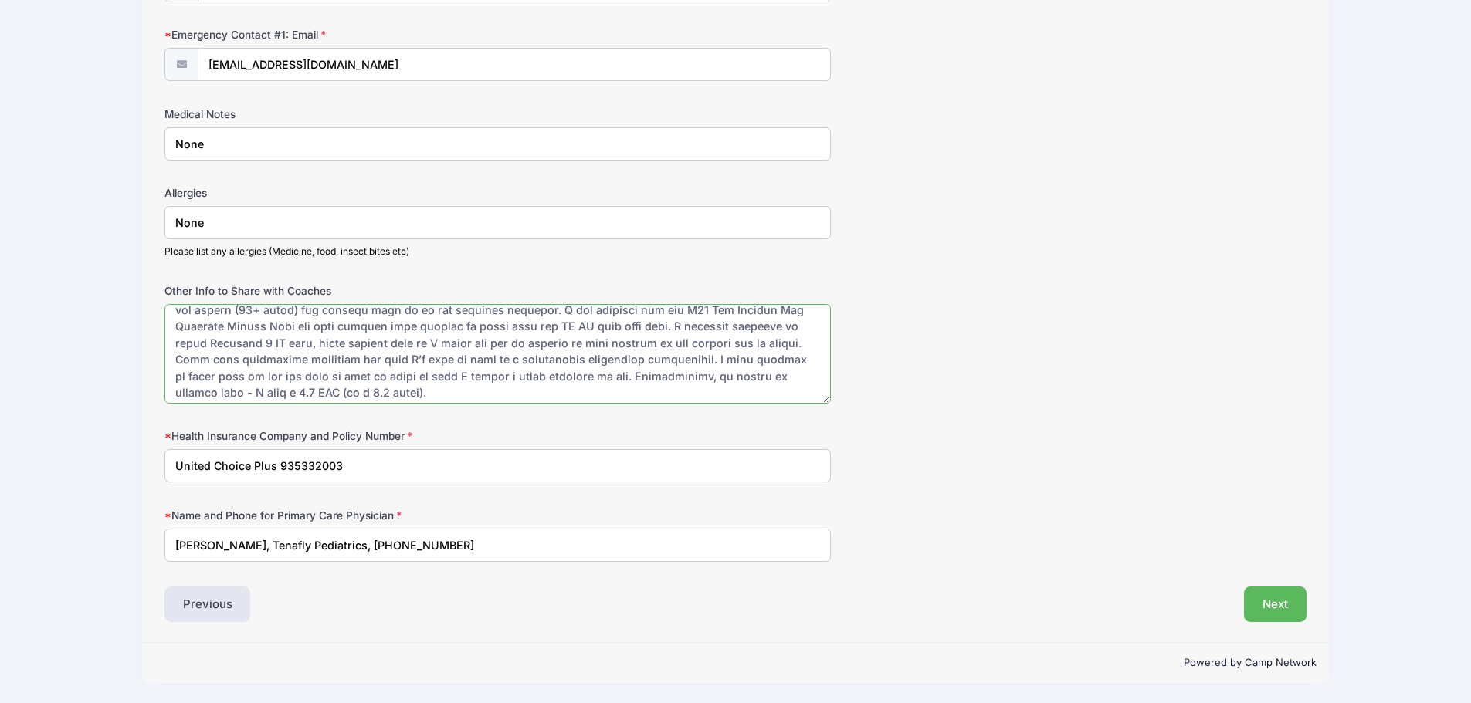
click at [635, 355] on textarea "Other Info to Share with Coaches" at bounding box center [497, 354] width 666 height 100
click at [477, 354] on textarea "Other Info to Share with Coaches" at bounding box center [497, 354] width 666 height 100
click at [612, 351] on textarea "Other Info to Share with Coaches" at bounding box center [497, 354] width 666 height 100
click at [554, 368] on textarea "Other Info to Share with Coaches" at bounding box center [497, 354] width 666 height 100
click at [320, 366] on textarea "Other Info to Share with Coaches" at bounding box center [497, 354] width 666 height 100
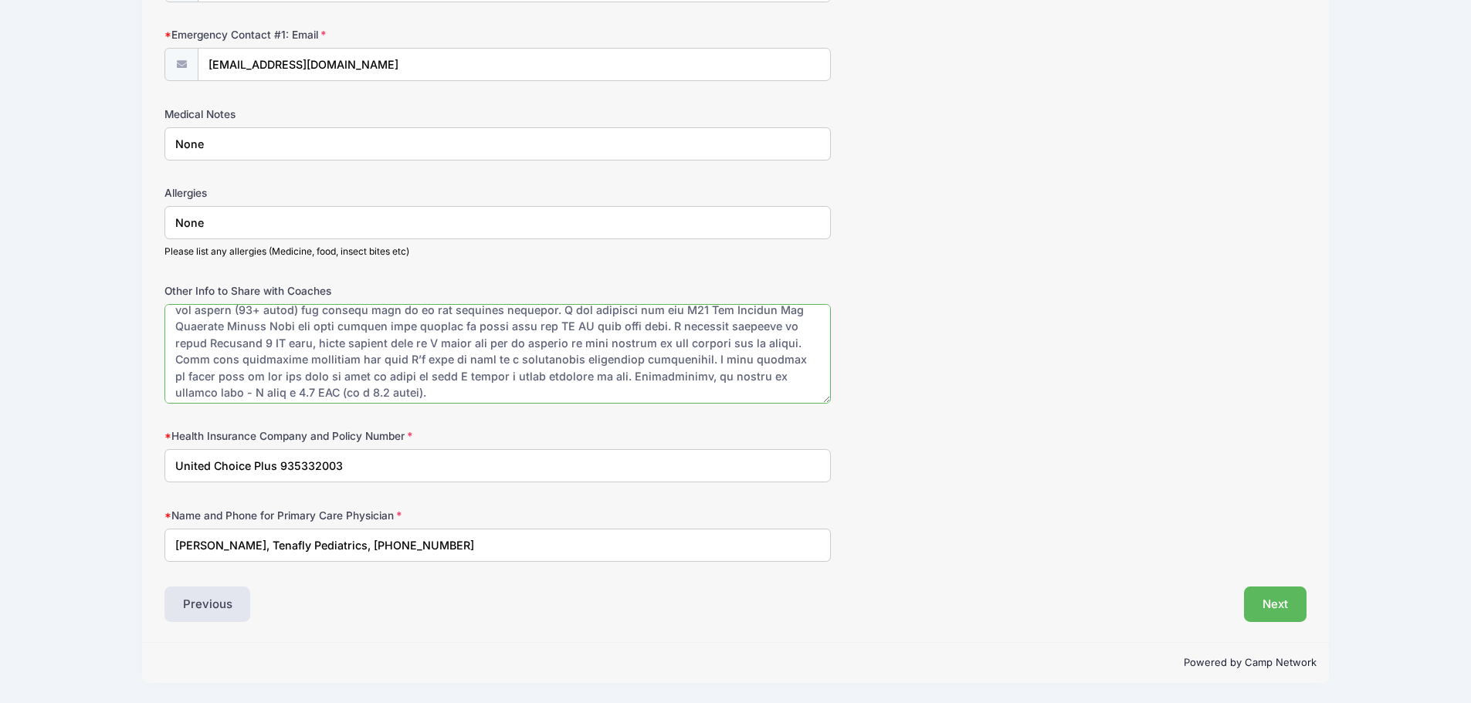
click at [260, 366] on textarea "Other Info to Share with Coaches" at bounding box center [497, 354] width 666 height 100
click at [326, 368] on textarea "Other Info to Share with Coaches" at bounding box center [497, 354] width 666 height 100
click at [340, 374] on textarea "Other Info to Share with Coaches" at bounding box center [497, 354] width 666 height 100
drag, startPoint x: 221, startPoint y: 374, endPoint x: 339, endPoint y: 373, distance: 118.1
click at [339, 373] on textarea "Other Info to Share with Coaches" at bounding box center [497, 354] width 666 height 100
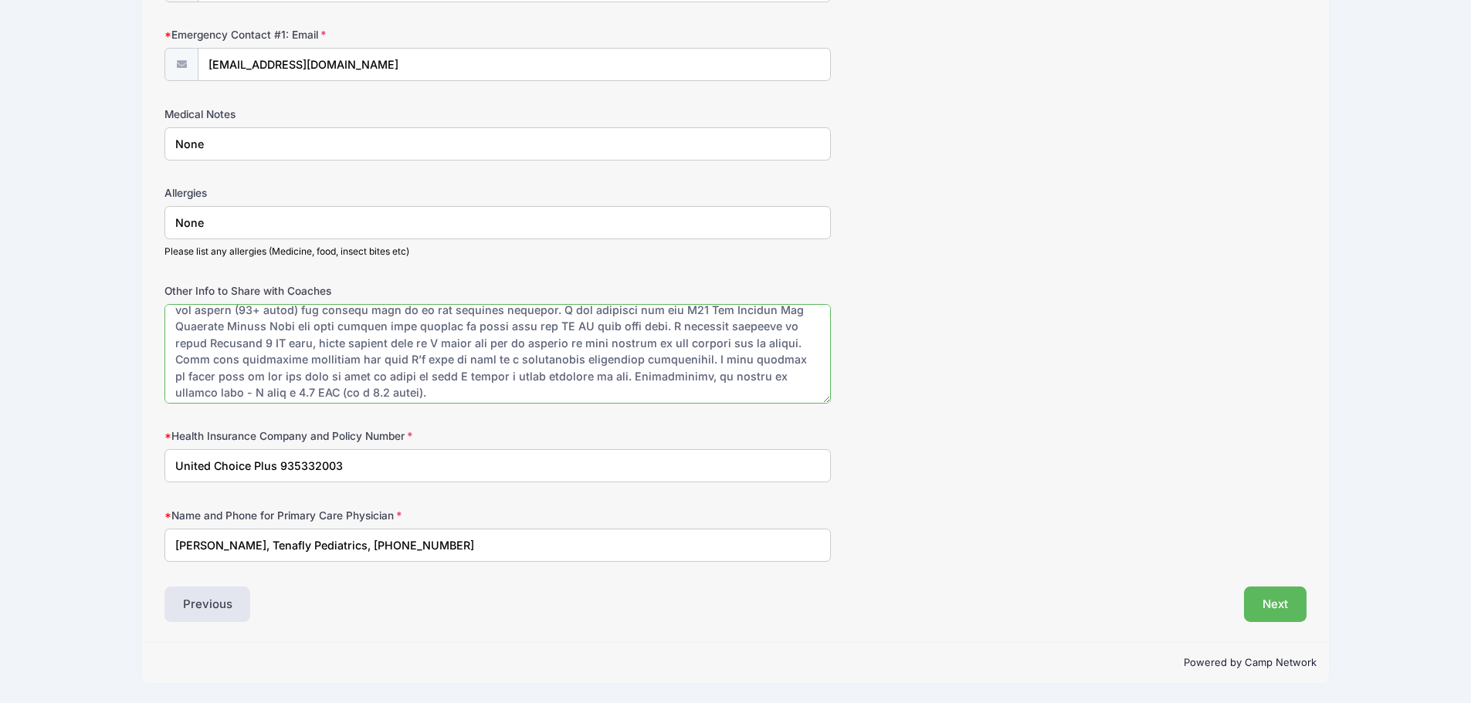
click at [309, 377] on textarea "Other Info to Share with Coaches" at bounding box center [497, 354] width 666 height 100
click at [354, 370] on textarea "Other Info to Share with Coaches" at bounding box center [497, 354] width 666 height 100
click at [341, 374] on textarea "Other Info to Share with Coaches" at bounding box center [497, 354] width 666 height 100
drag, startPoint x: 335, startPoint y: 375, endPoint x: 220, endPoint y: 378, distance: 115.1
click at [220, 378] on textarea "Other Info to Share with Coaches" at bounding box center [497, 354] width 666 height 100
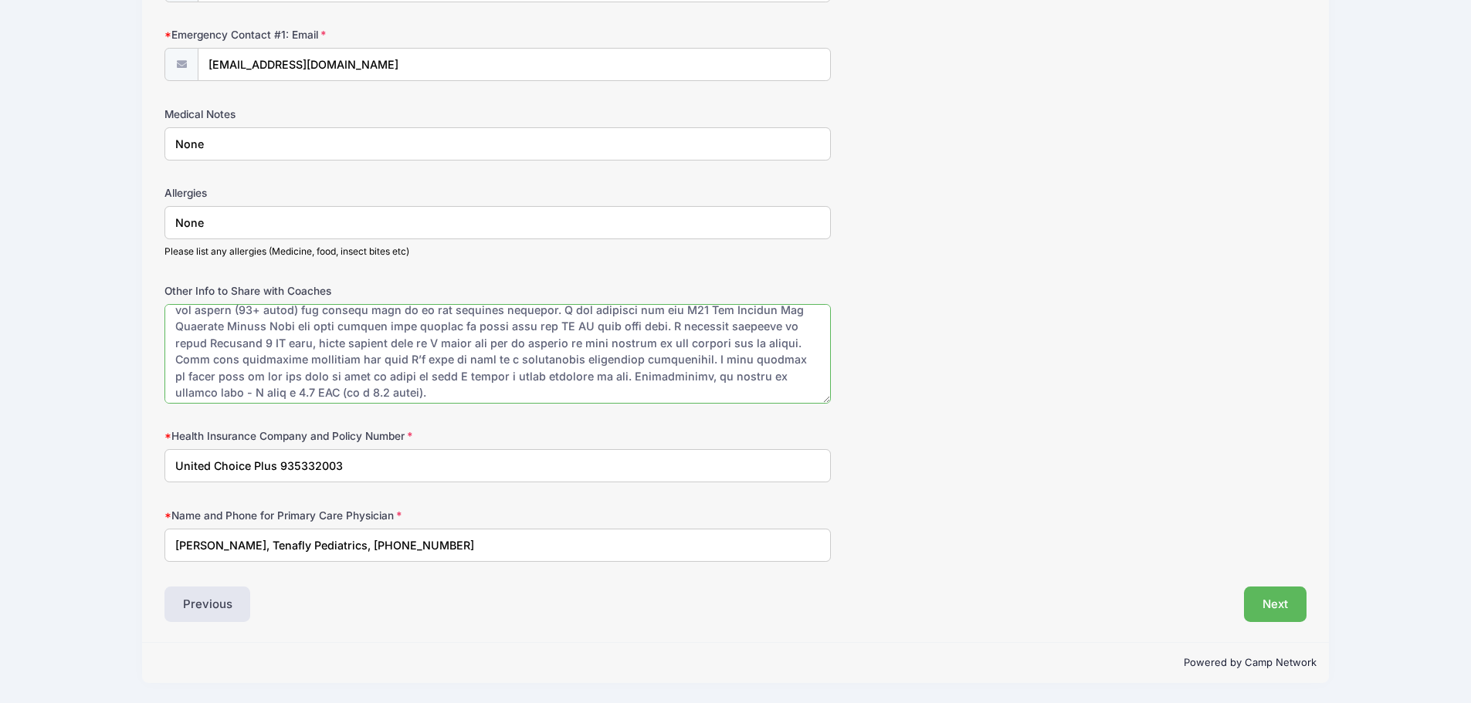
click at [324, 348] on textarea "Other Info to Share with Coaches" at bounding box center [497, 354] width 666 height 100
click at [333, 374] on textarea "Other Info to Share with Coaches" at bounding box center [497, 354] width 666 height 100
click at [337, 373] on textarea "Other Info to Share with Coaches" at bounding box center [497, 354] width 666 height 100
click at [341, 373] on textarea "Other Info to Share with Coaches" at bounding box center [497, 354] width 666 height 100
click at [781, 354] on textarea "Other Info to Share with Coaches" at bounding box center [497, 354] width 666 height 100
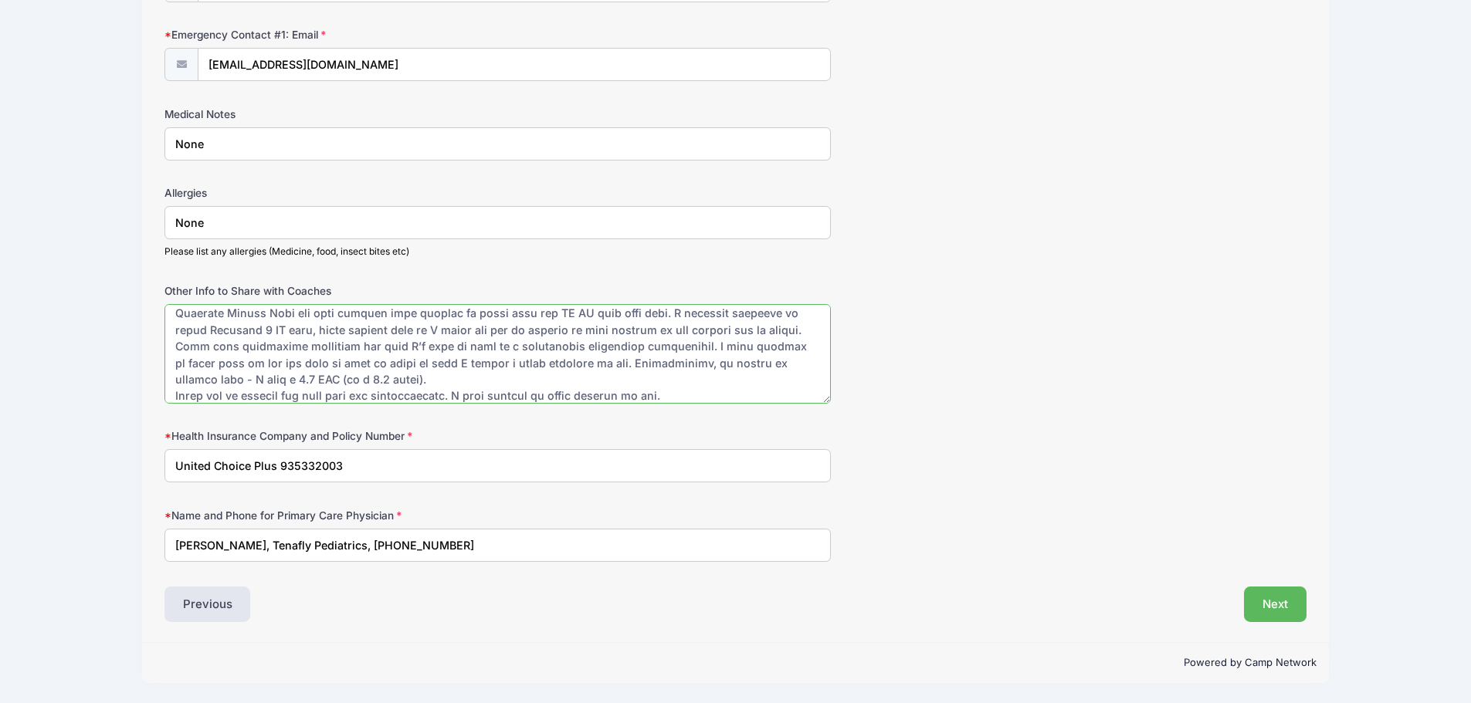
scroll to position [116, 0]
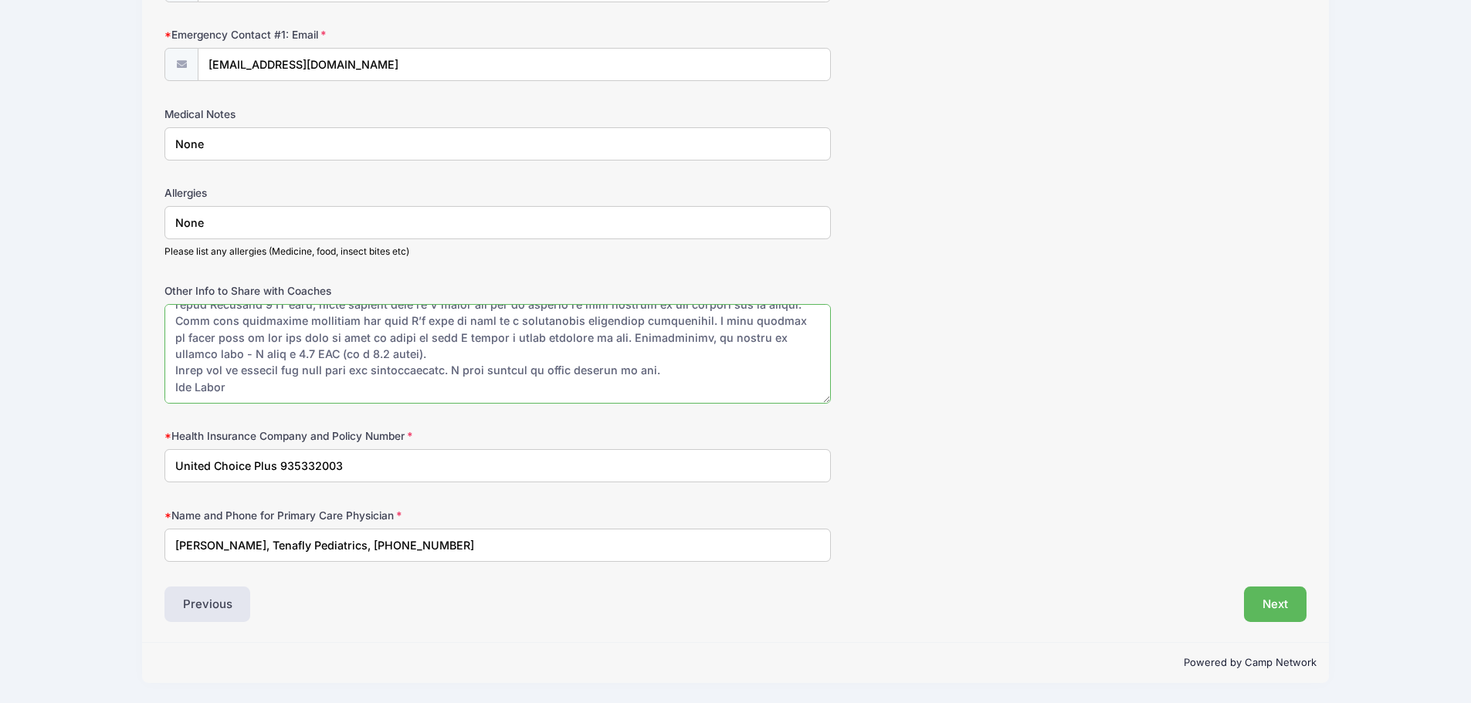
drag, startPoint x: 633, startPoint y: 320, endPoint x: 567, endPoint y: 338, distance: 68.9
click at [567, 338] on textarea "Other Info to Share with Coaches" at bounding box center [497, 354] width 666 height 100
click at [514, 349] on textarea "Other Info to Share with Coaches" at bounding box center [497, 354] width 666 height 100
click at [313, 347] on textarea "Other Info to Share with Coaches" at bounding box center [497, 354] width 666 height 100
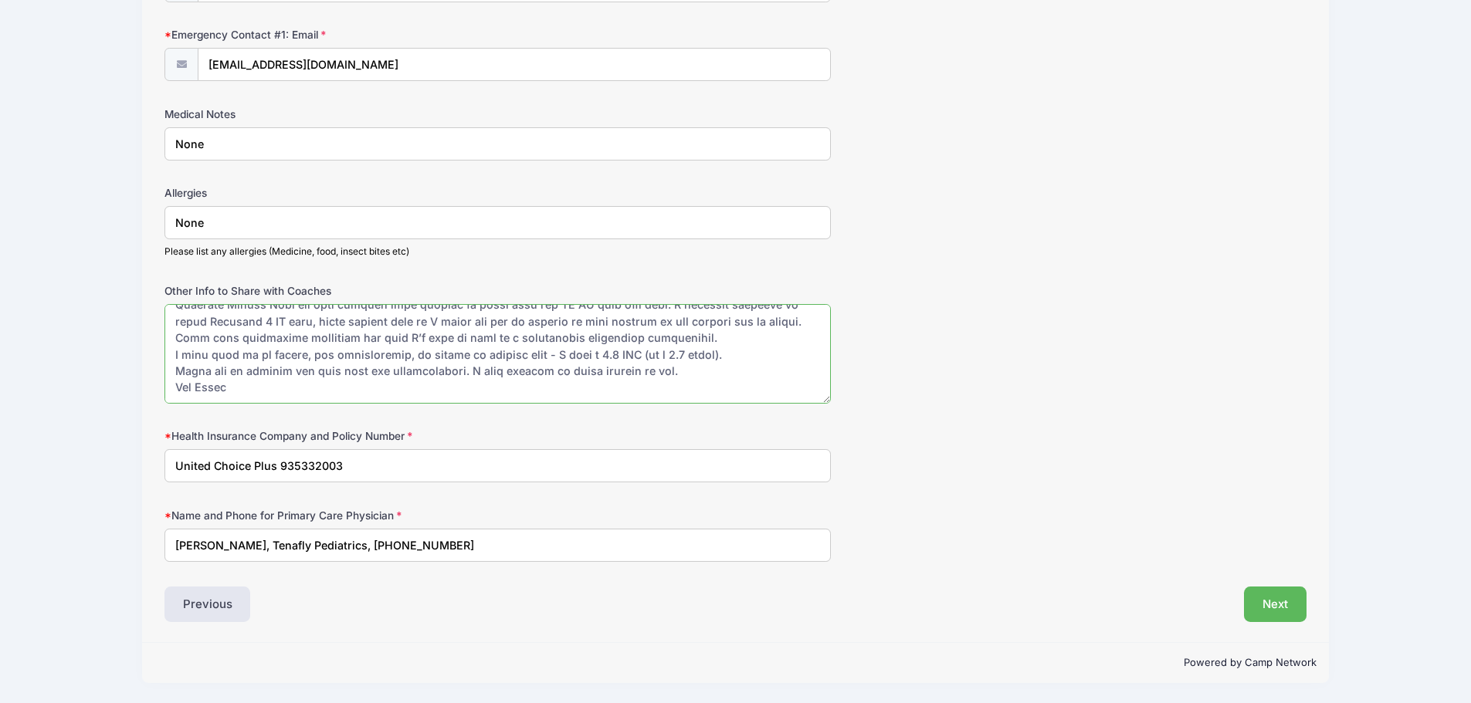
click at [246, 373] on textarea "Other Info to Share with Coaches" at bounding box center [497, 354] width 666 height 100
click at [466, 369] on textarea "Other Info to Share with Coaches" at bounding box center [497, 354] width 666 height 100
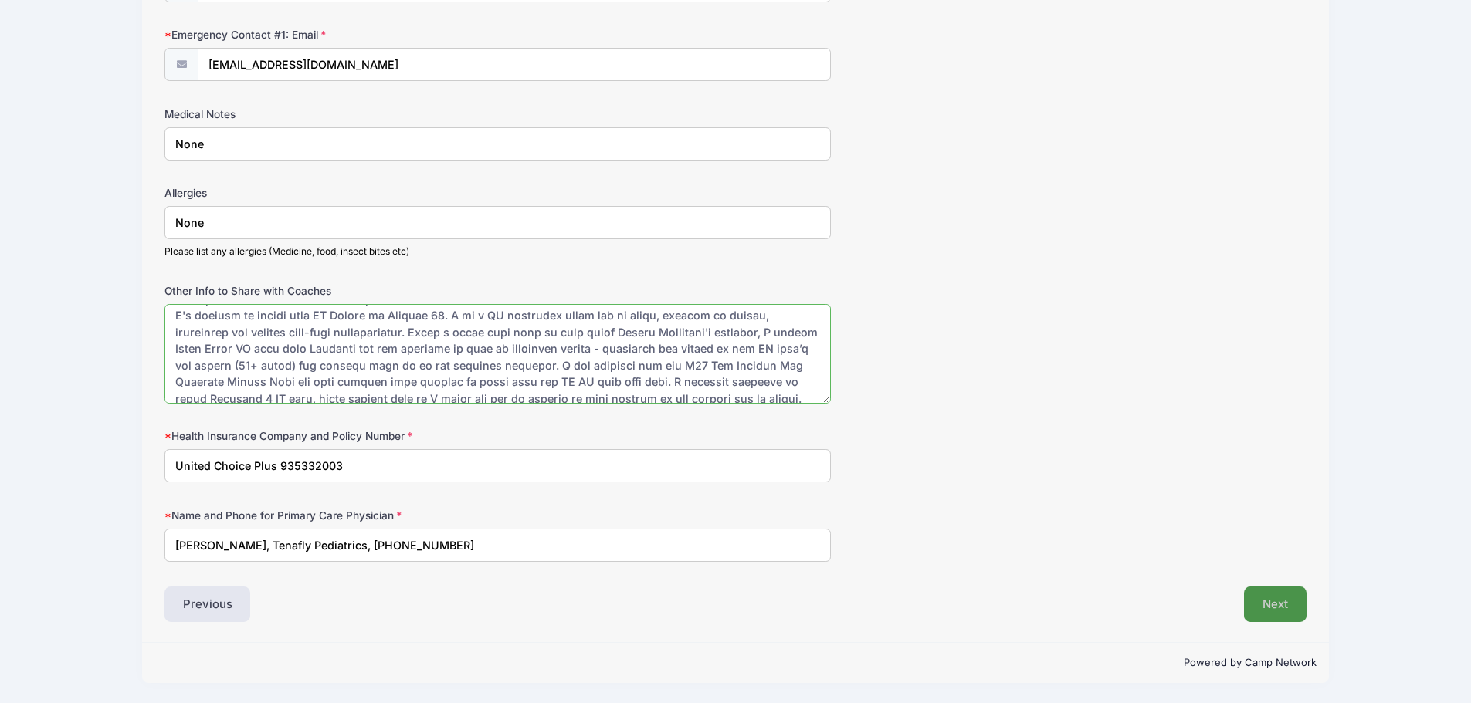
type textarea "Lore Ipsum Dolorsi & Ametcons Adip: E's doeiusm te incidi utla ET Dolore ma Ali…"
click at [1269, 600] on button "Next" at bounding box center [1275, 605] width 63 height 36
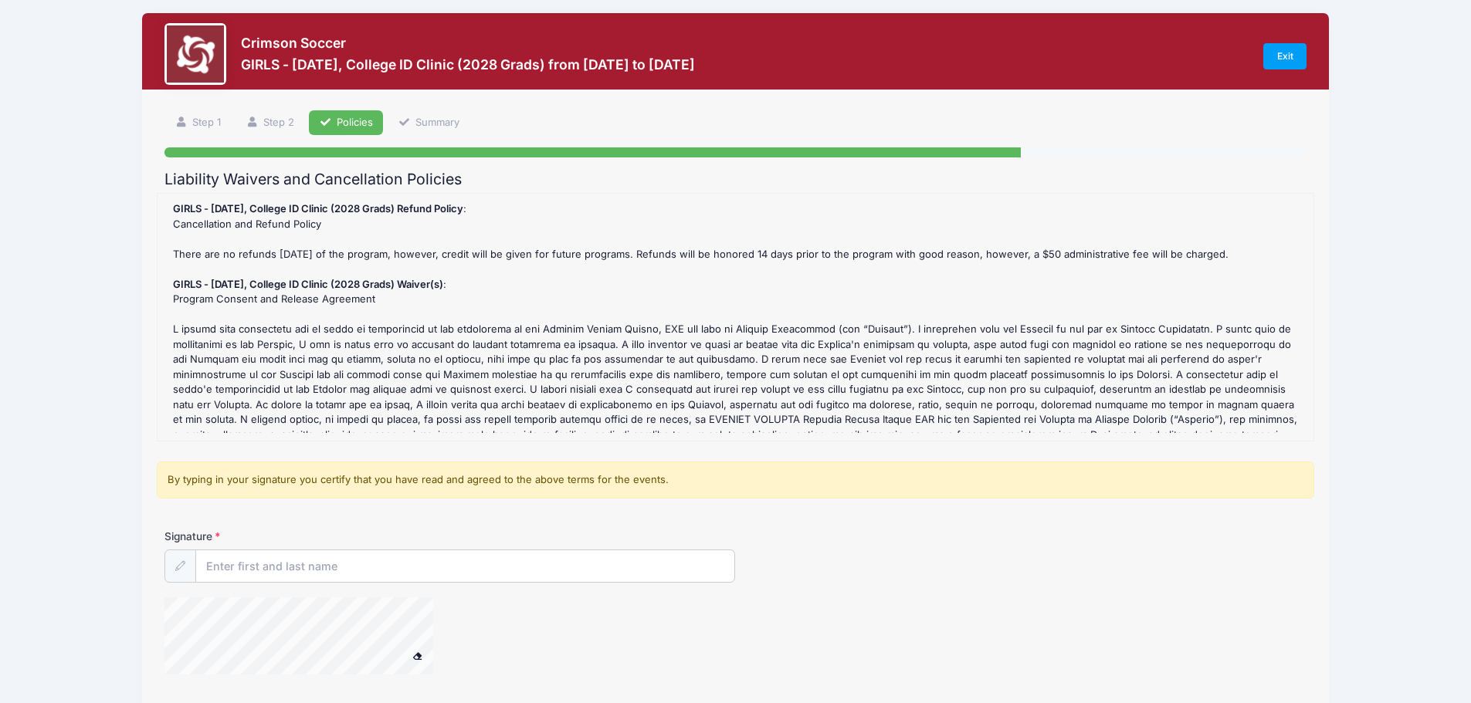
scroll to position [0, 0]
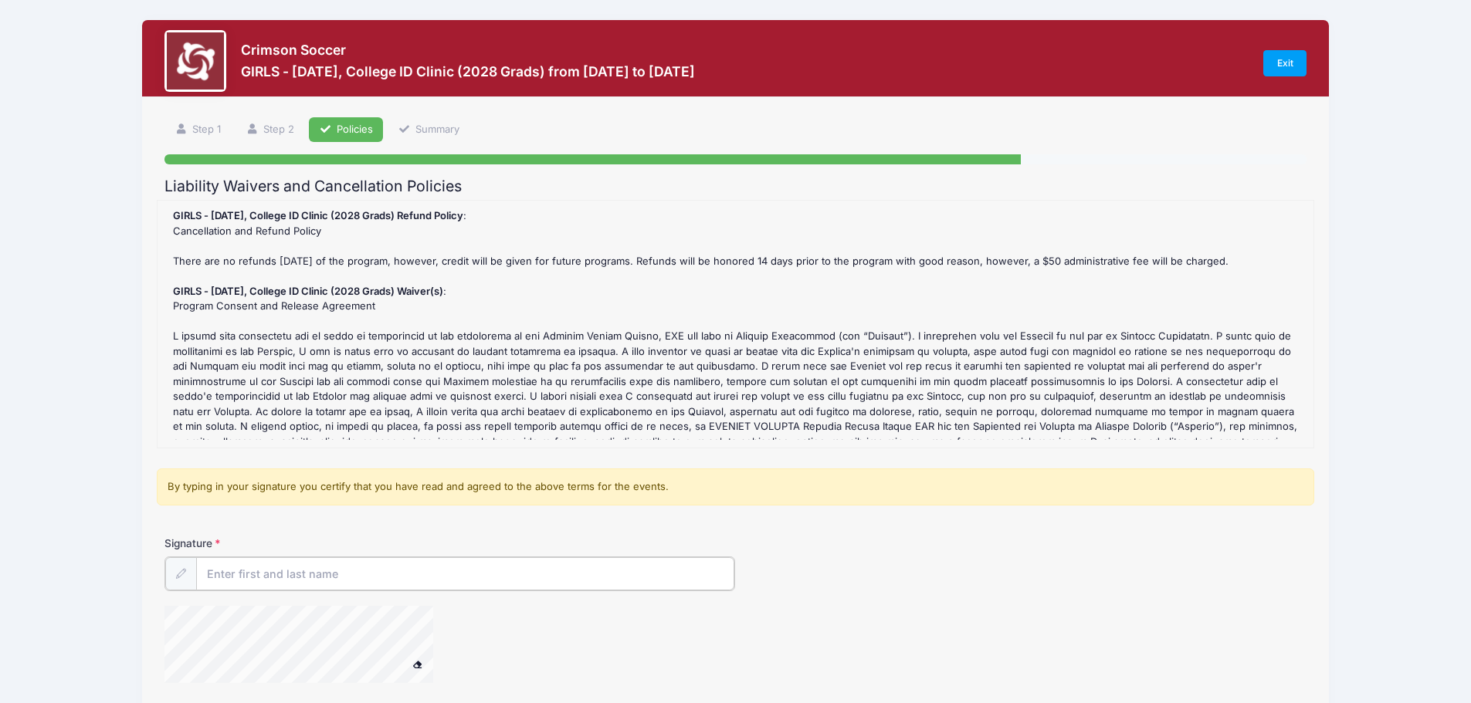
click at [312, 573] on input "Signature" at bounding box center [465, 573] width 539 height 33
type input "L"
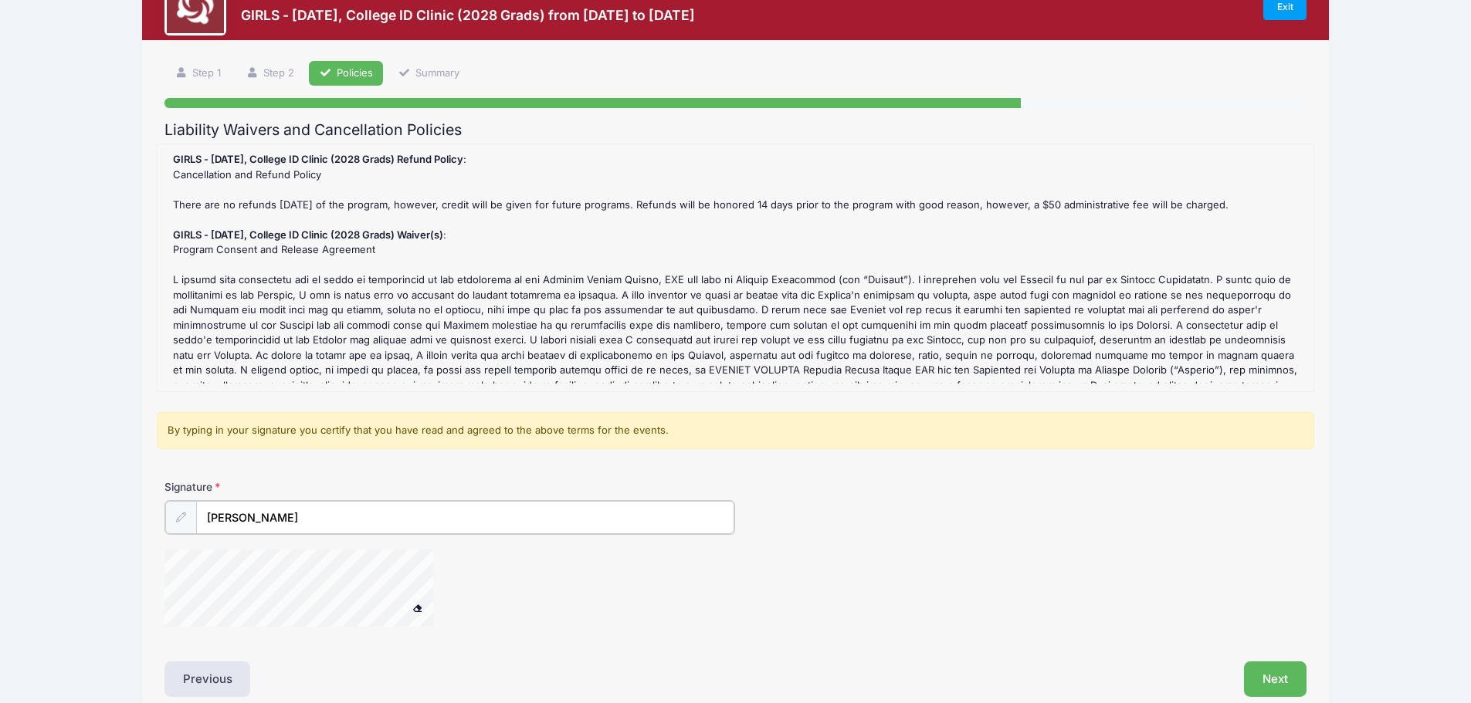
scroll to position [131, 0]
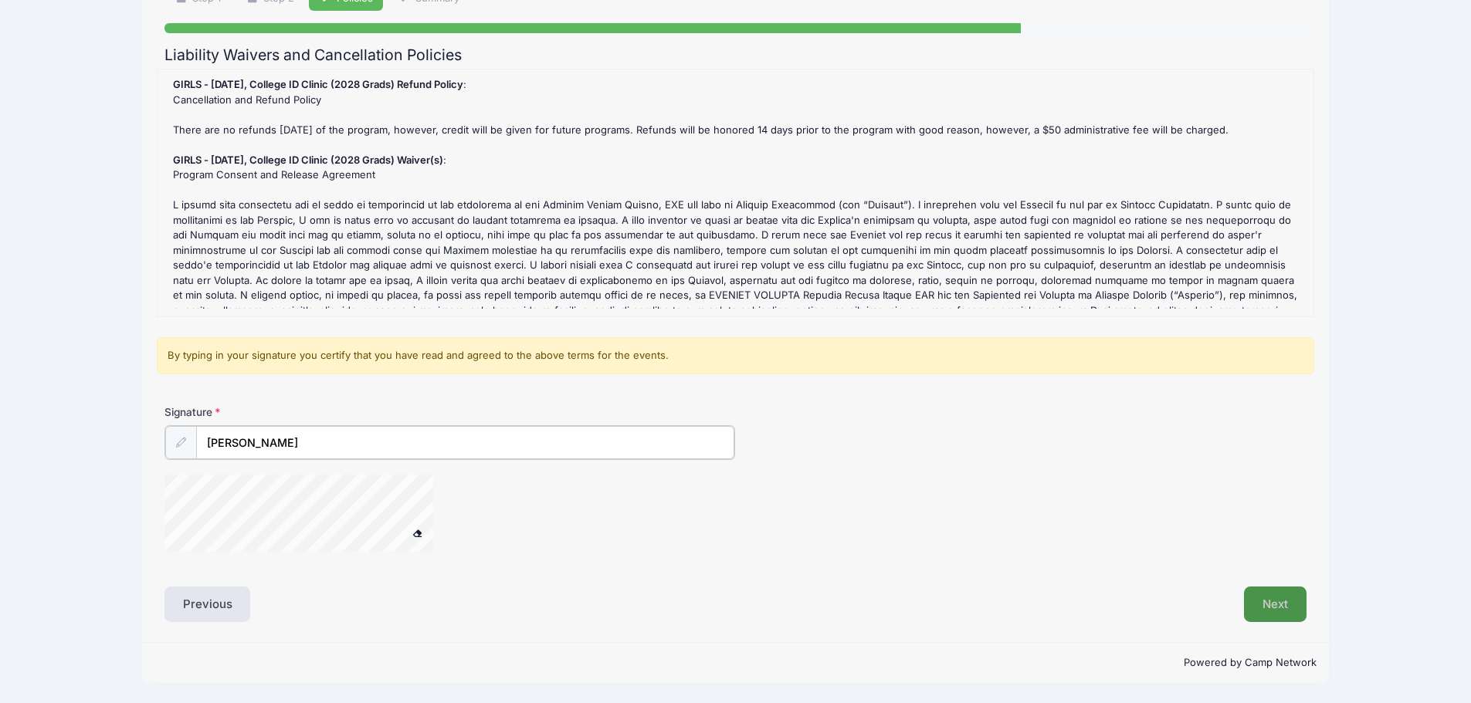
type input "[PERSON_NAME]"
click at [1280, 603] on button "Next" at bounding box center [1275, 605] width 63 height 36
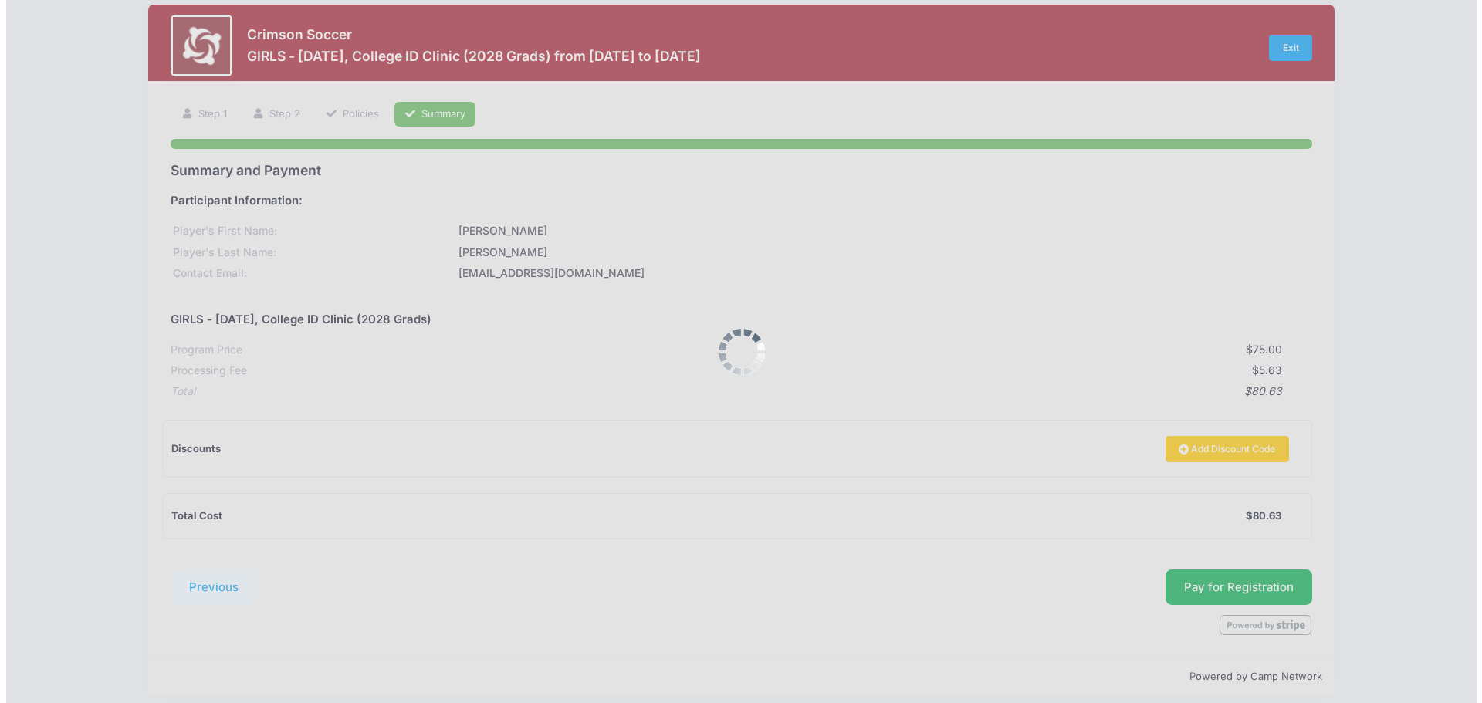
scroll to position [0, 0]
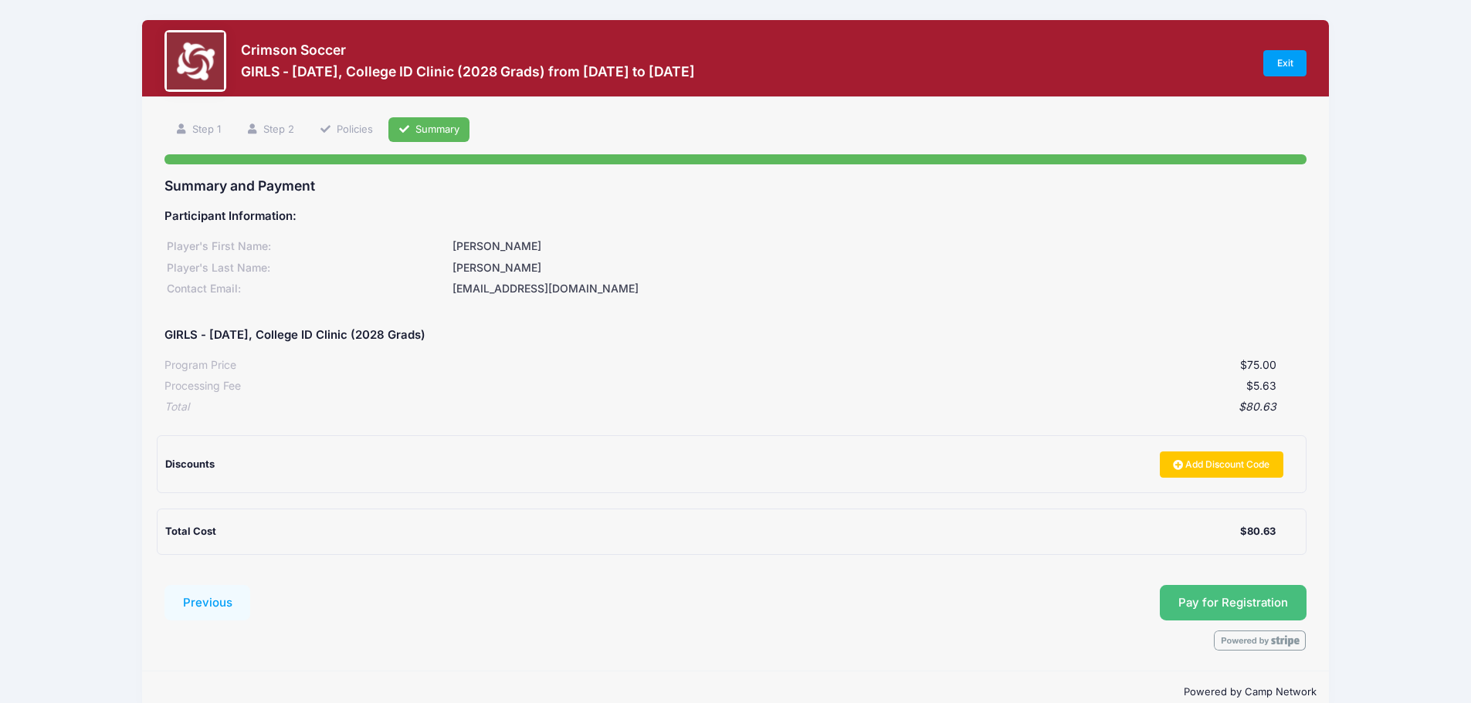
click at [1225, 601] on button "Pay for Registration" at bounding box center [1233, 603] width 147 height 36
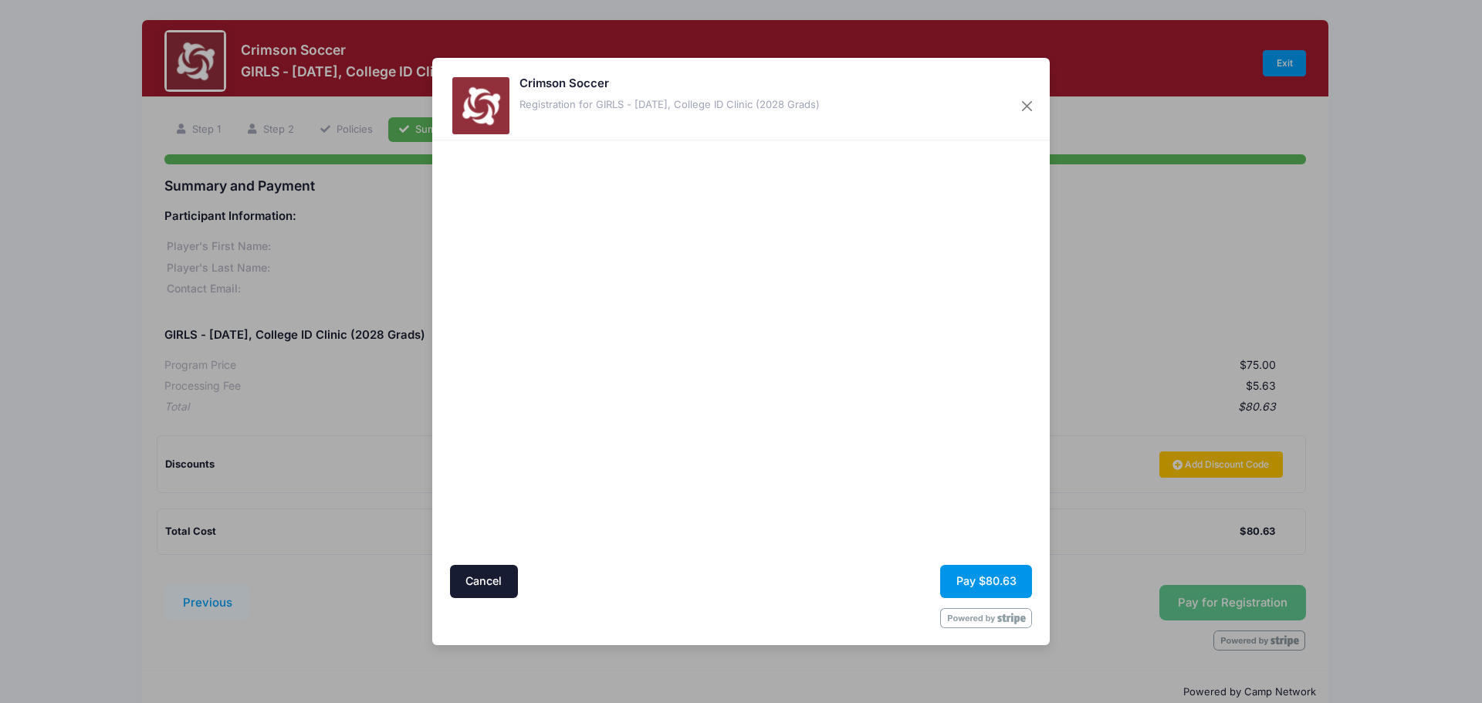
click at [977, 581] on button "Pay $80.63" at bounding box center [986, 581] width 92 height 33
click at [988, 579] on button "Pay $80.63" at bounding box center [986, 581] width 92 height 33
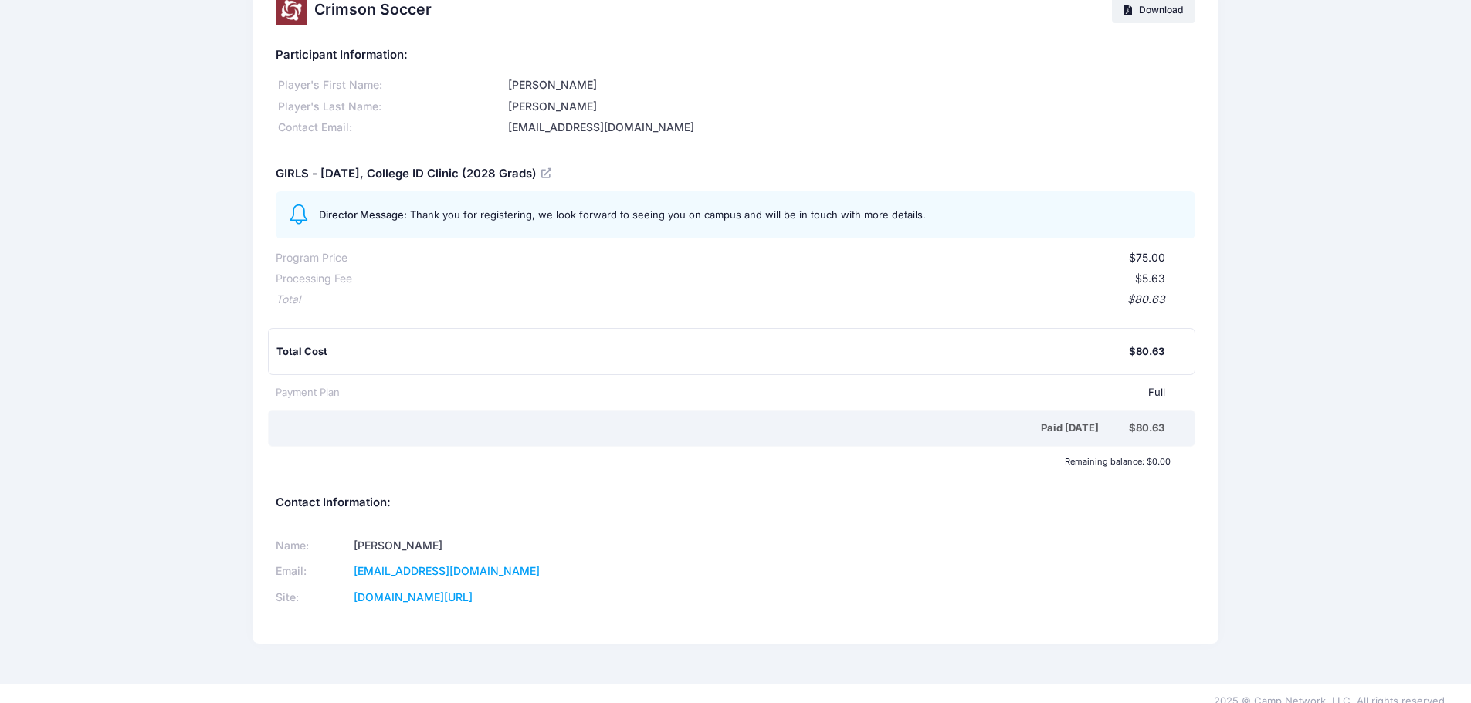
scroll to position [53, 0]
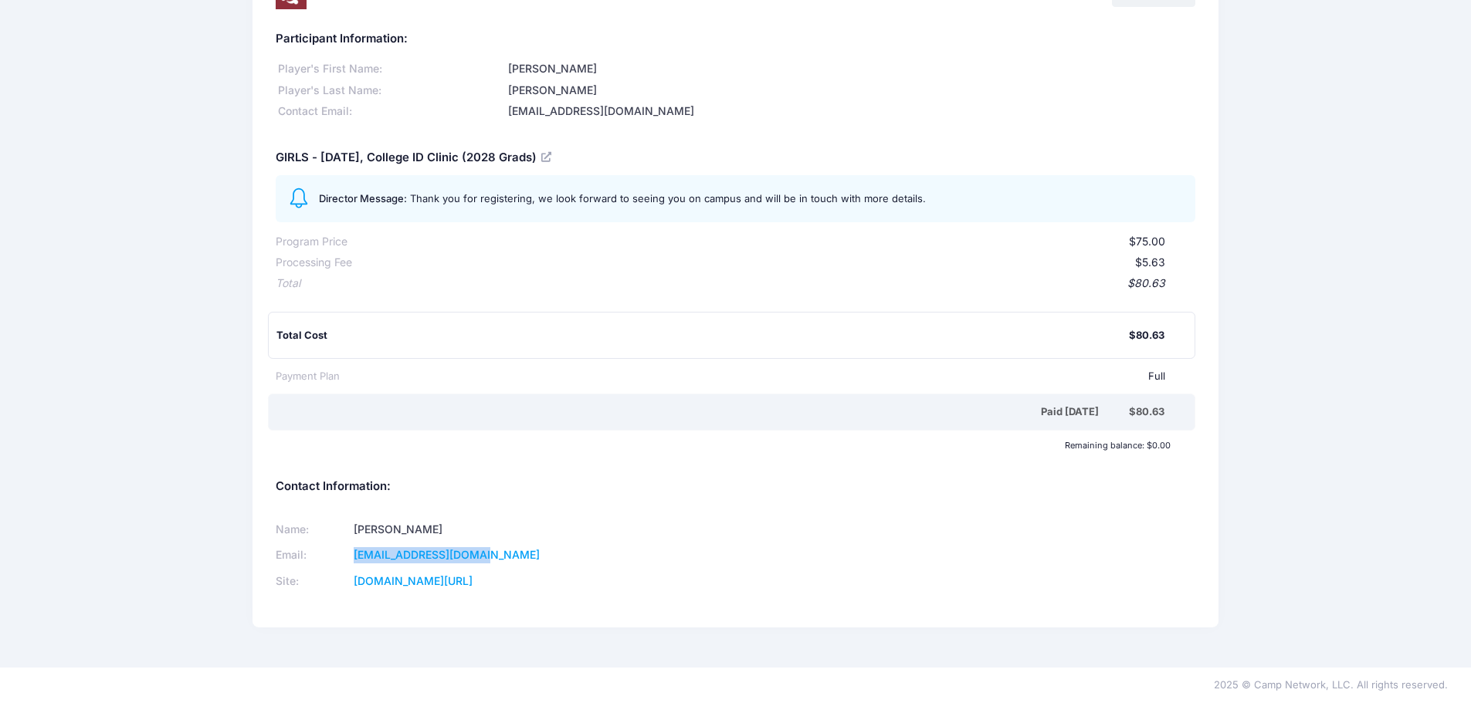
drag, startPoint x: 516, startPoint y: 552, endPoint x: 371, endPoint y: 558, distance: 145.3
click at [371, 558] on tr "Email: info@crimsonsoccer.us" at bounding box center [496, 556] width 440 height 26
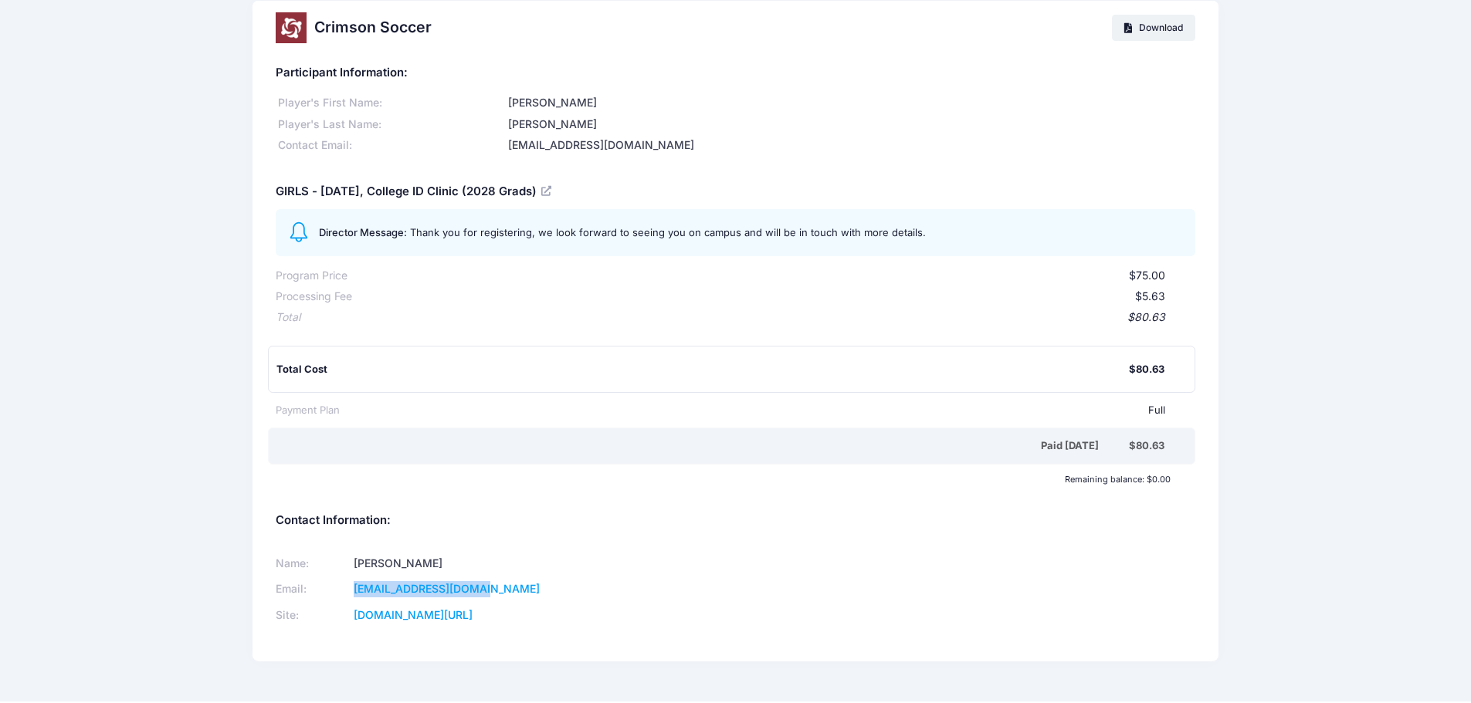
scroll to position [0, 0]
